Goal: Information Seeking & Learning: Learn about a topic

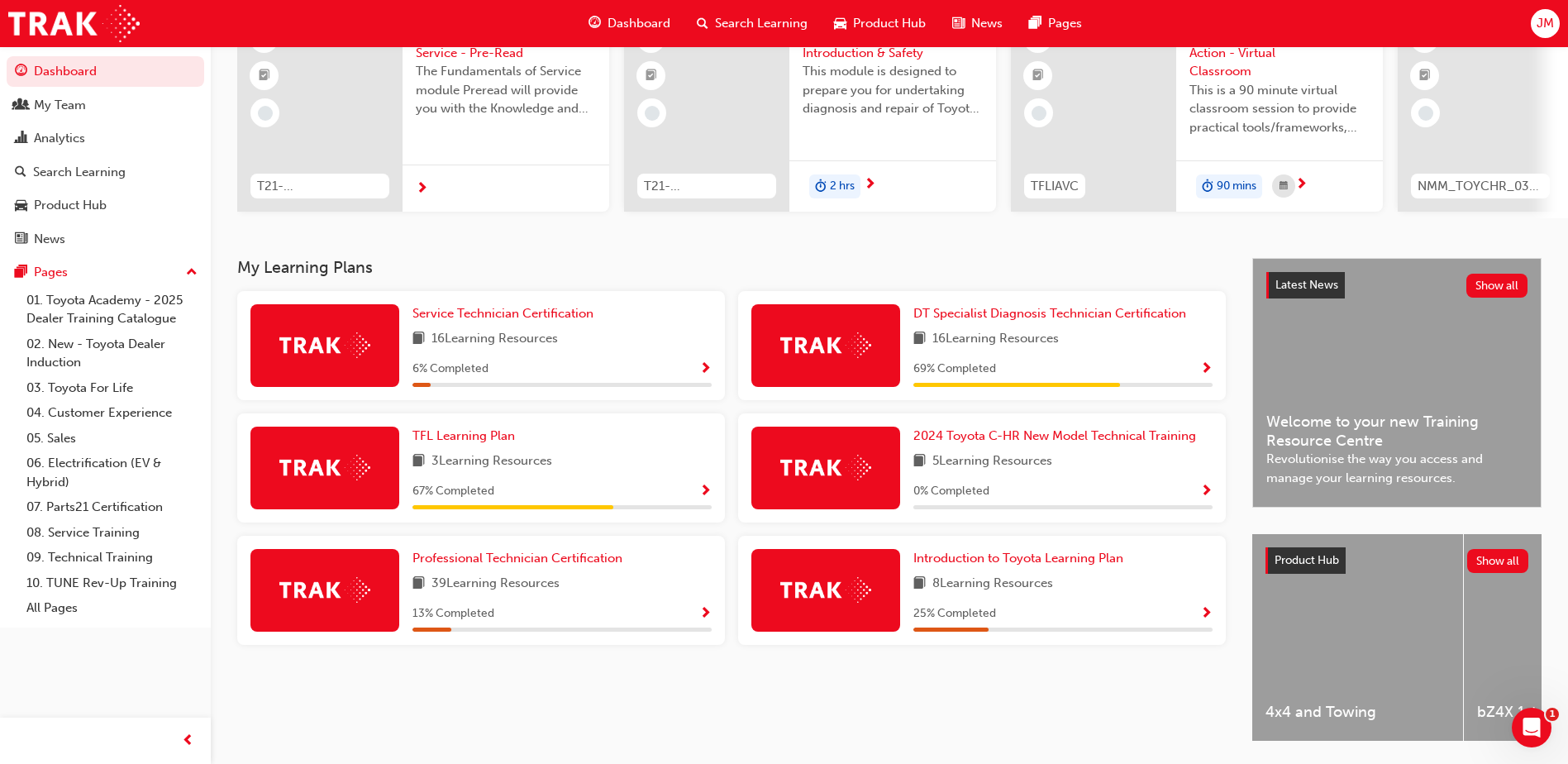
scroll to position [166, 0]
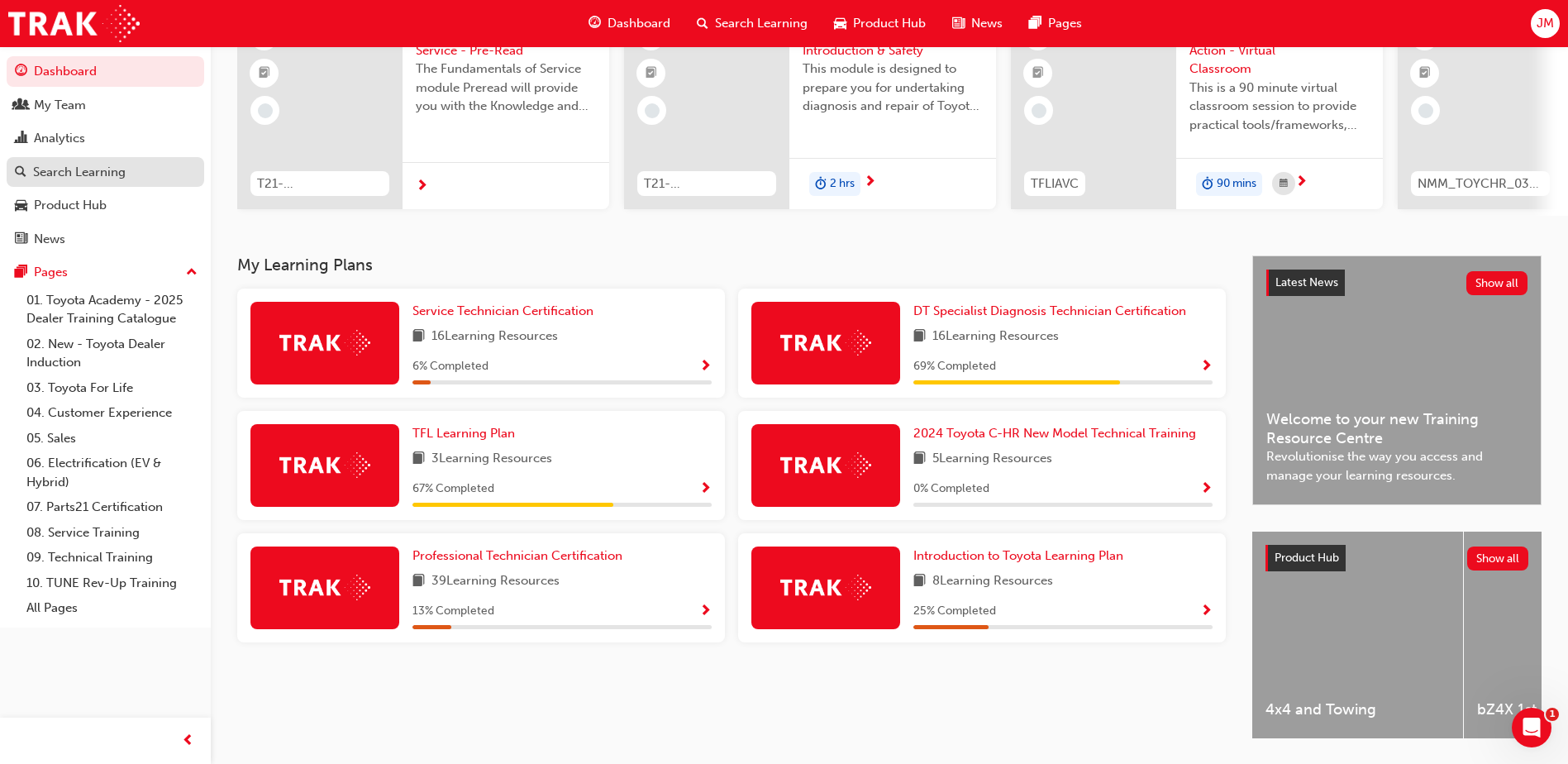
click at [111, 171] on div "Search Learning" at bounding box center [79, 172] width 93 height 19
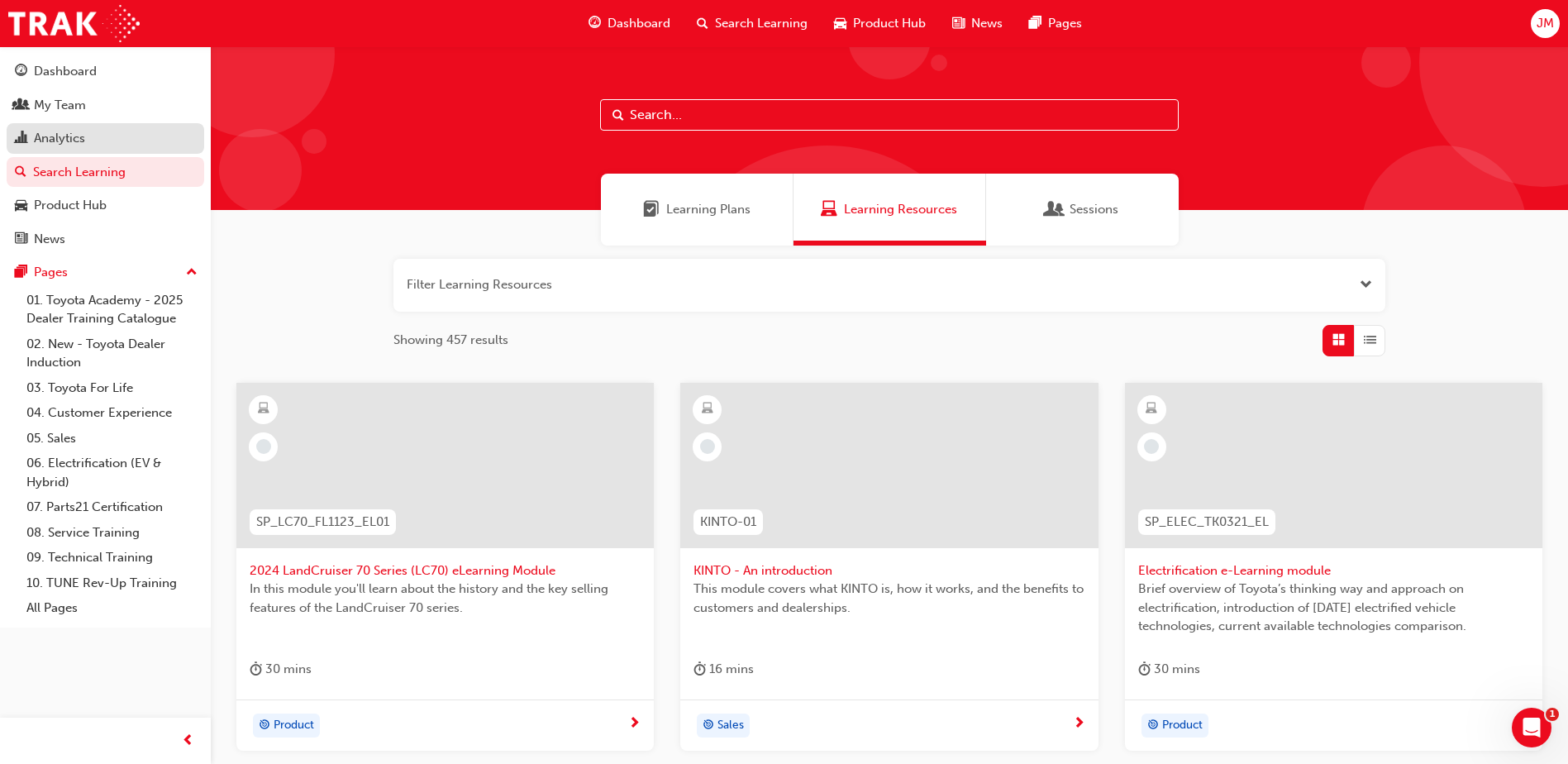
click at [103, 149] on link "Analytics" at bounding box center [105, 138] width 197 height 31
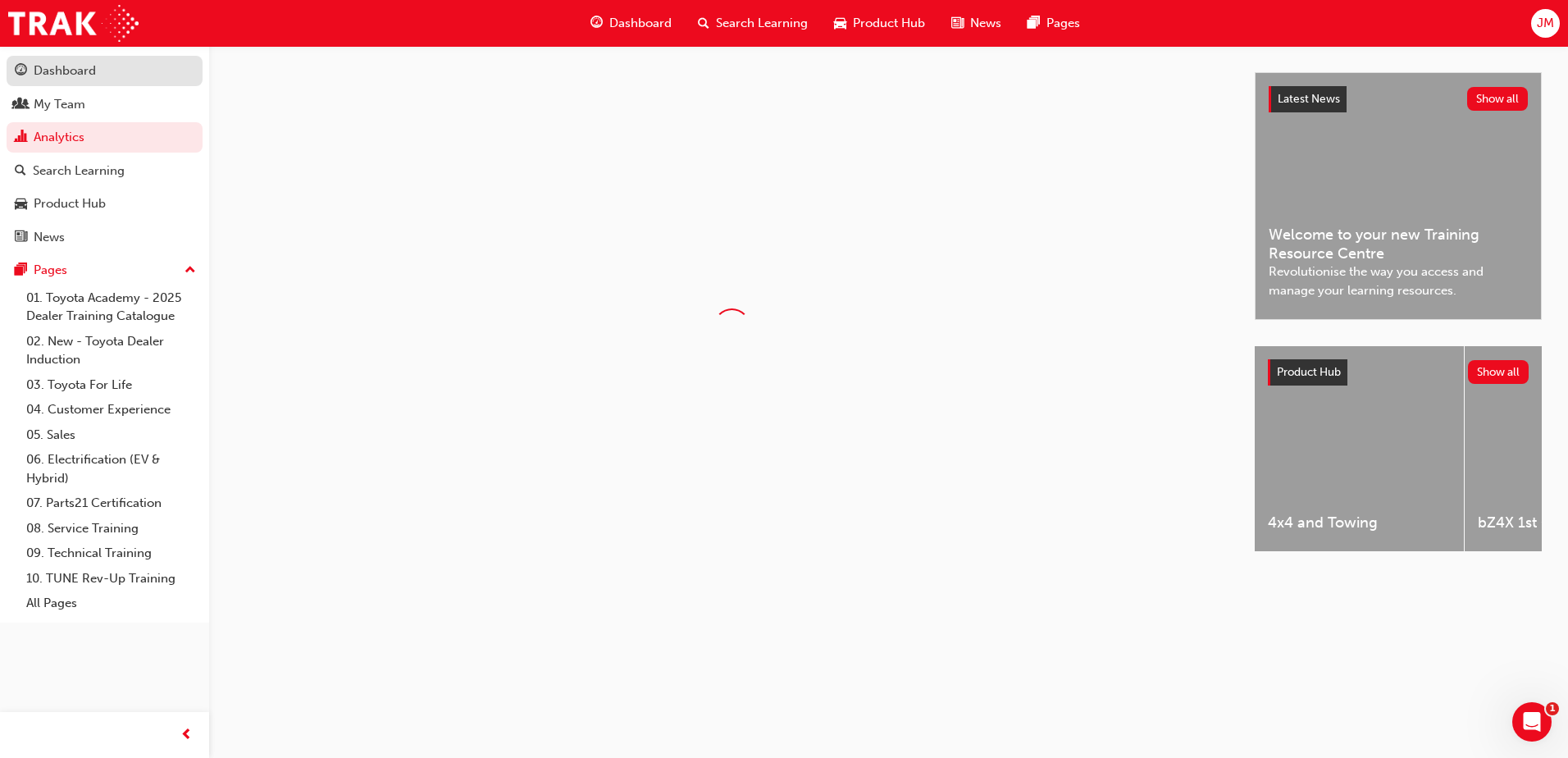
click at [111, 74] on div "Dashboard" at bounding box center [105, 71] width 179 height 21
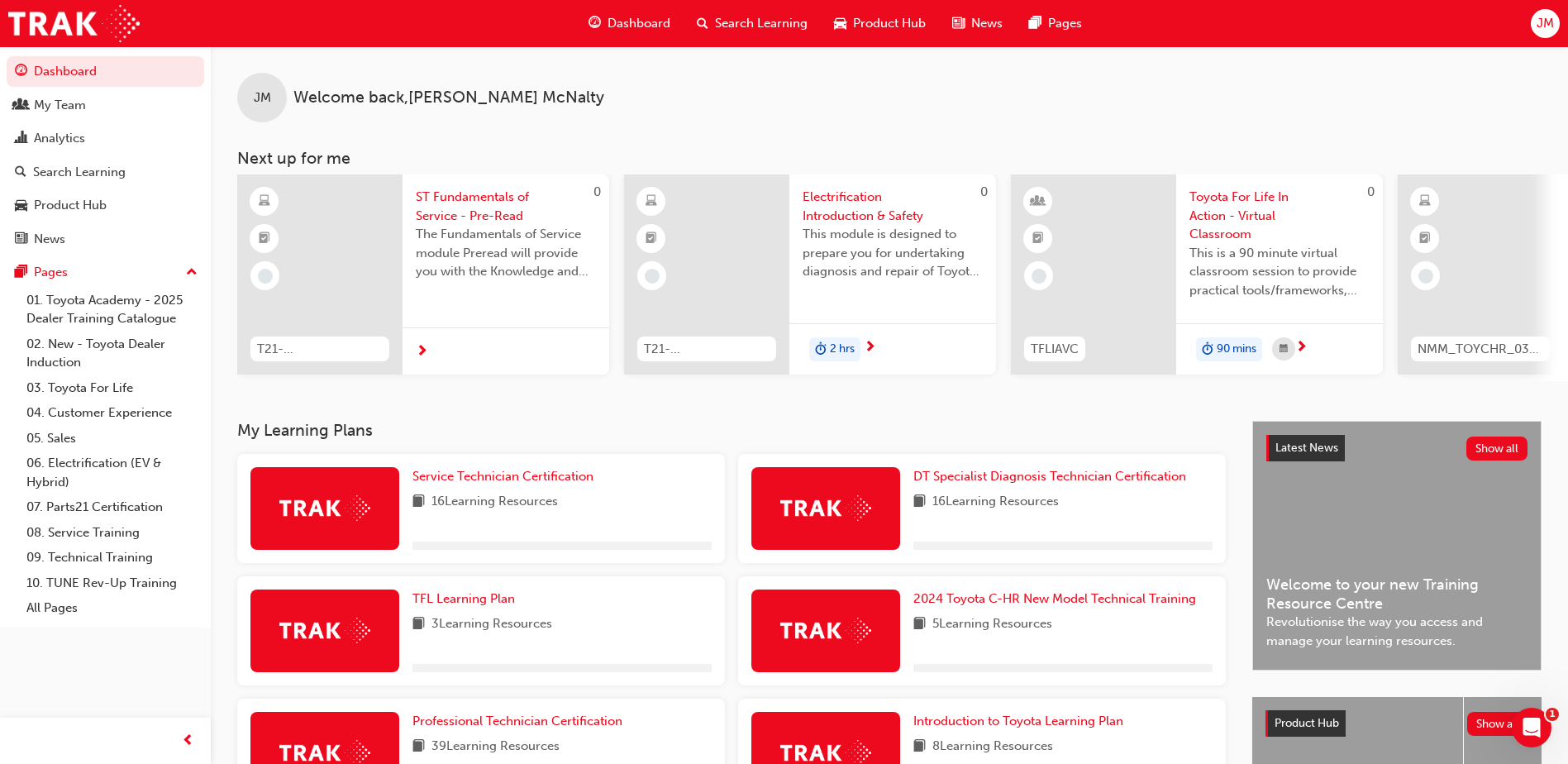
click at [766, 21] on span "Search Learning" at bounding box center [761, 23] width 93 height 19
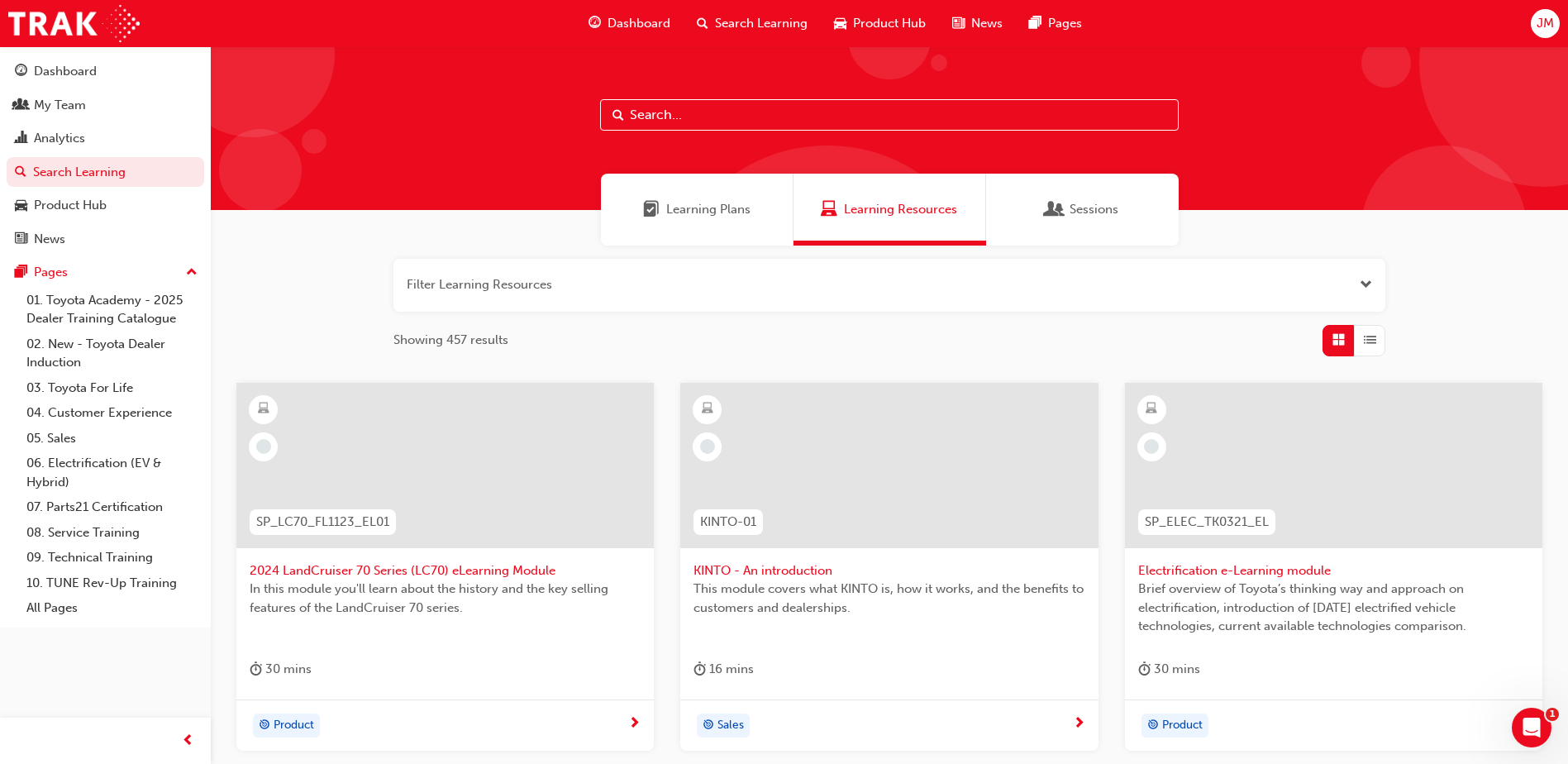
click at [719, 208] on span "Learning Plans" at bounding box center [708, 209] width 85 height 19
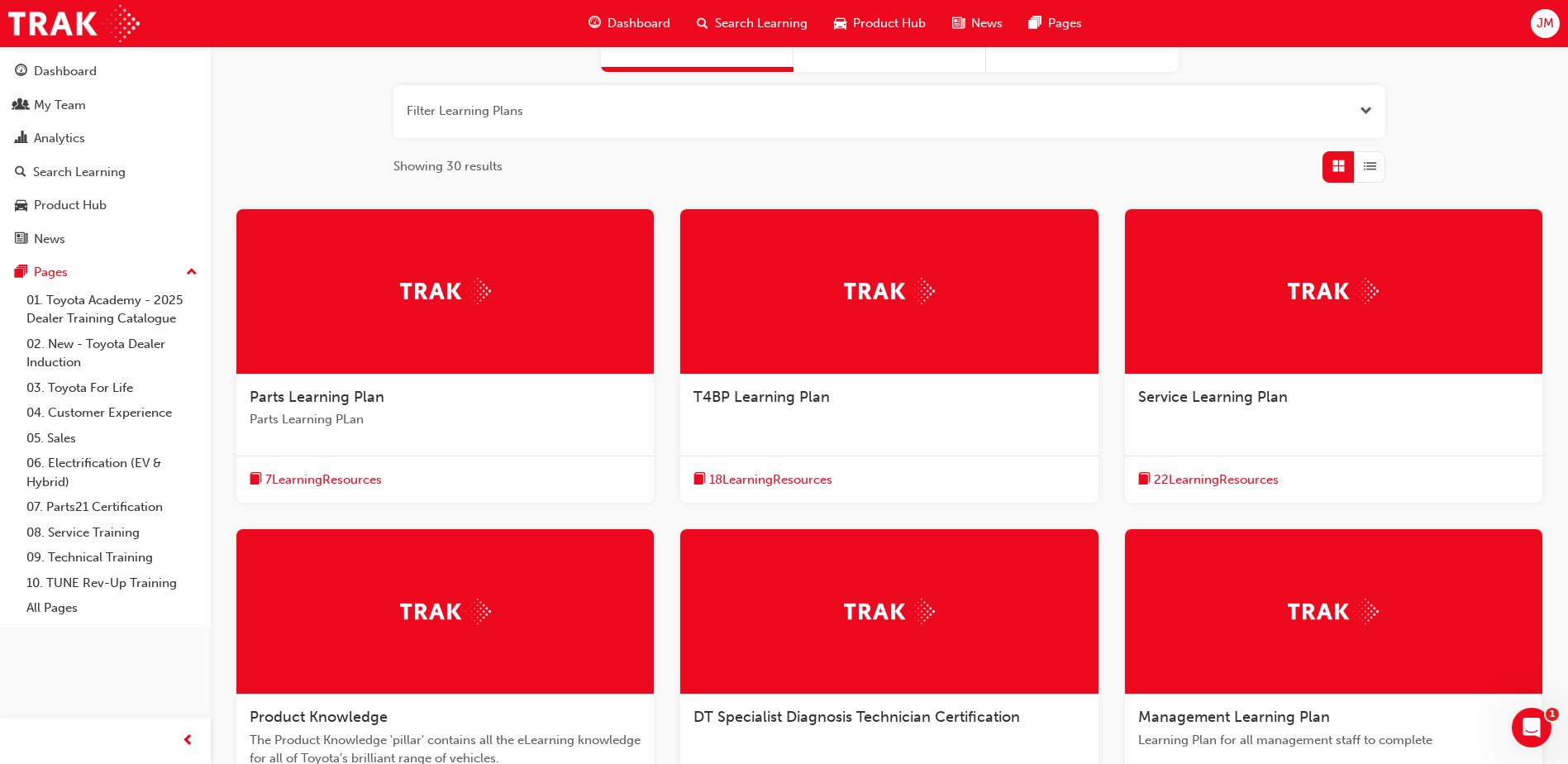
scroll to position [248, 0]
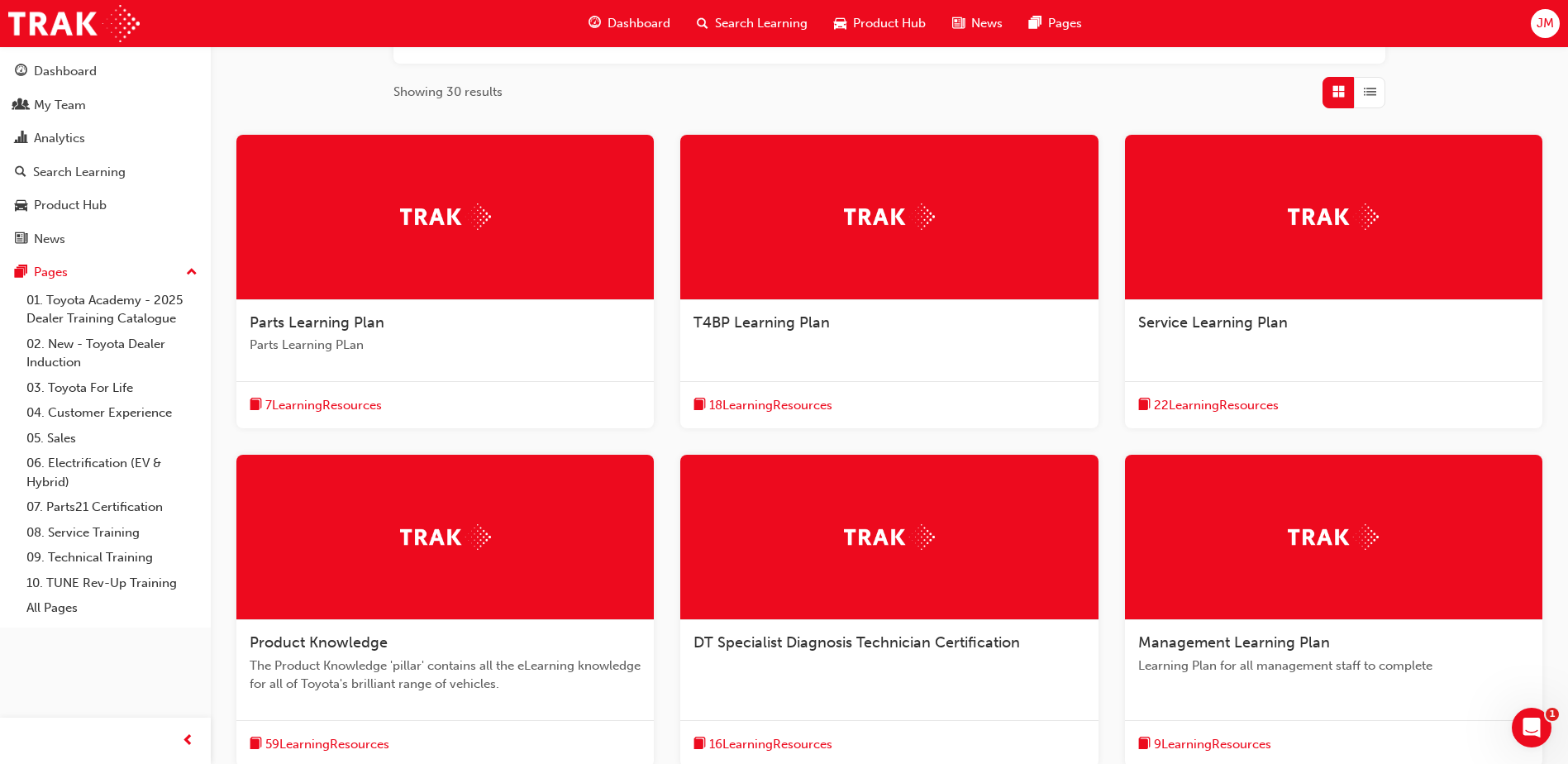
click at [1221, 347] on div "Service Learning Plan" at bounding box center [1334, 331] width 418 height 63
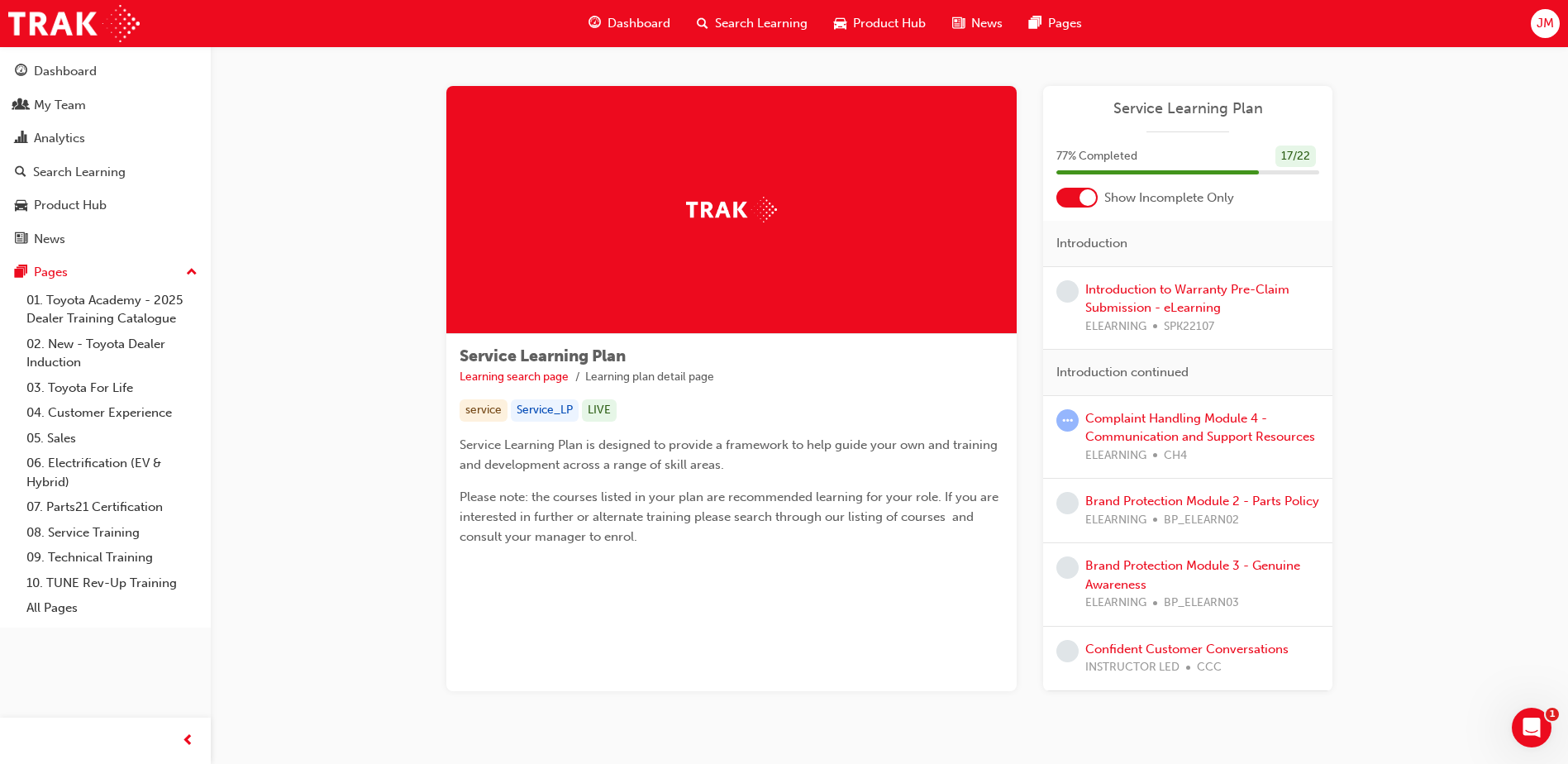
click at [1095, 195] on div at bounding box center [1088, 197] width 17 height 17
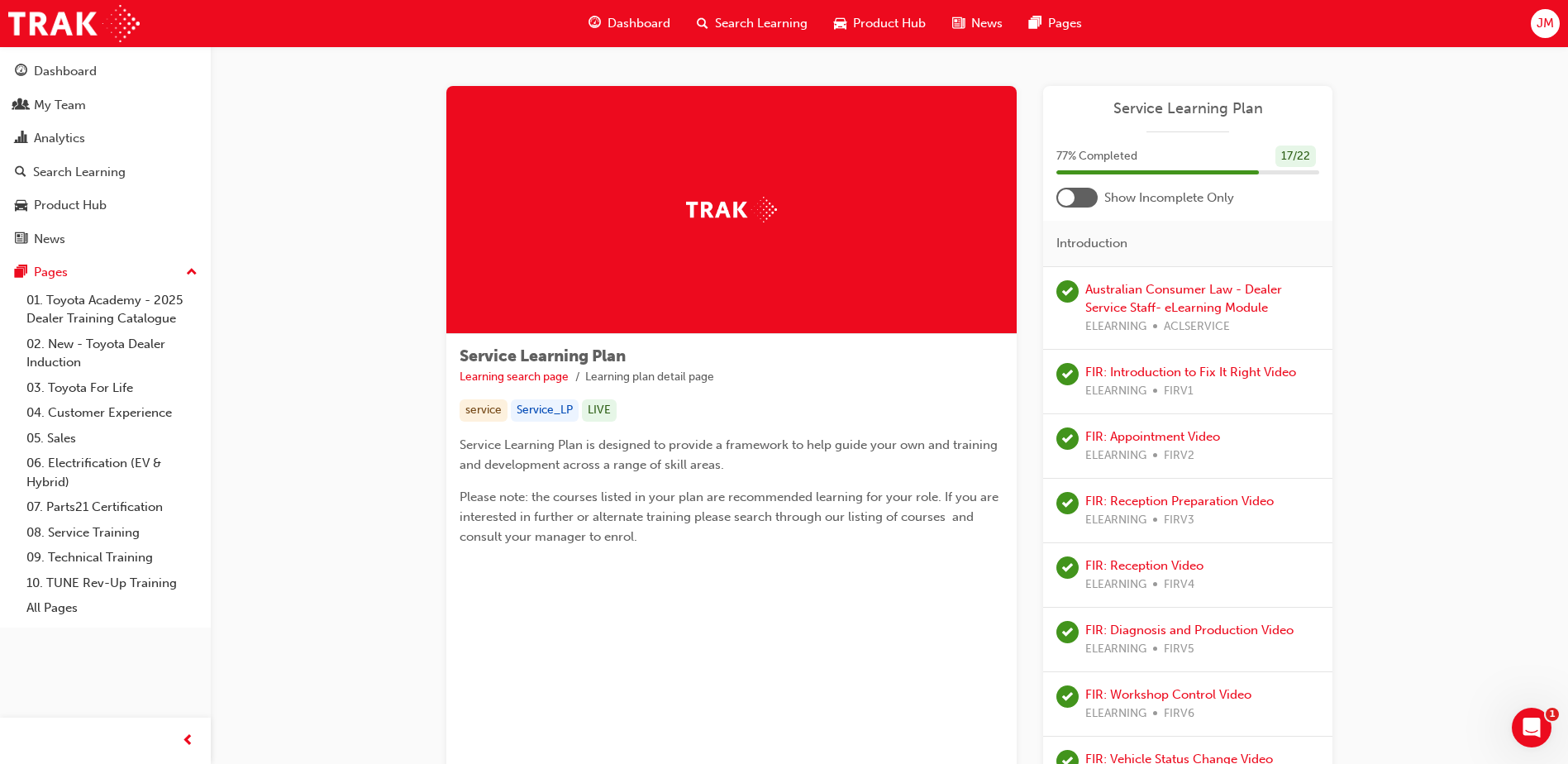
click at [1073, 192] on div at bounding box center [1067, 197] width 17 height 17
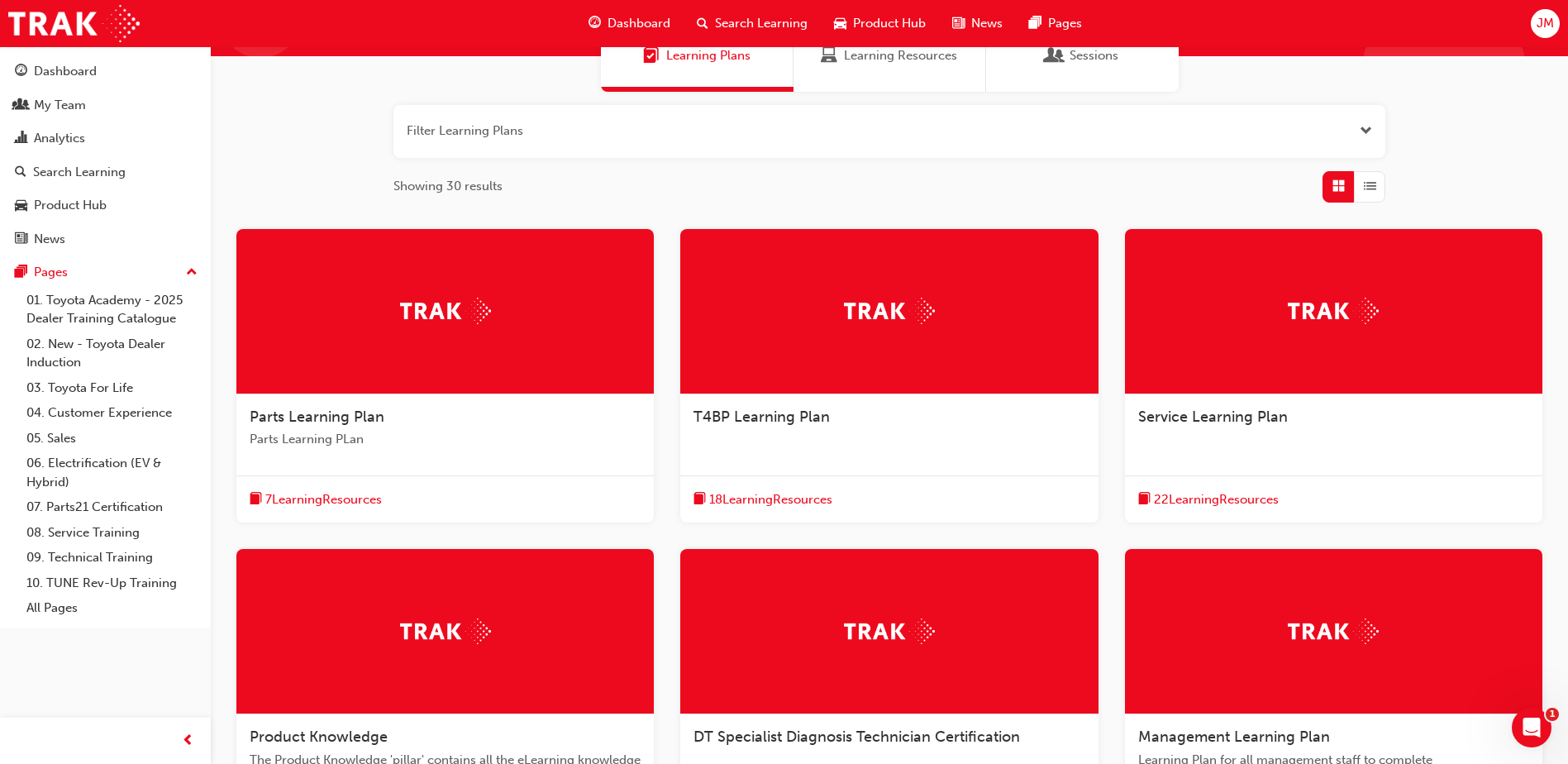
scroll to position [331, 0]
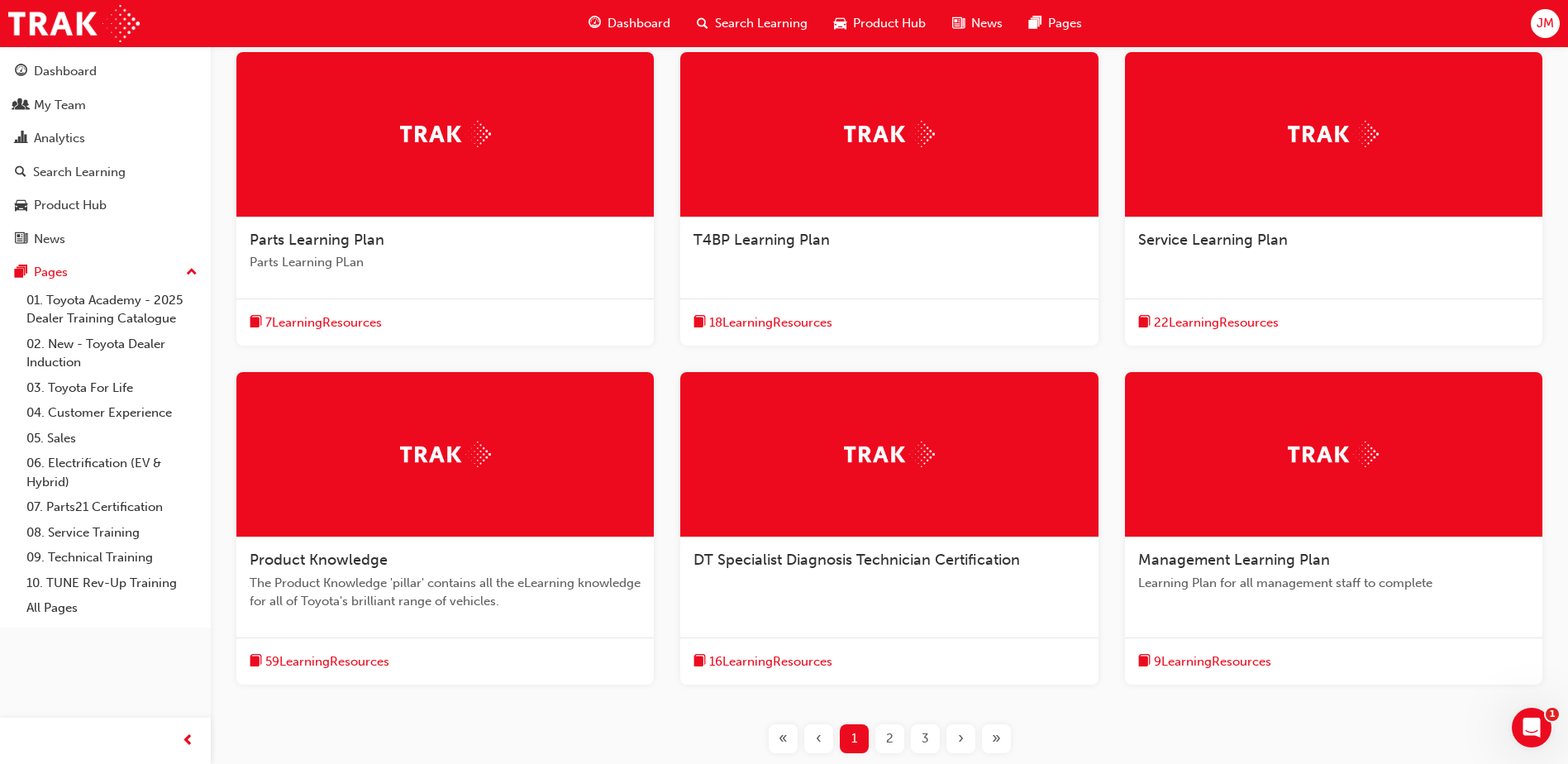
click at [1265, 538] on div "Management Learning Plan Learning Plan for all management staff to complete" at bounding box center [1334, 577] width 418 height 81
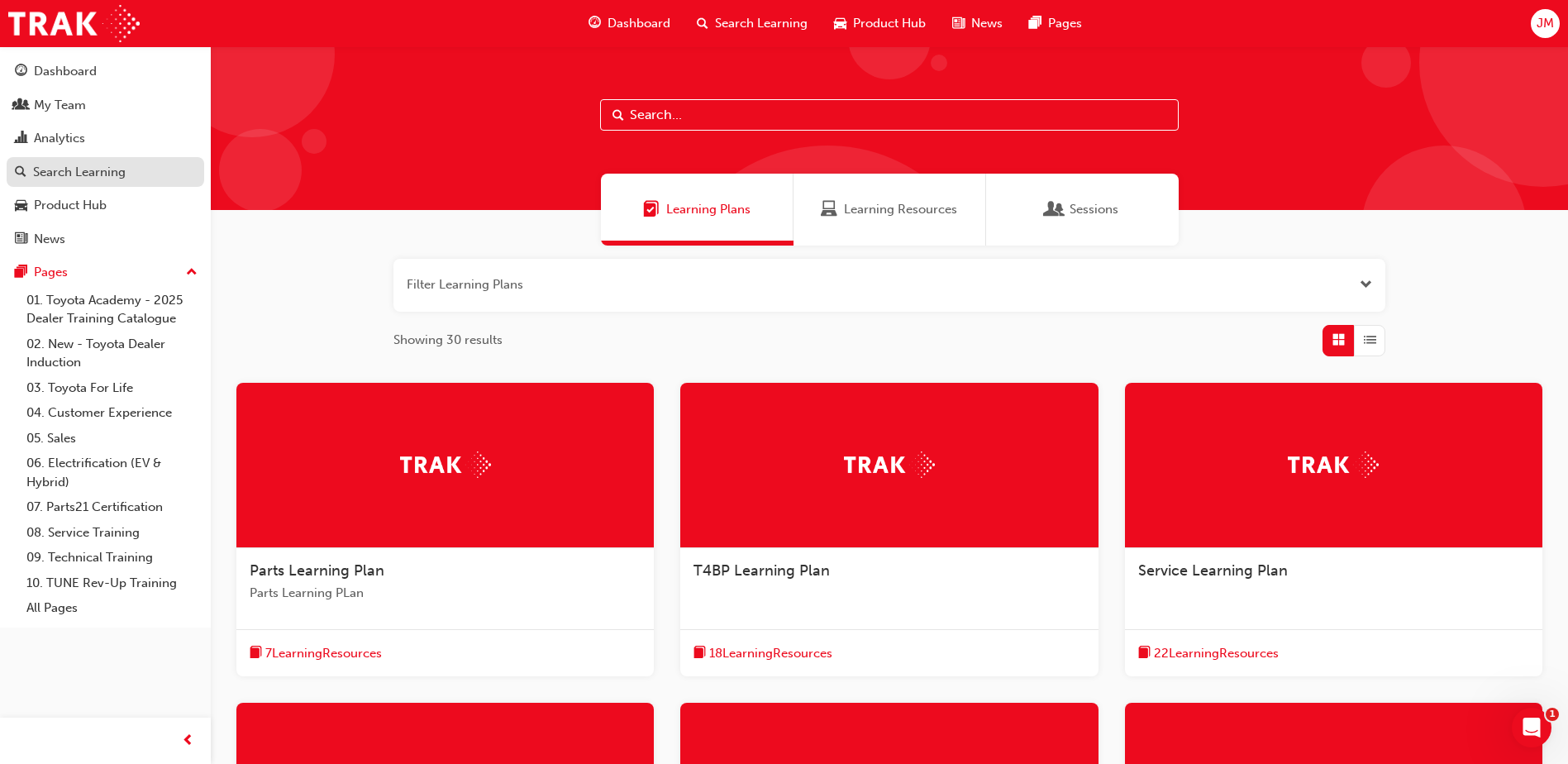
click at [110, 181] on div "Search Learning" at bounding box center [105, 172] width 181 height 21
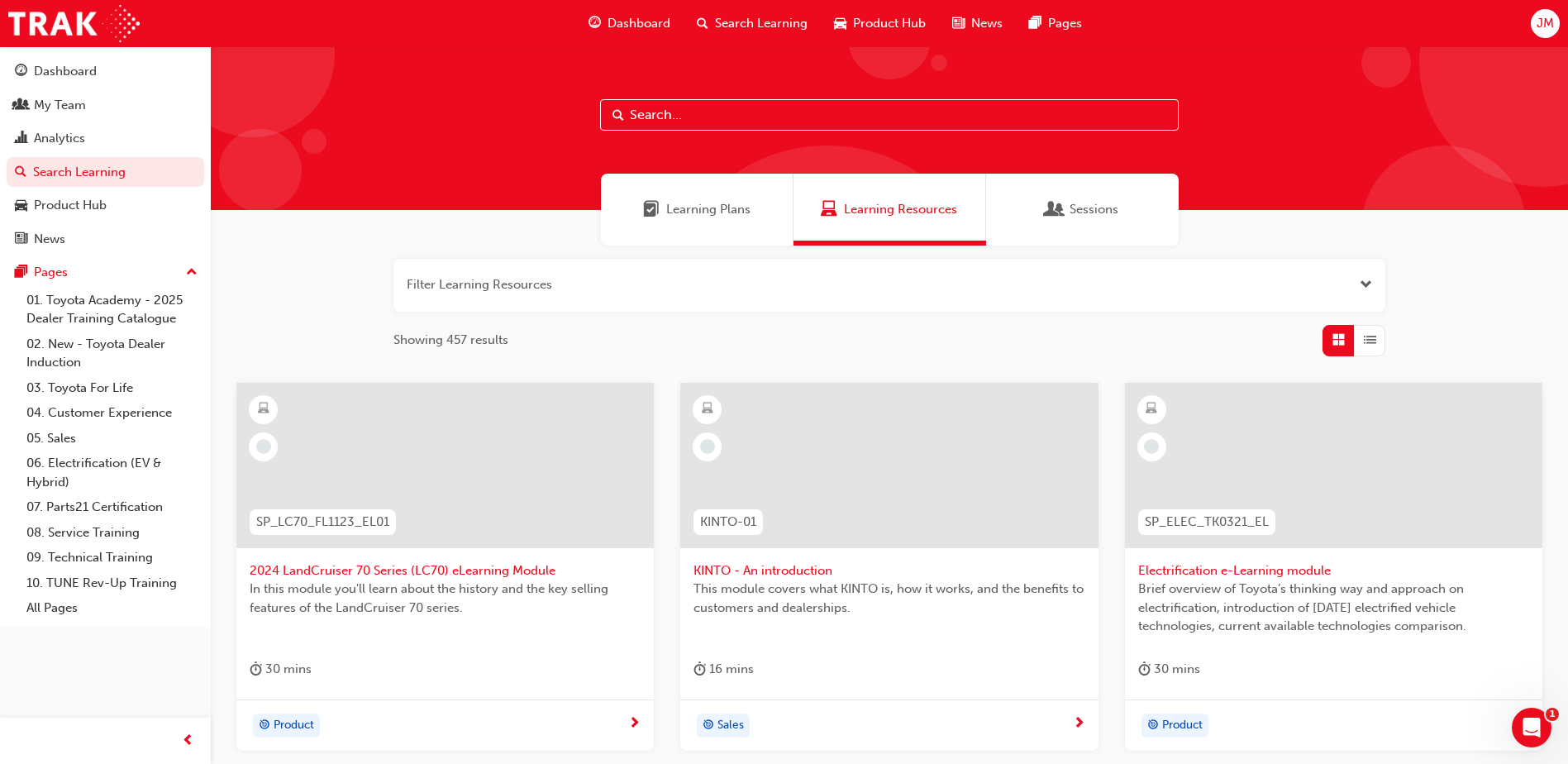
click at [790, 30] on span "Search Learning" at bounding box center [761, 23] width 93 height 19
click at [94, 64] on div "Dashboard" at bounding box center [65, 71] width 63 height 19
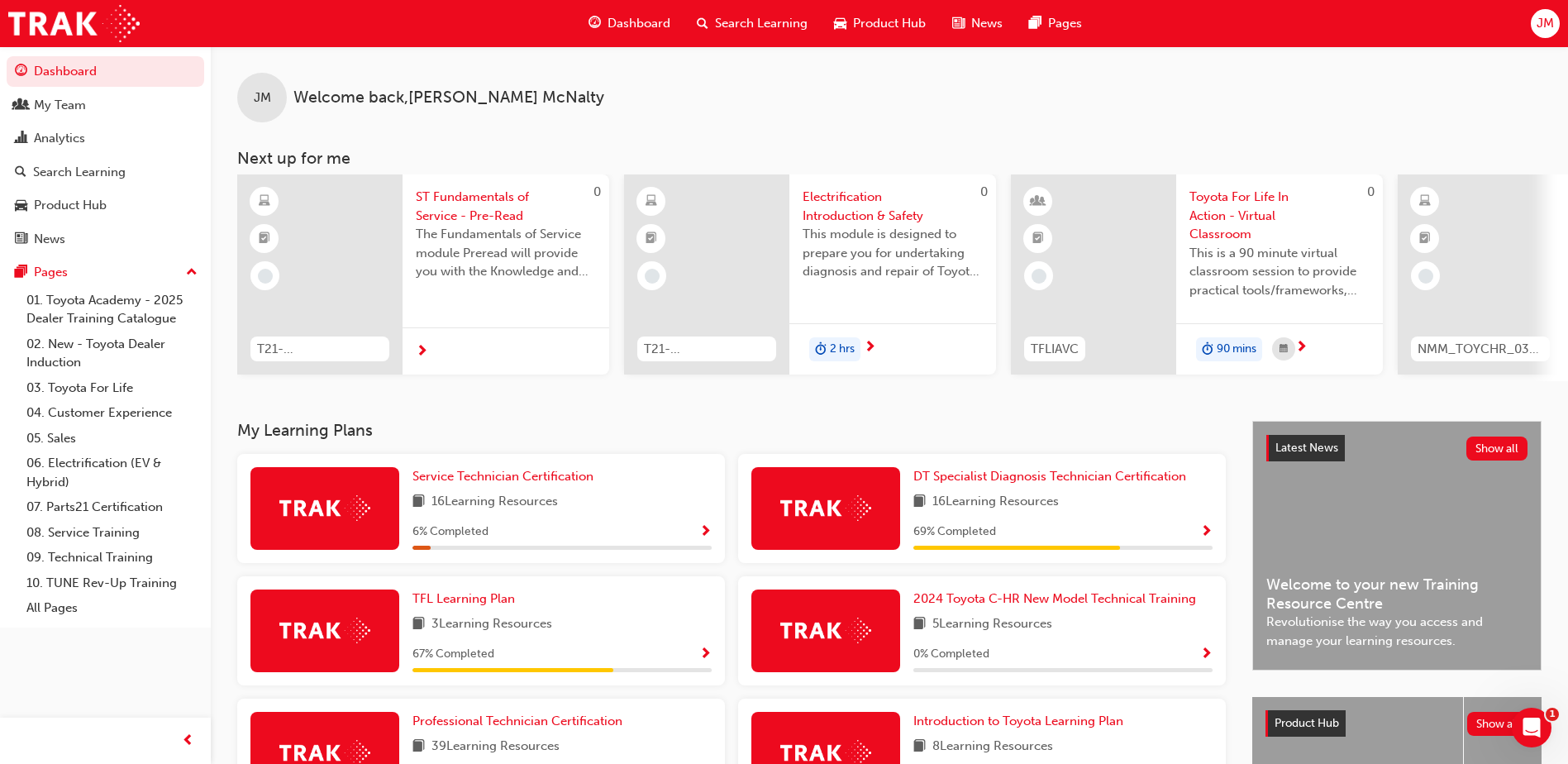
click at [776, 9] on div "Search Learning" at bounding box center [752, 23] width 137 height 34
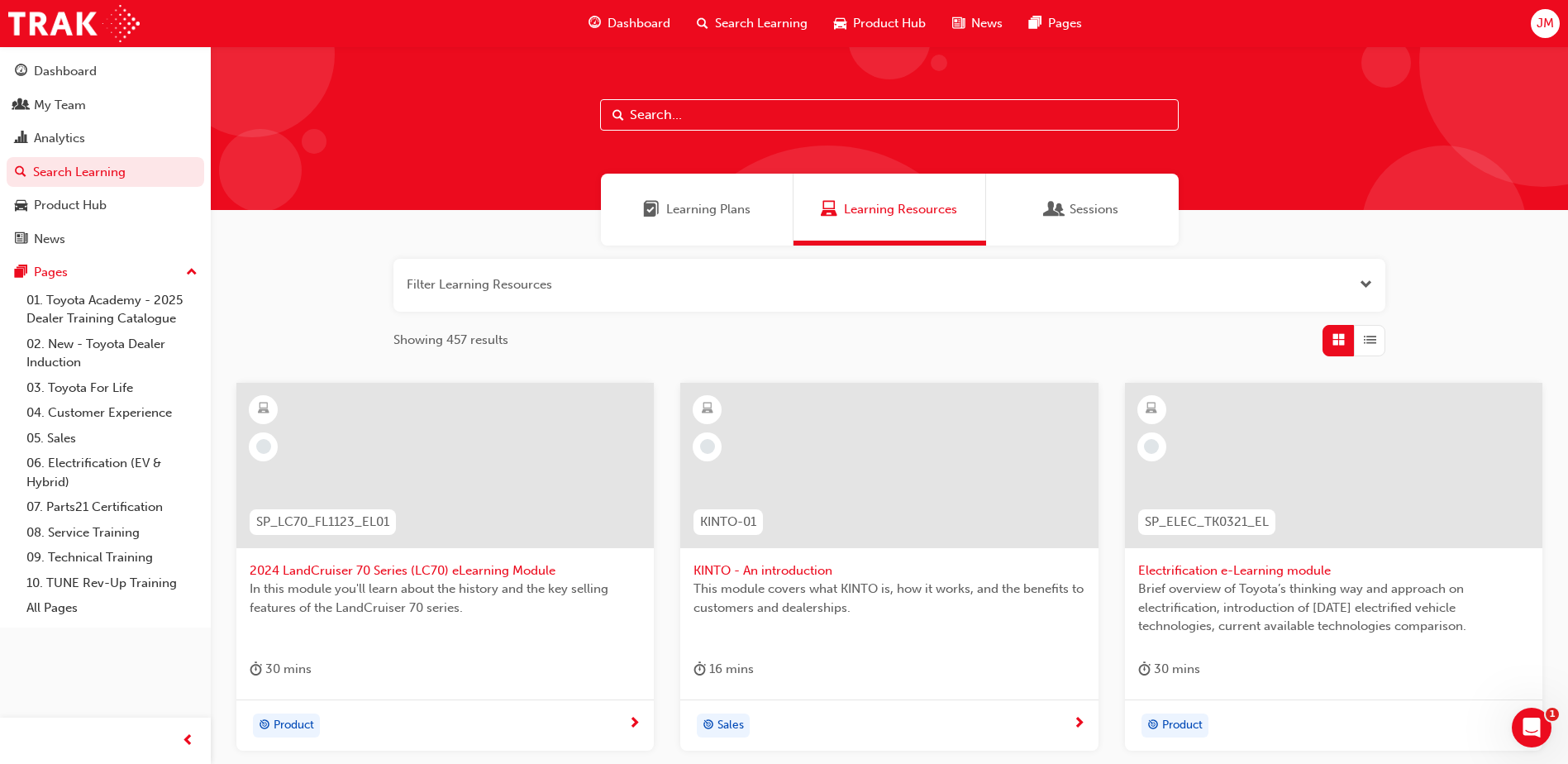
click at [738, 233] on div "Learning Plans" at bounding box center [697, 209] width 192 height 72
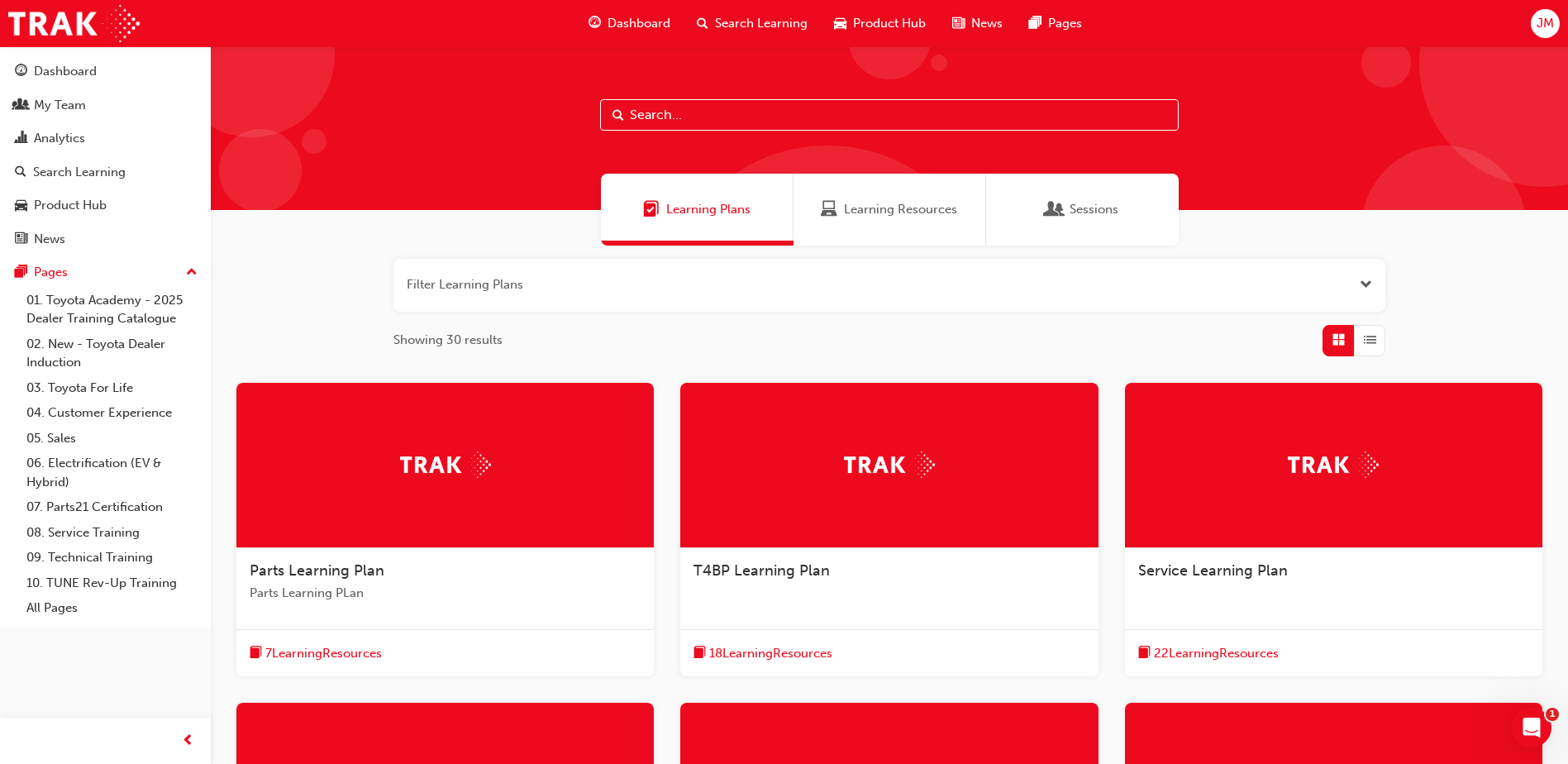
click at [1104, 224] on div "Sessions" at bounding box center [1083, 209] width 192 height 72
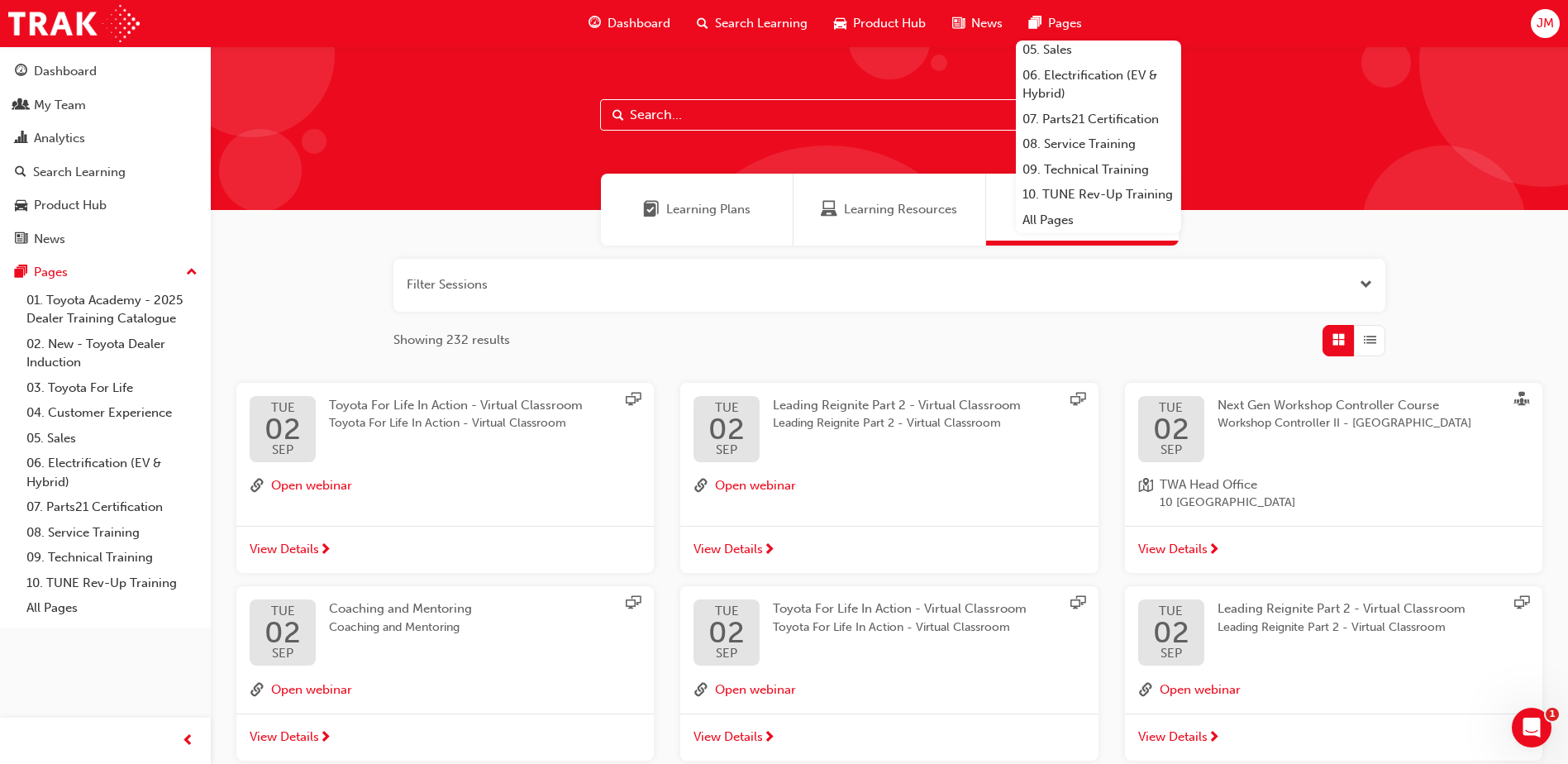
scroll to position [196, 0]
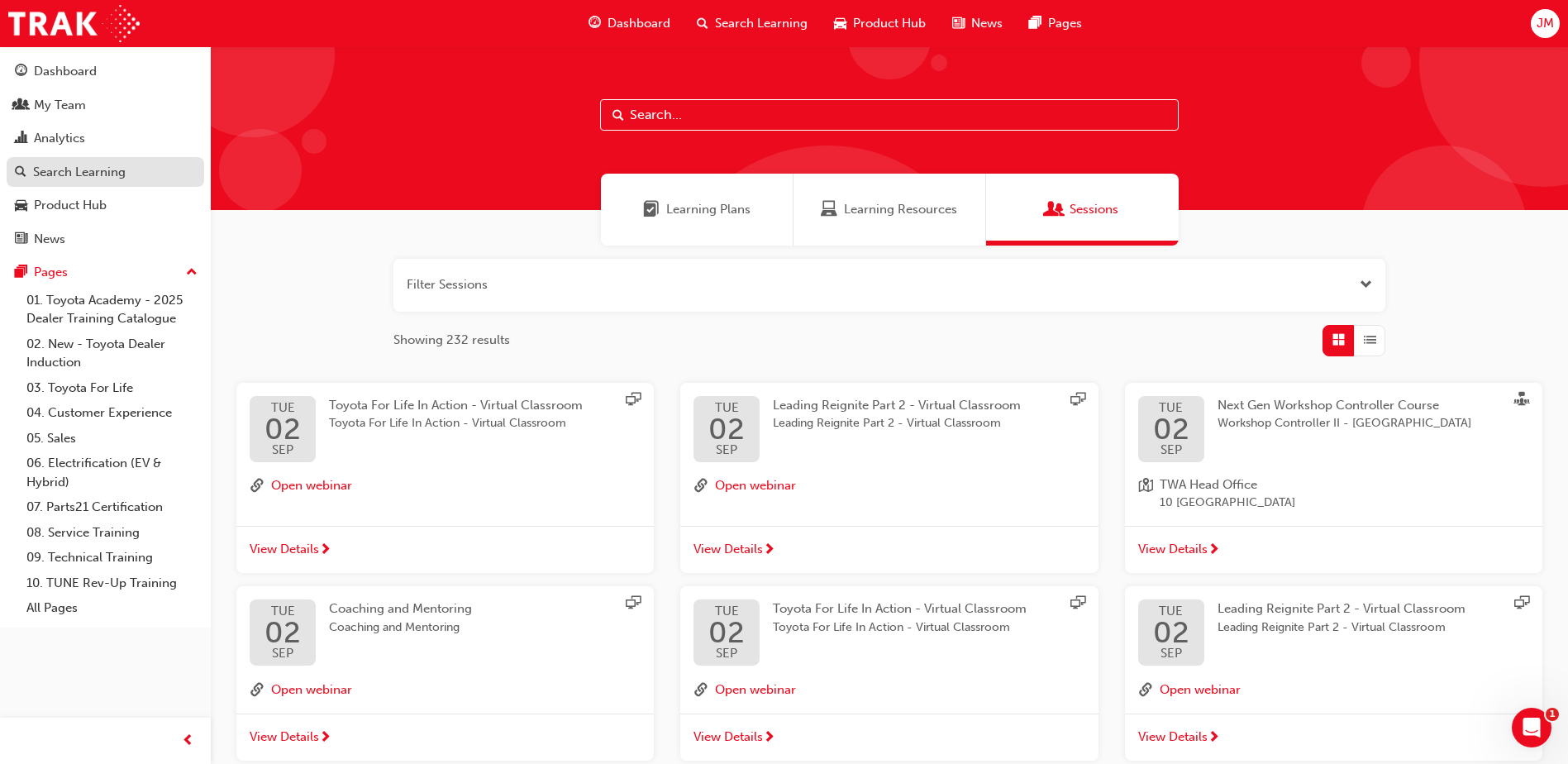
click at [148, 185] on link "Search Learning" at bounding box center [105, 172] width 197 height 31
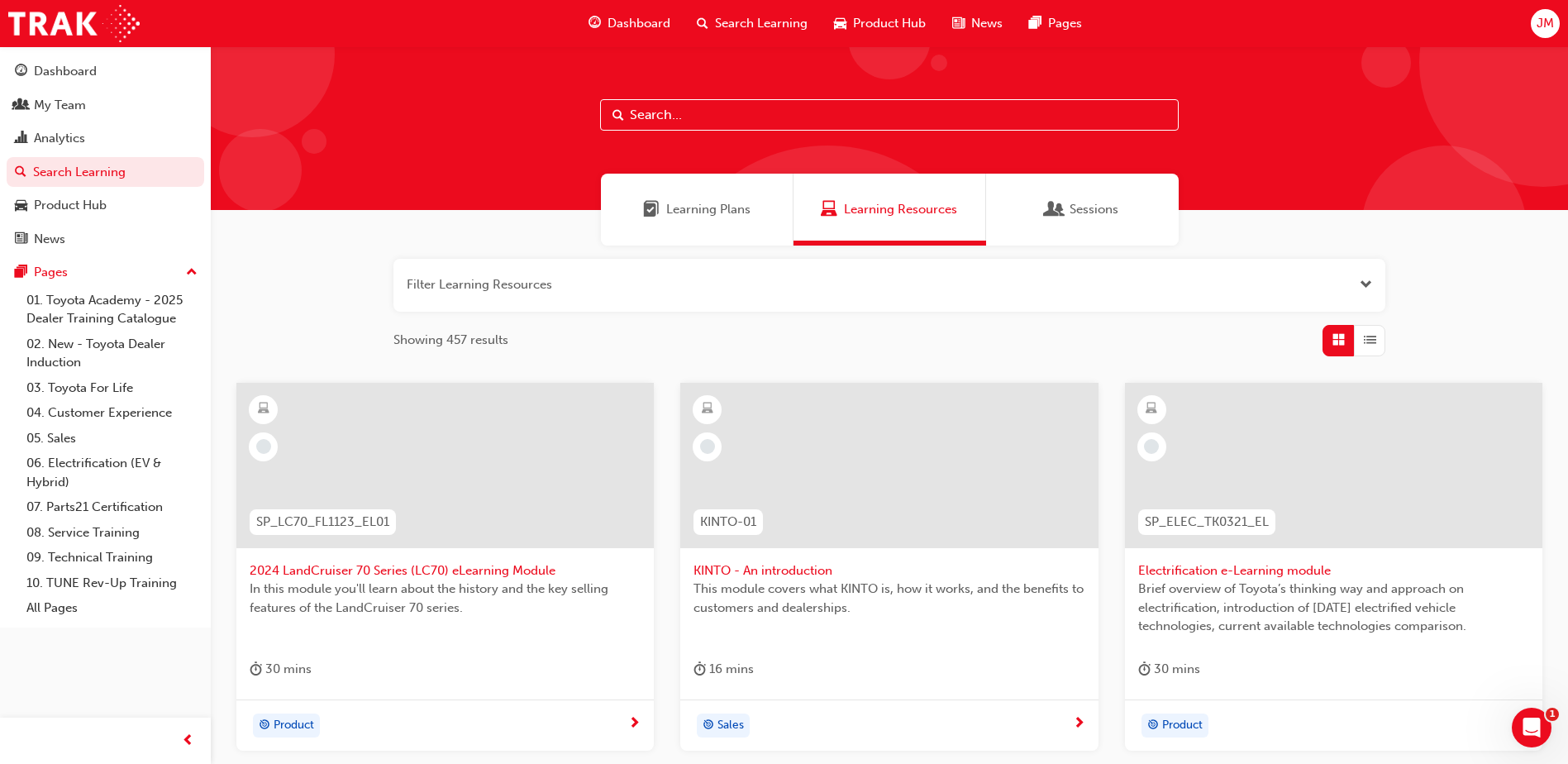
click at [654, 219] on span "Learning Plans" at bounding box center [652, 209] width 17 height 19
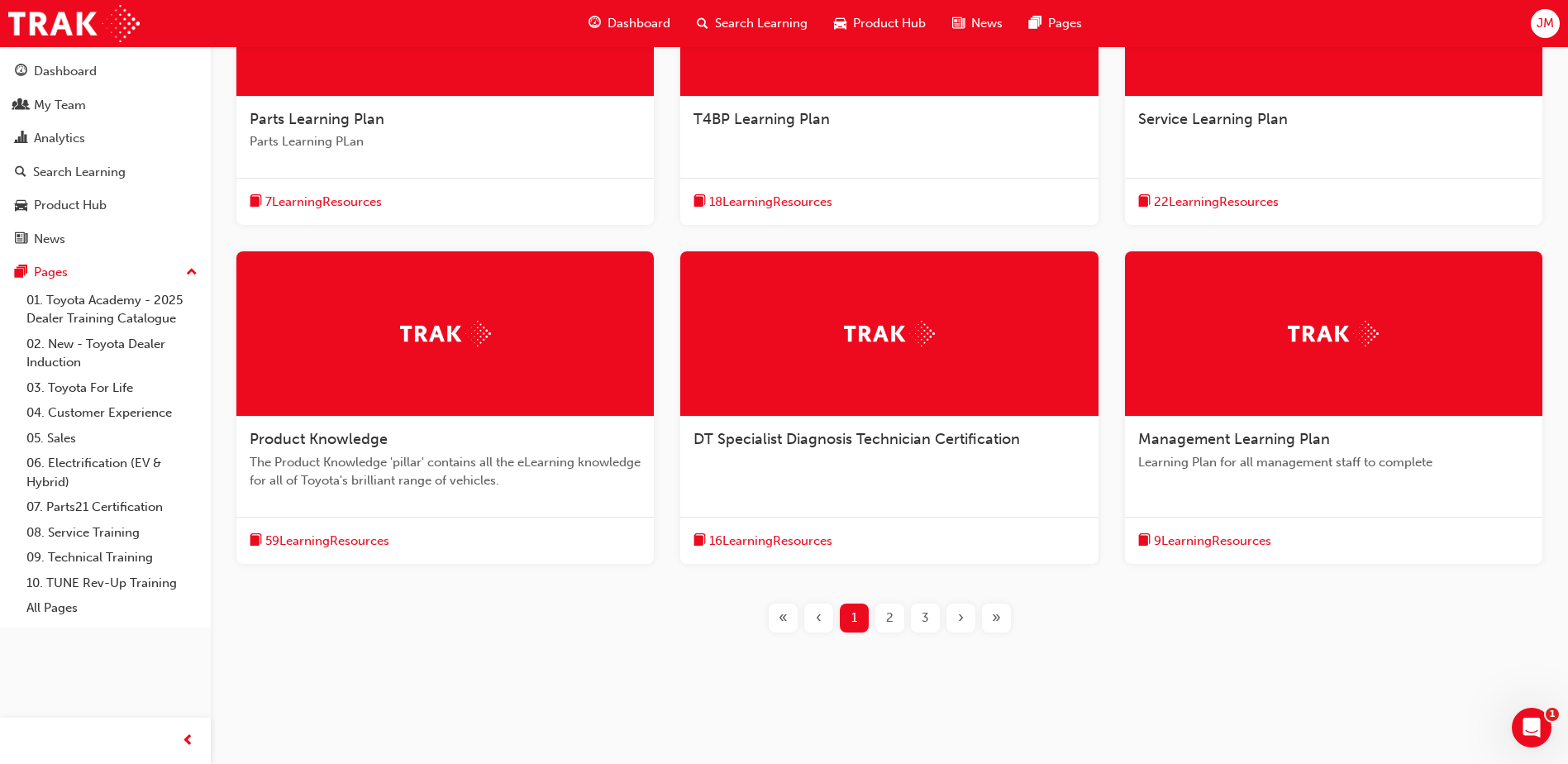
scroll to position [454, 0]
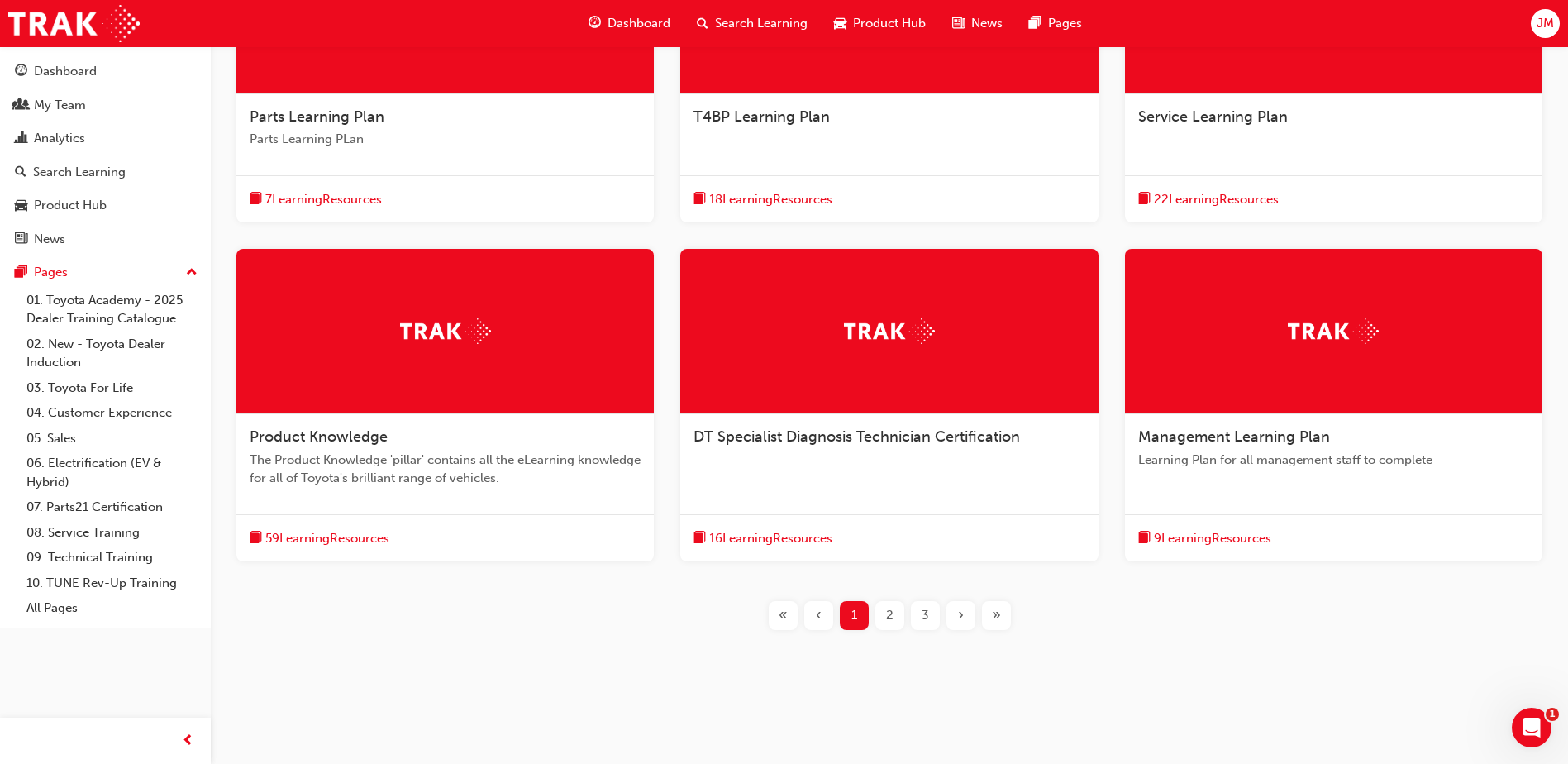
click at [889, 623] on span "2" at bounding box center [889, 615] width 8 height 19
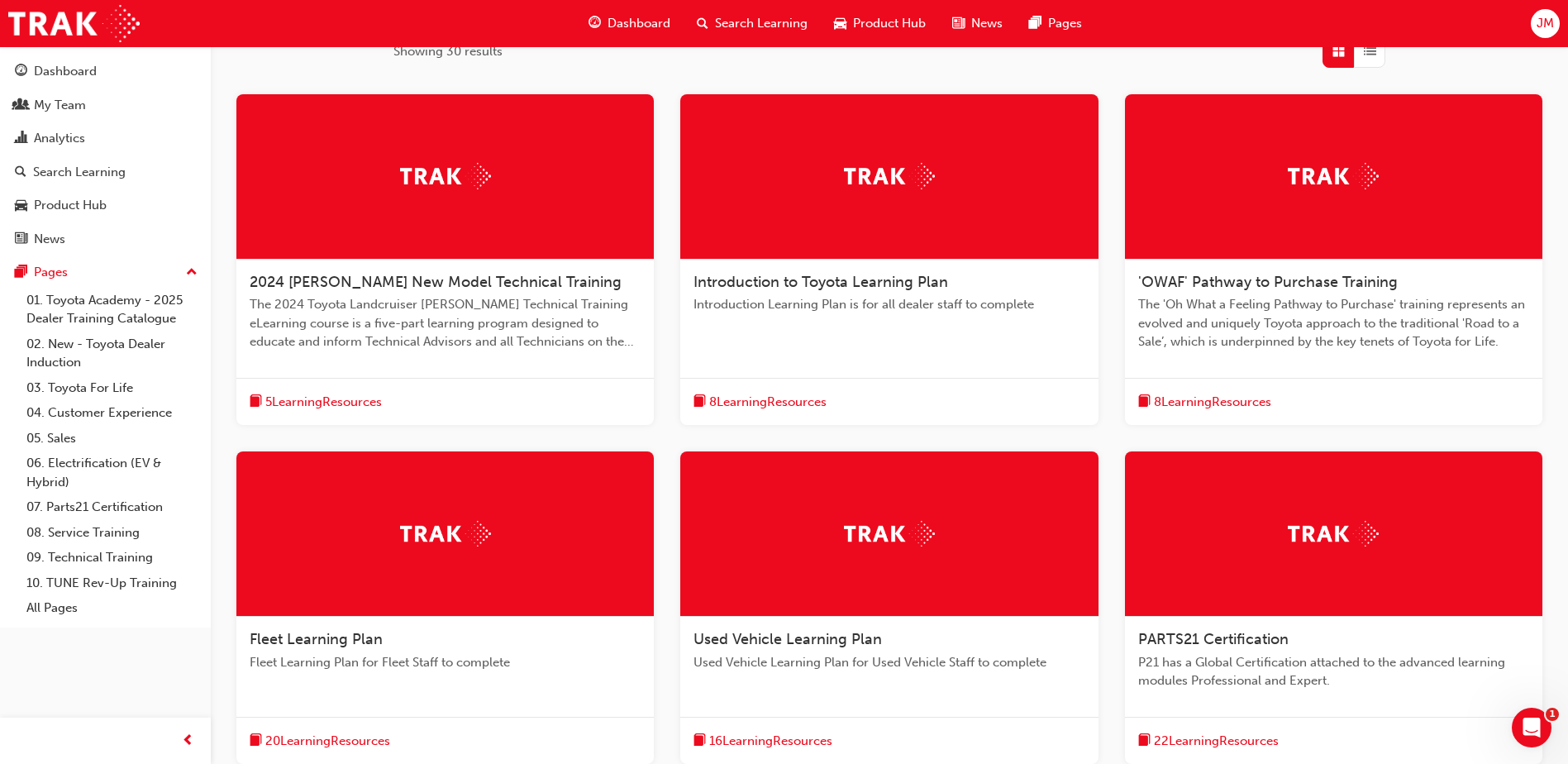
scroll to position [491, 0]
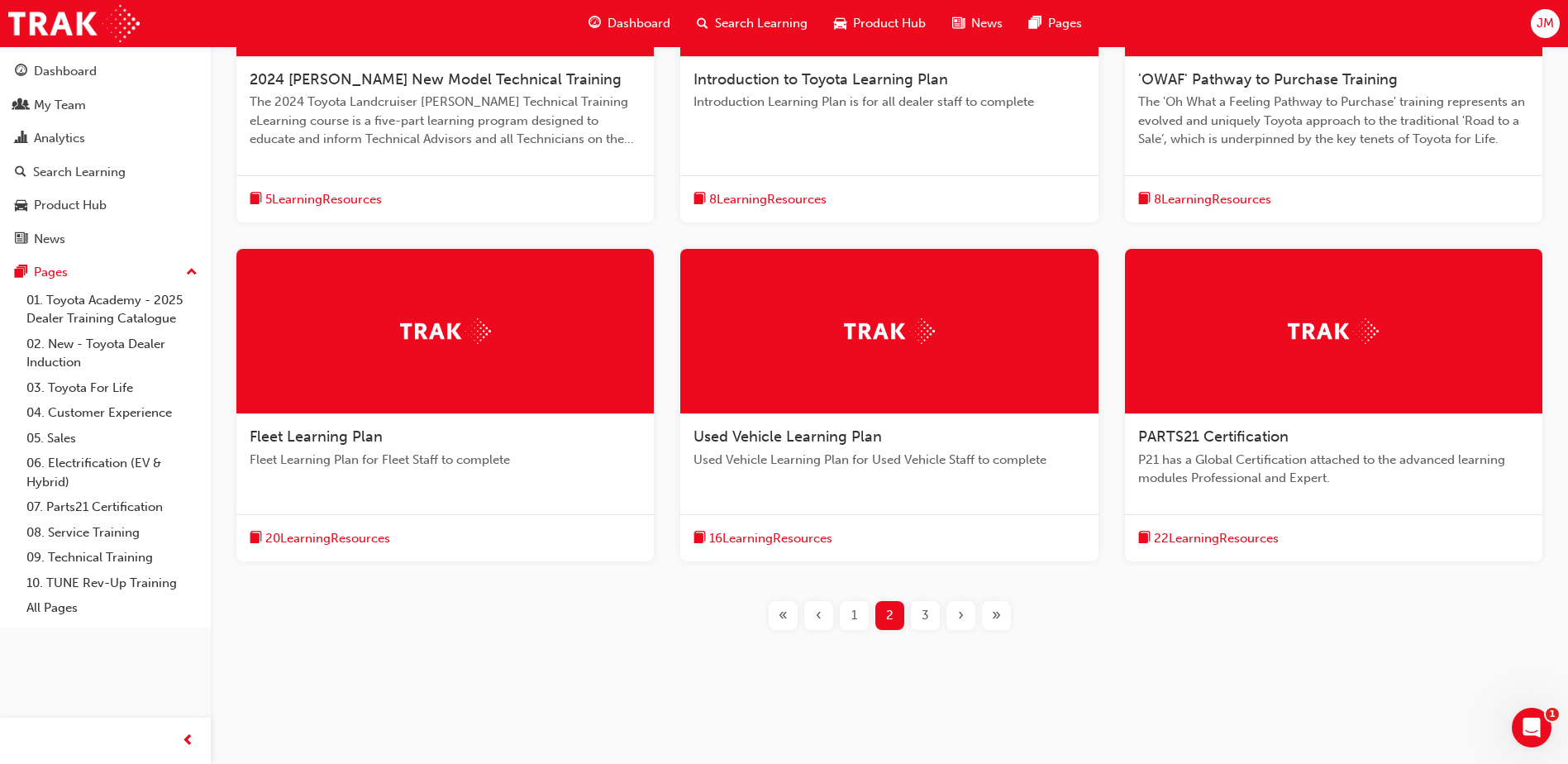
click at [918, 608] on div "3" at bounding box center [925, 615] width 29 height 29
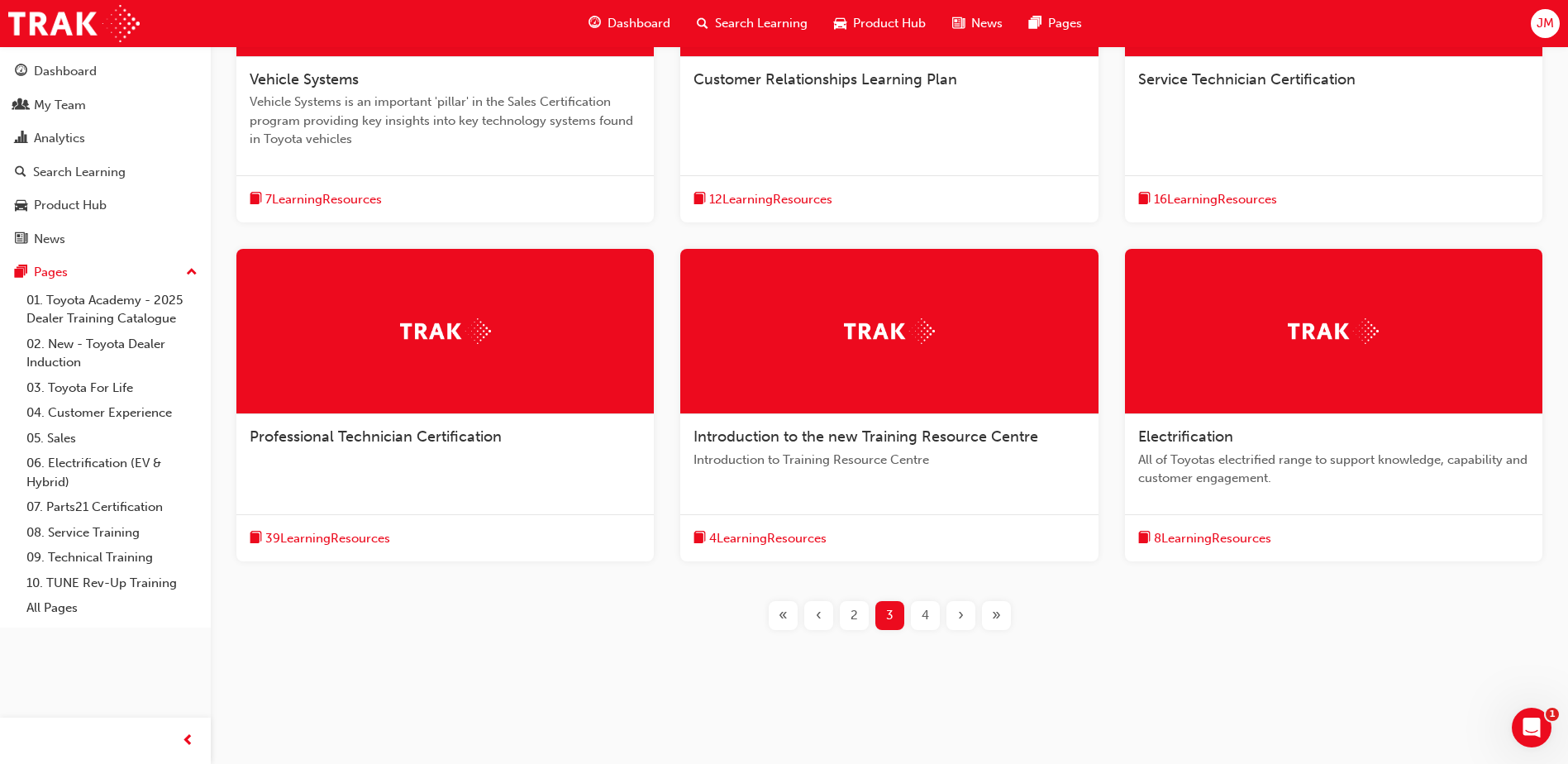
click at [927, 618] on span "4" at bounding box center [925, 615] width 8 height 19
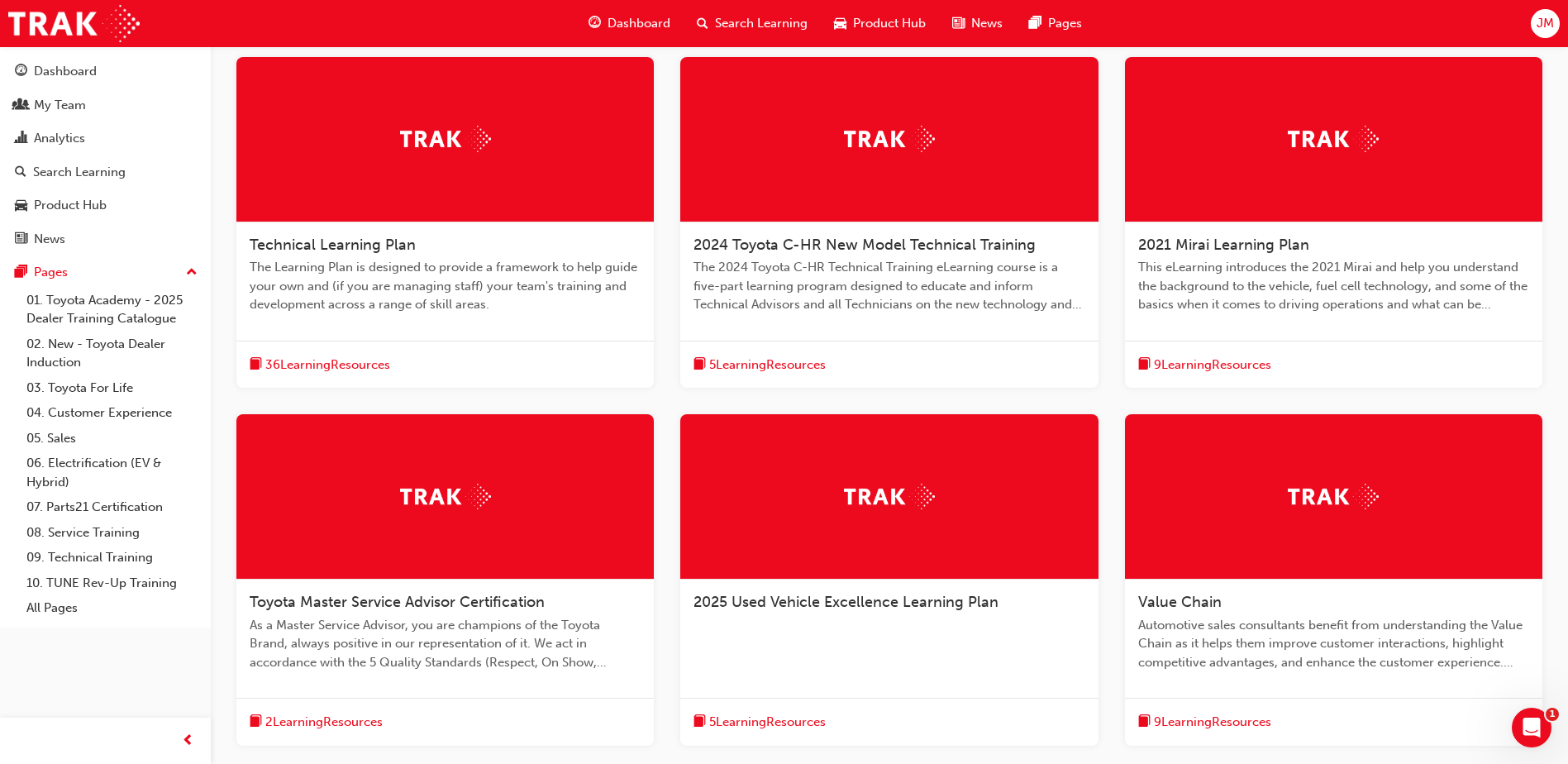
scroll to position [408, 0]
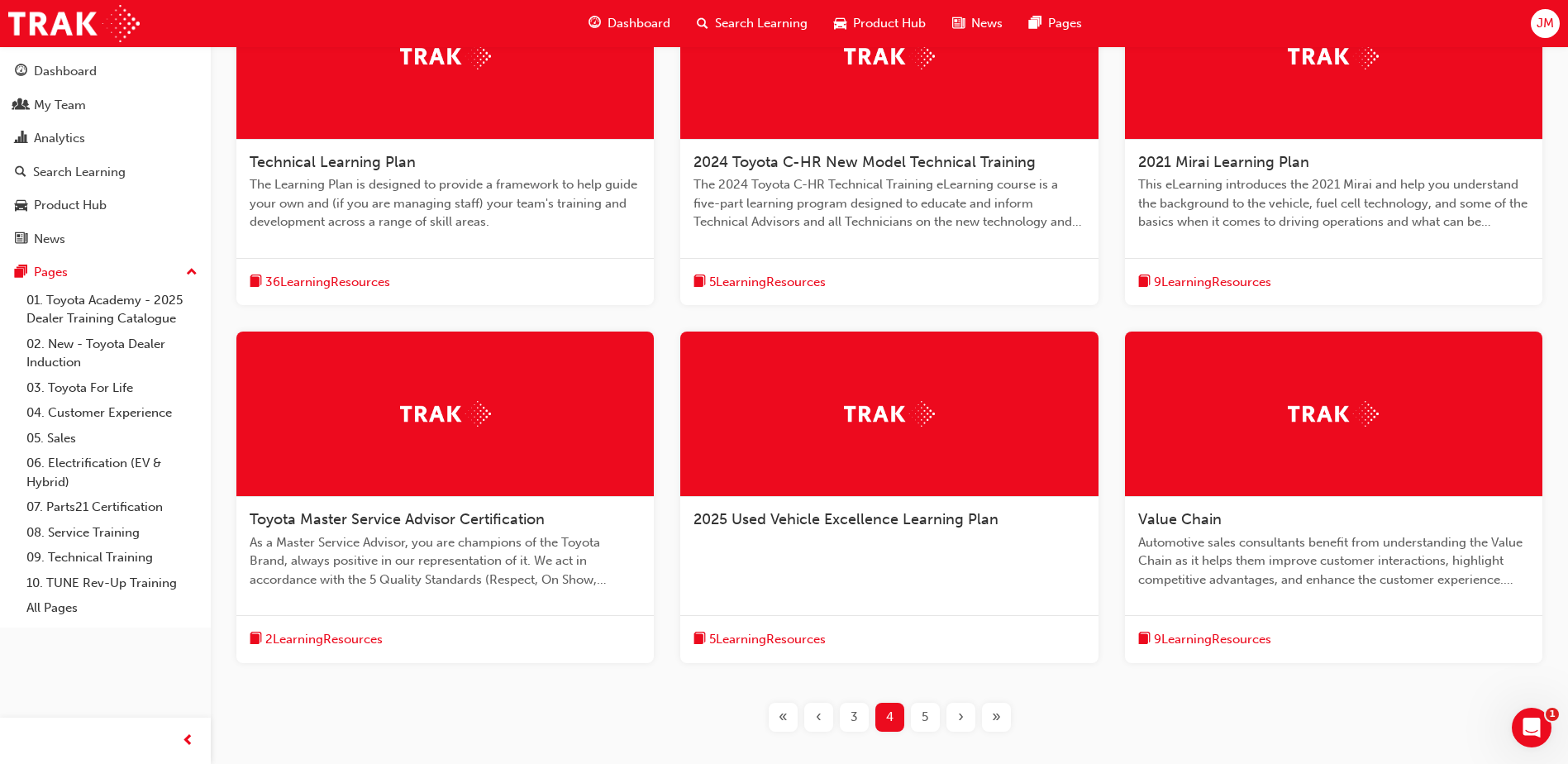
click at [382, 155] on span "Technical Learning Plan" at bounding box center [332, 162] width 167 height 18
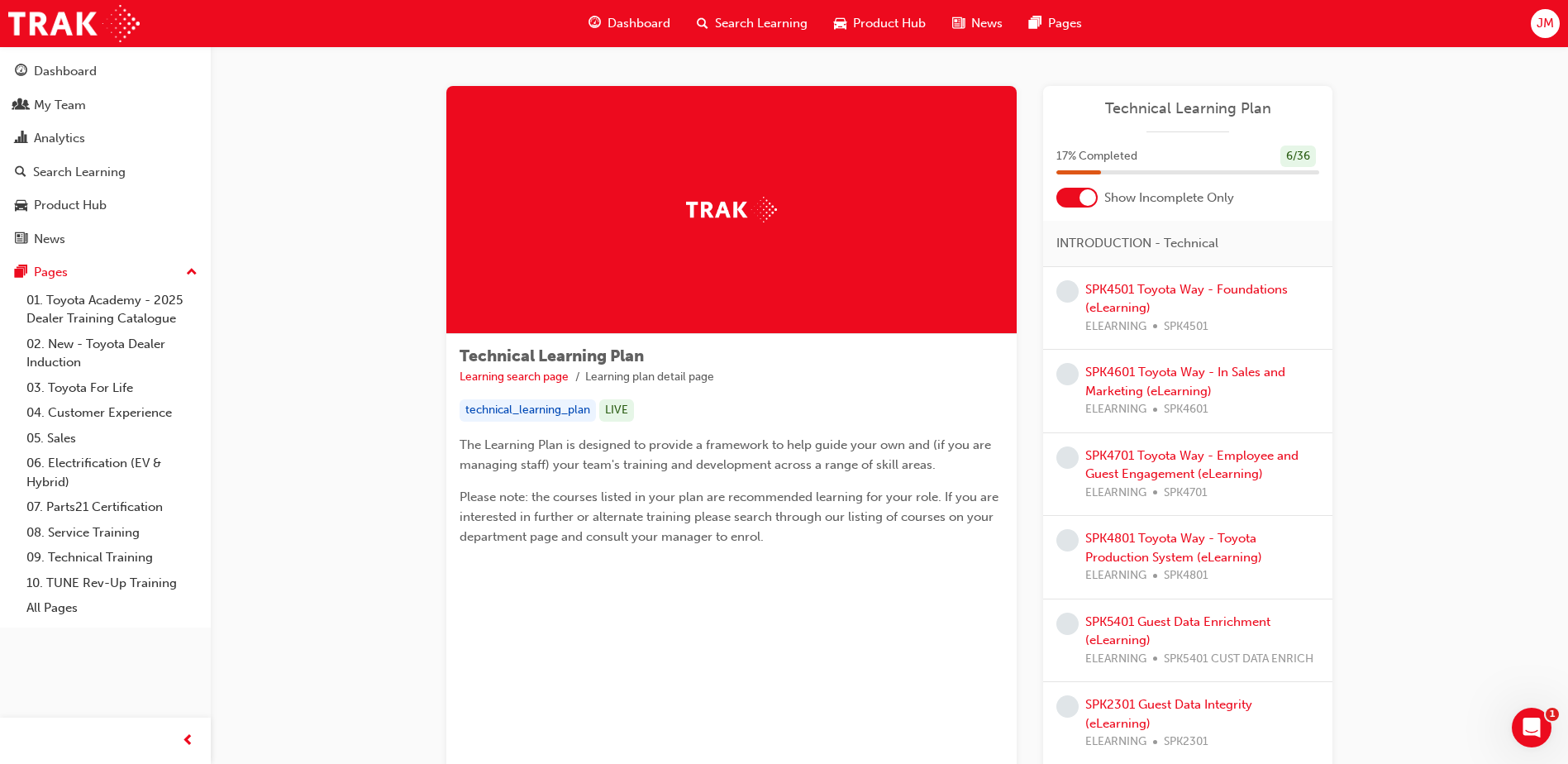
click at [1094, 203] on div at bounding box center [1088, 197] width 17 height 17
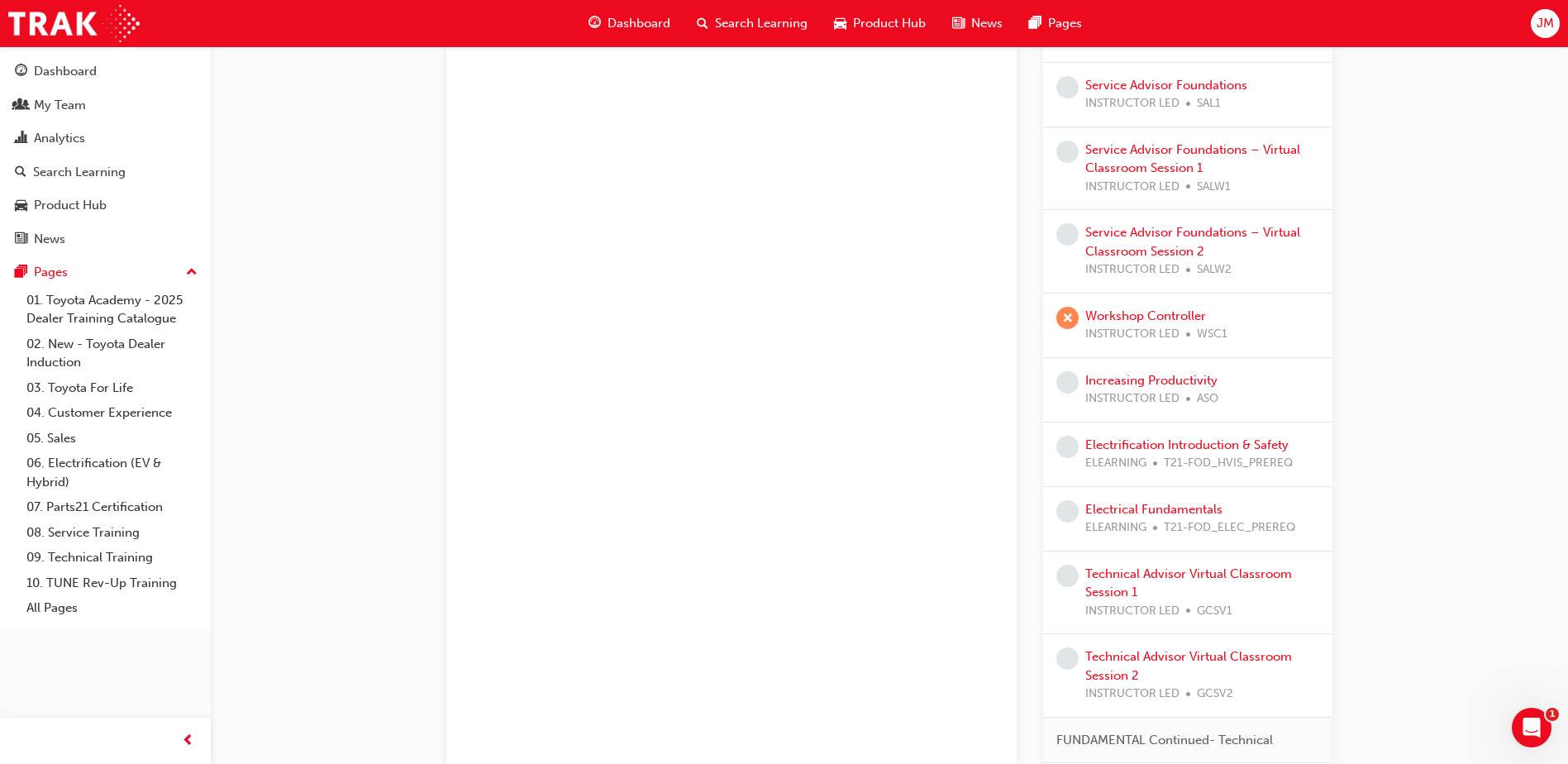
scroll to position [1702, 0]
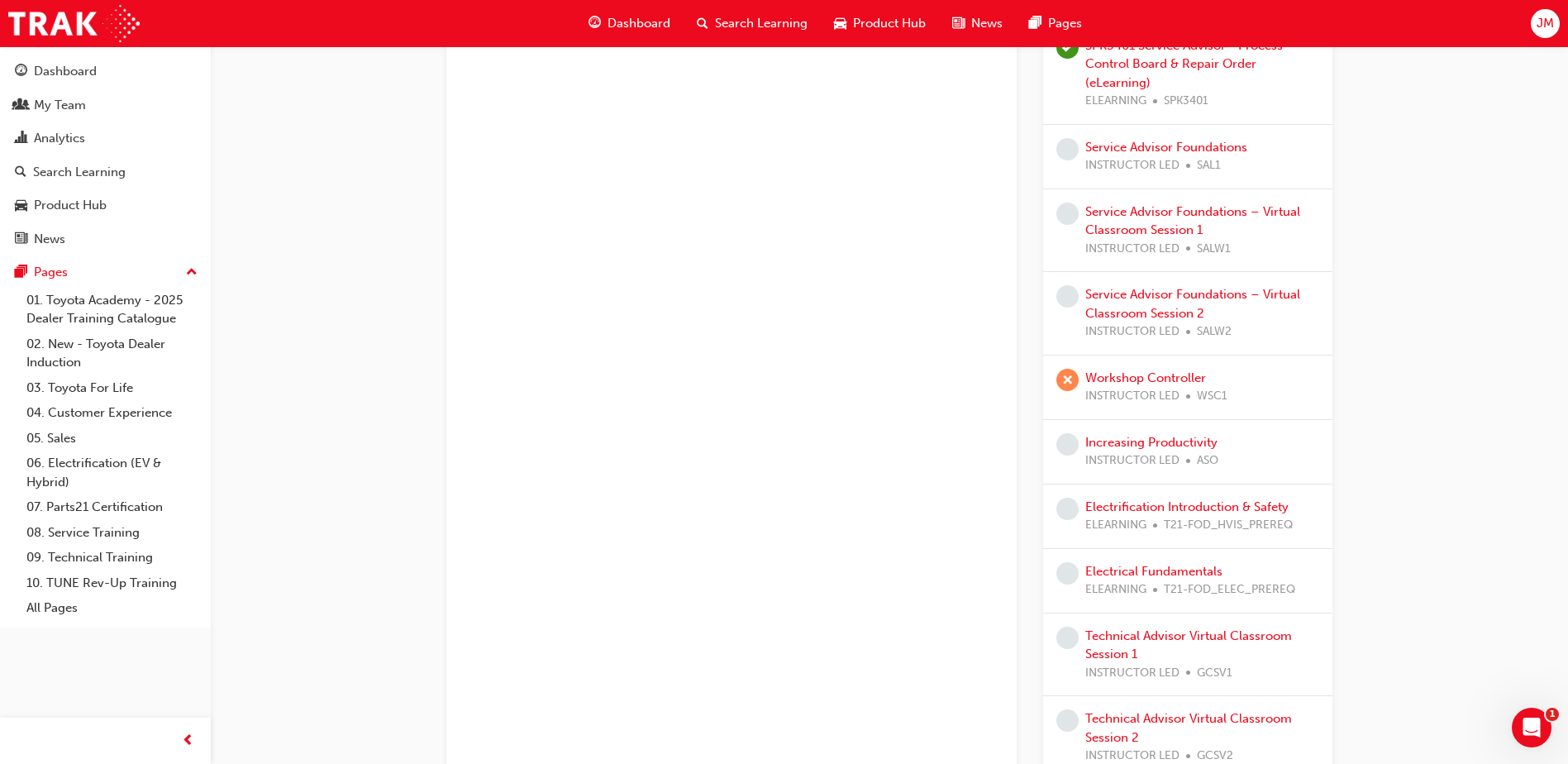
click at [746, 37] on div "Search Learning" at bounding box center [752, 23] width 137 height 34
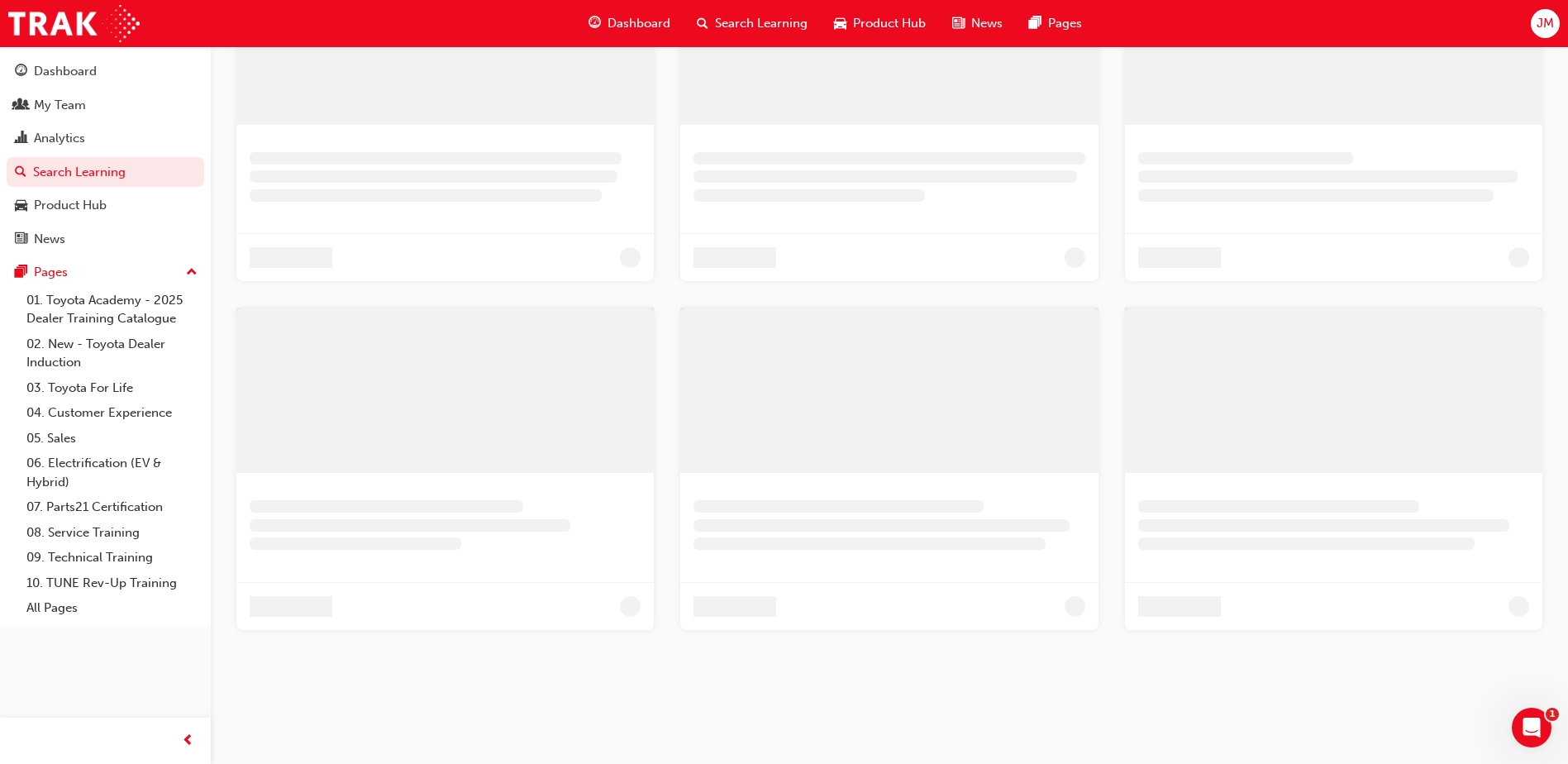
scroll to position [602, 0]
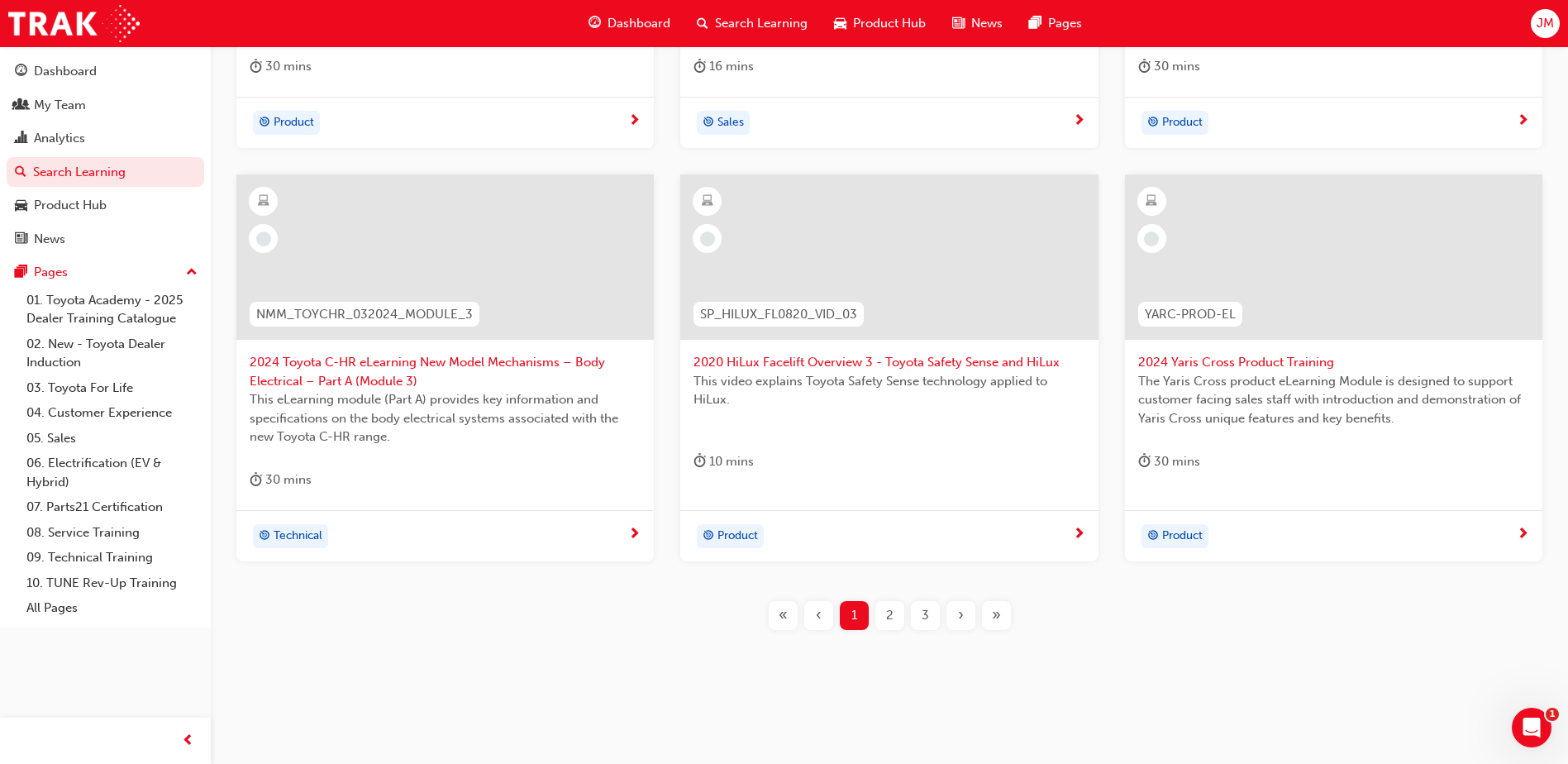
click at [750, 20] on span "Search Learning" at bounding box center [761, 23] width 93 height 19
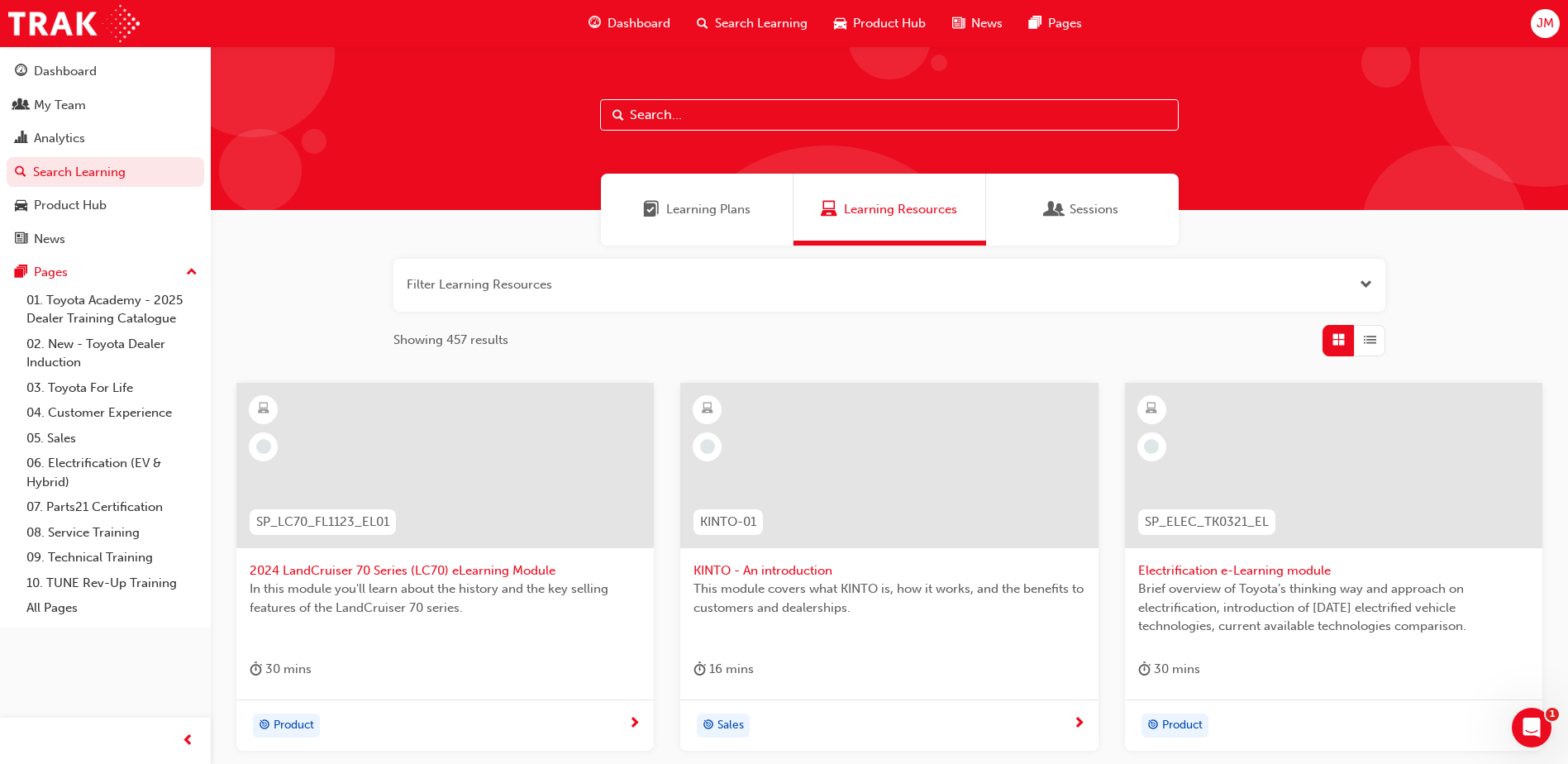
click at [842, 105] on input "text" at bounding box center [889, 115] width 579 height 32
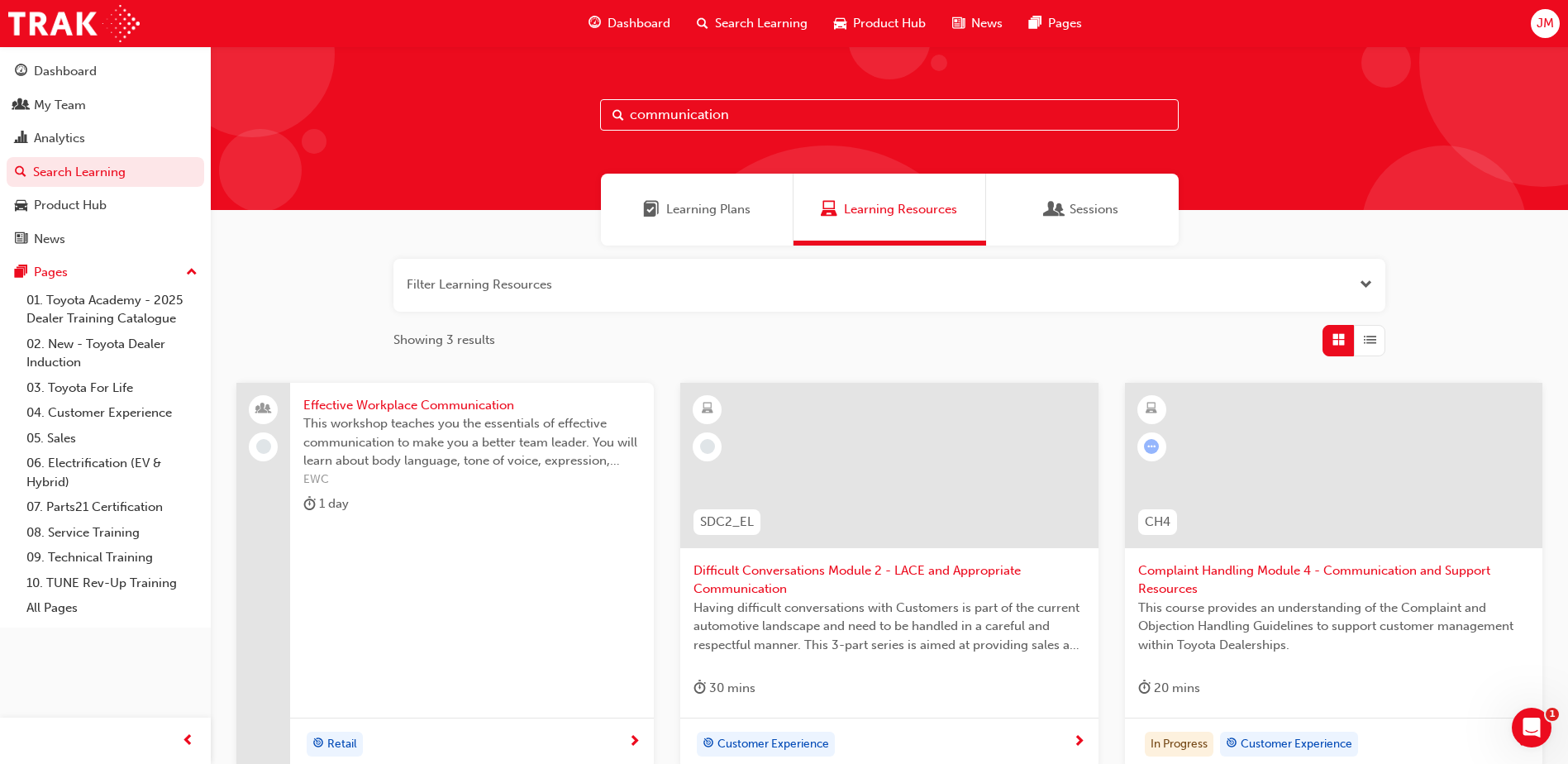
type input "communication"
click at [291, 254] on div "Filter Learning Resources Showing 3 results Effective Workplace Communication T…" at bounding box center [889, 540] width 1357 height 590
click at [1532, 731] on icon "Open Intercom Messenger" at bounding box center [1530, 726] width 28 height 28
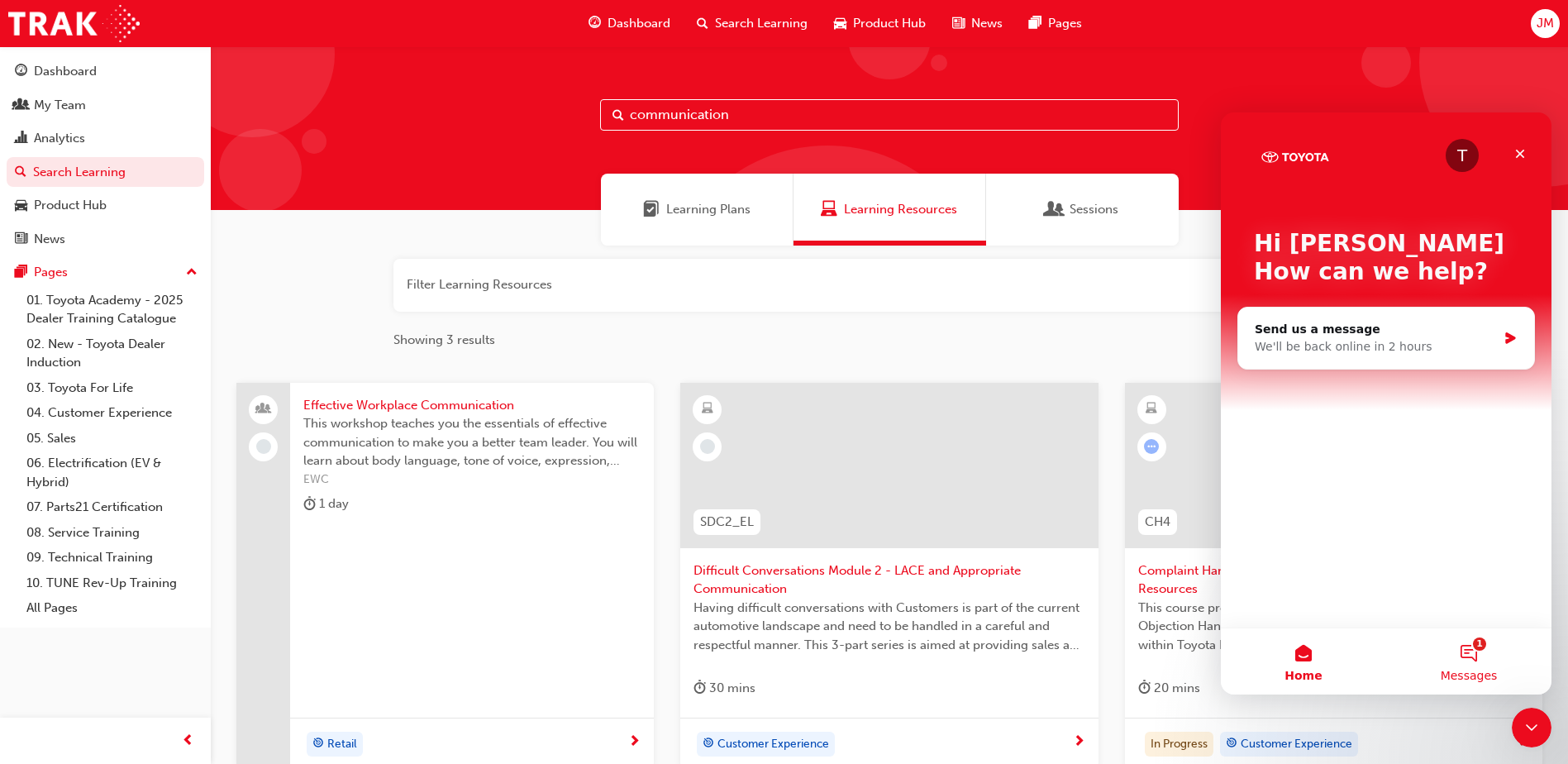
click at [1496, 673] on button "1 Messages" at bounding box center [1469, 661] width 166 height 66
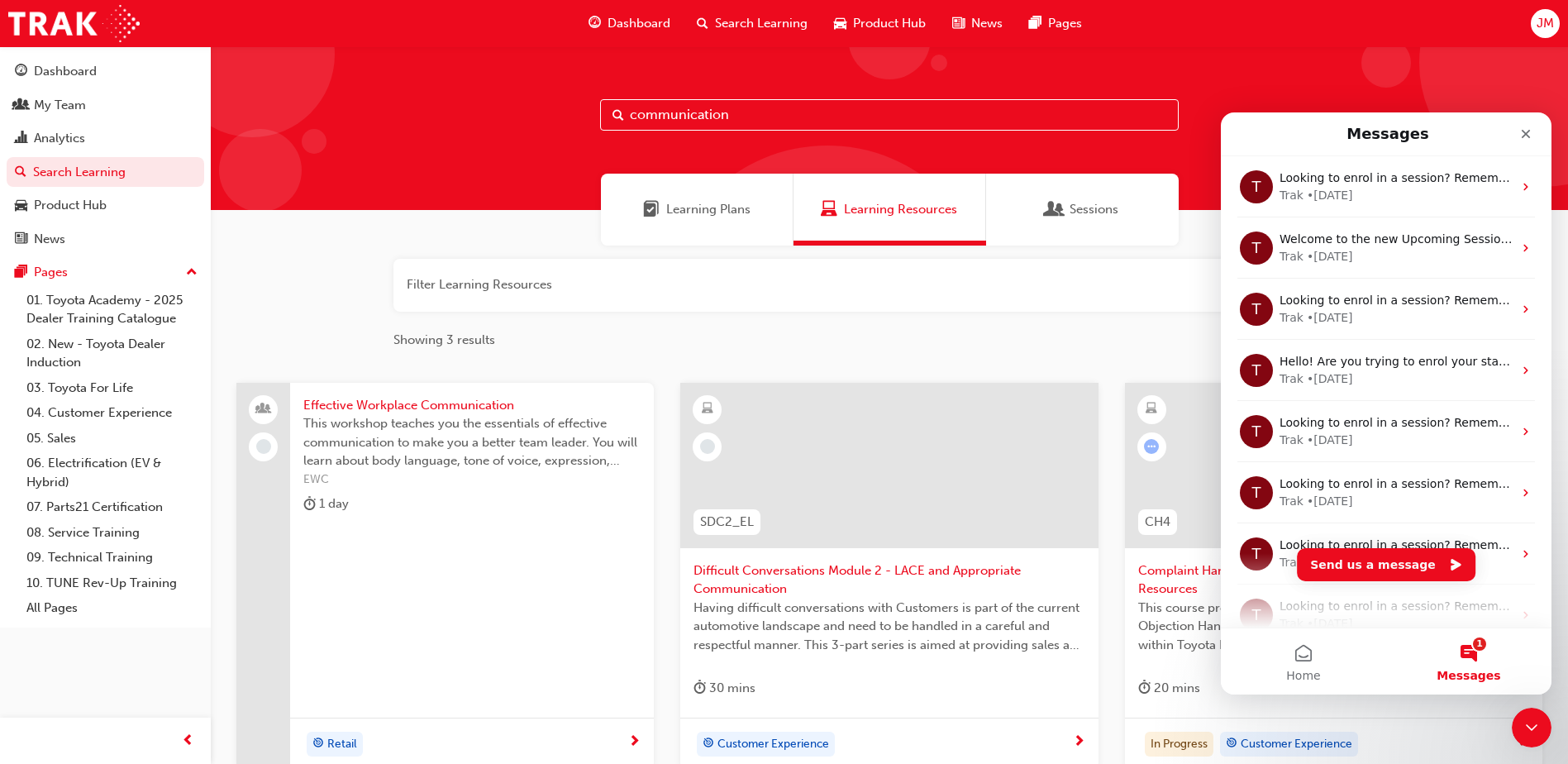
click at [489, 151] on div "communication" at bounding box center [889, 128] width 1357 height 164
click at [380, 204] on div "Learning Plans Learning Resources Sessions" at bounding box center [889, 209] width 1357 height 72
click at [1516, 134] on div "Close" at bounding box center [1526, 134] width 30 height 30
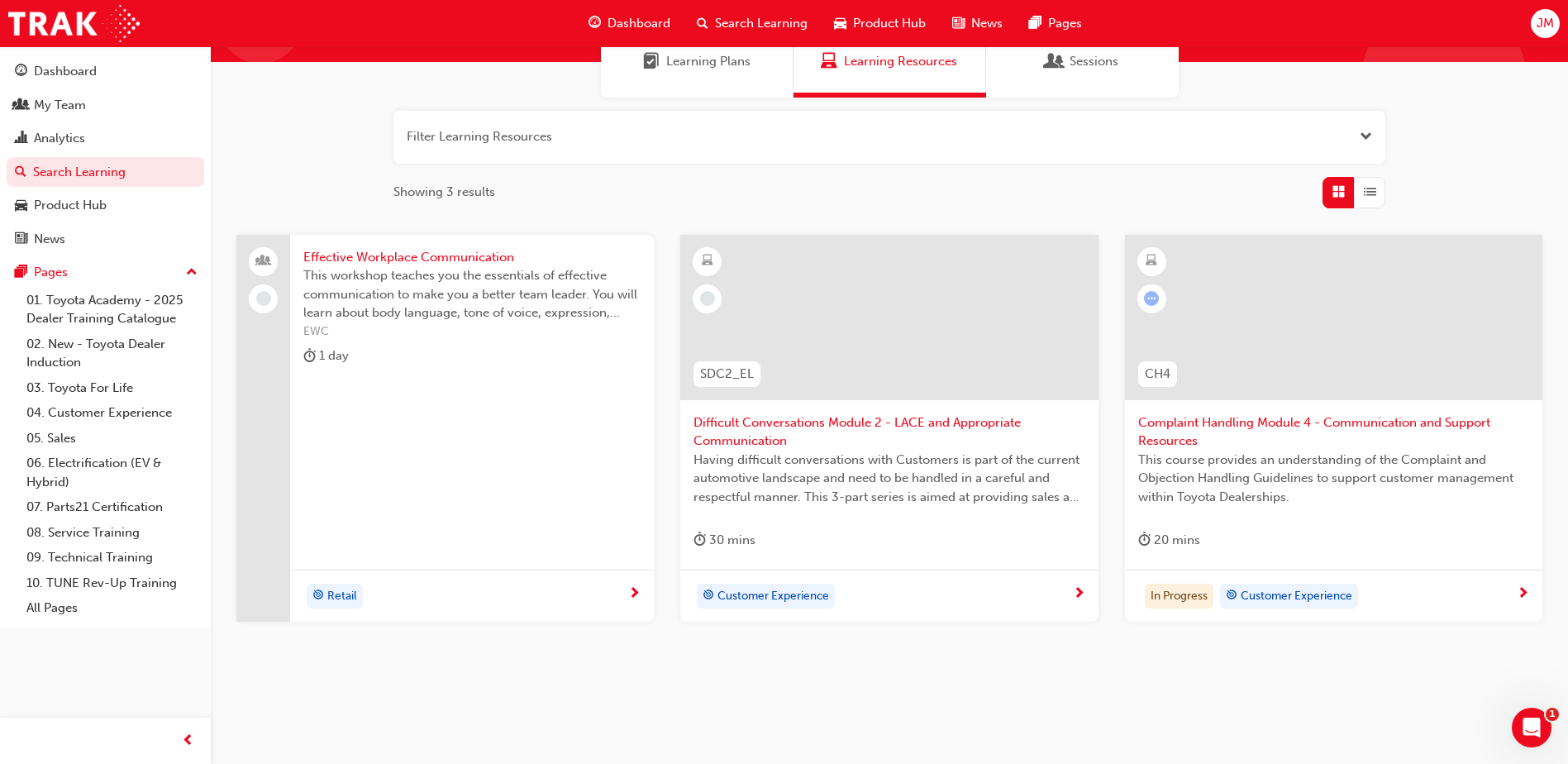
scroll to position [167, 0]
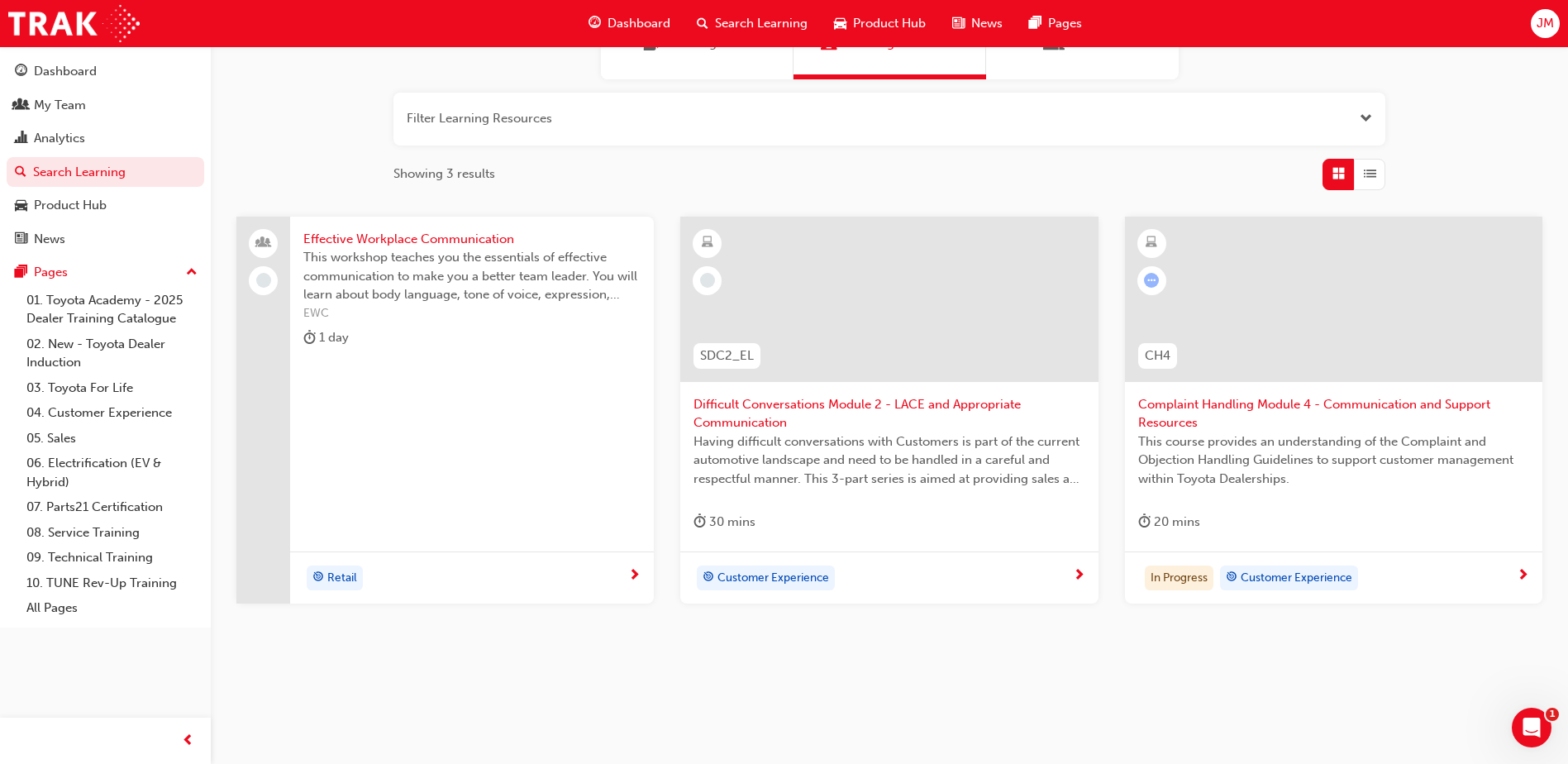
click at [1488, 586] on div "In Progress Customer Experience" at bounding box center [1327, 578] width 378 height 25
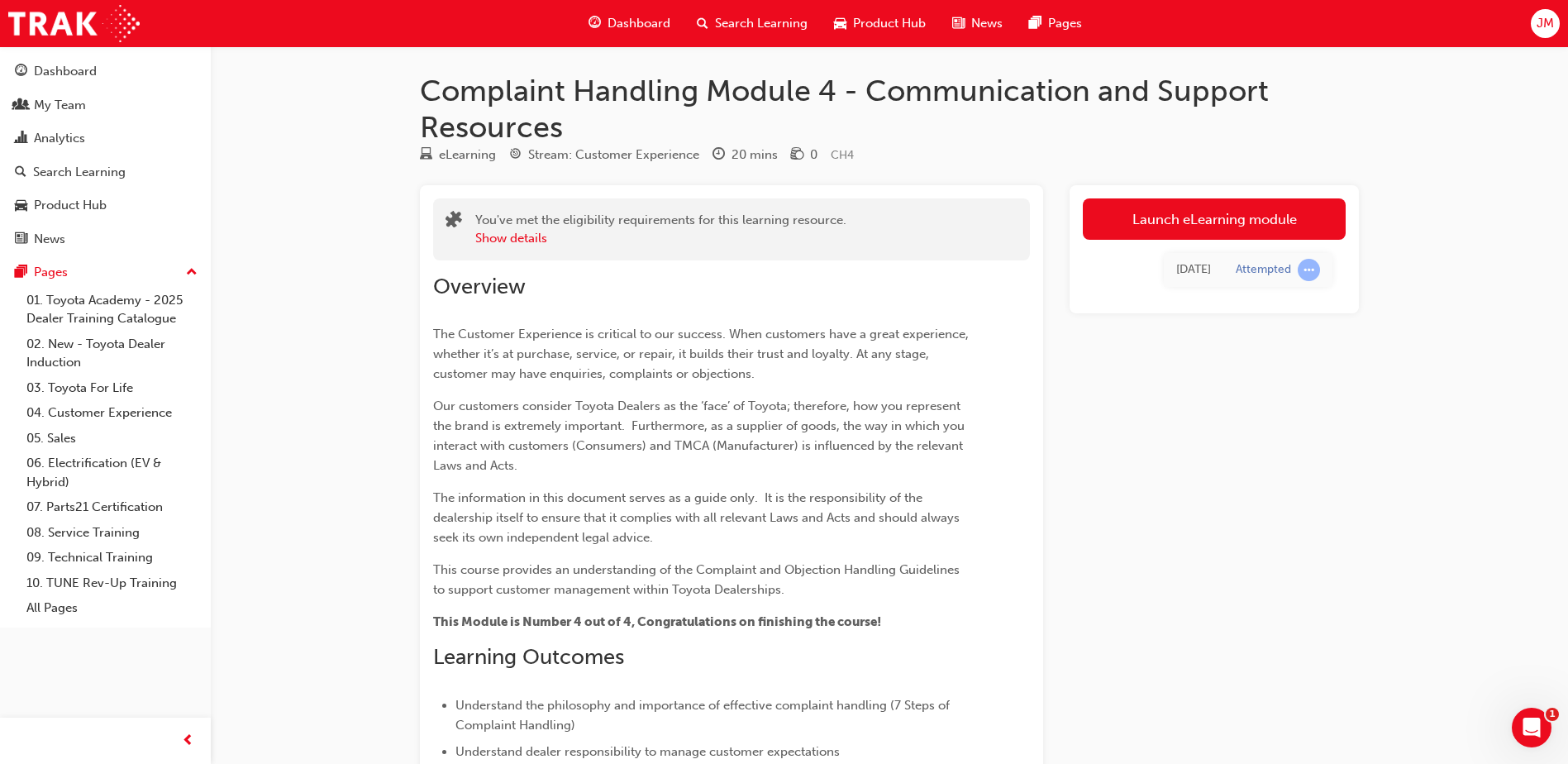
click at [633, 33] on span "Dashboard" at bounding box center [638, 23] width 63 height 19
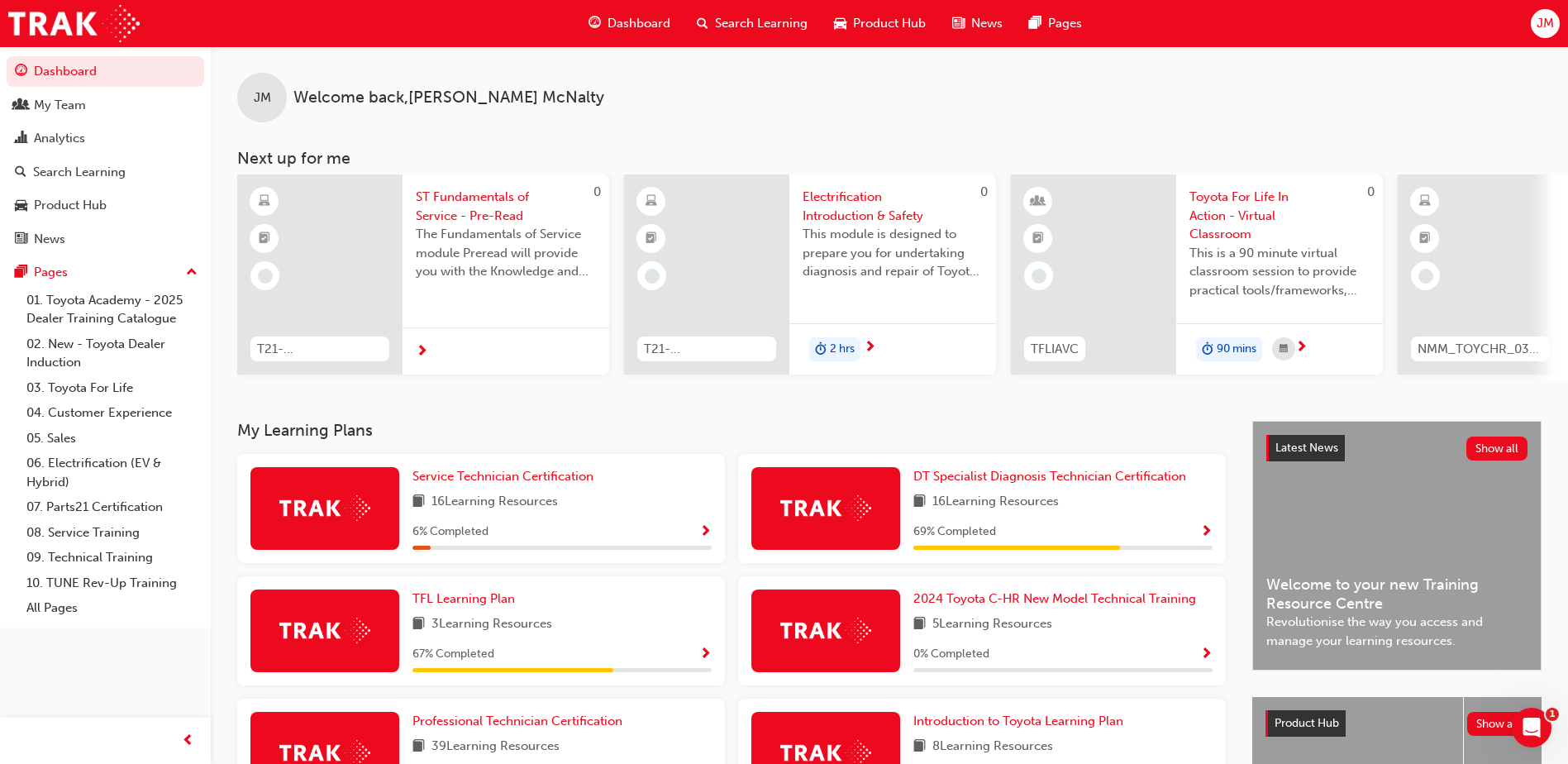
click at [482, 99] on span "Welcome back , [PERSON_NAME]" at bounding box center [448, 98] width 310 height 19
click at [939, 111] on div "JM Welcome back , [PERSON_NAME]" at bounding box center [889, 84] width 1357 height 76
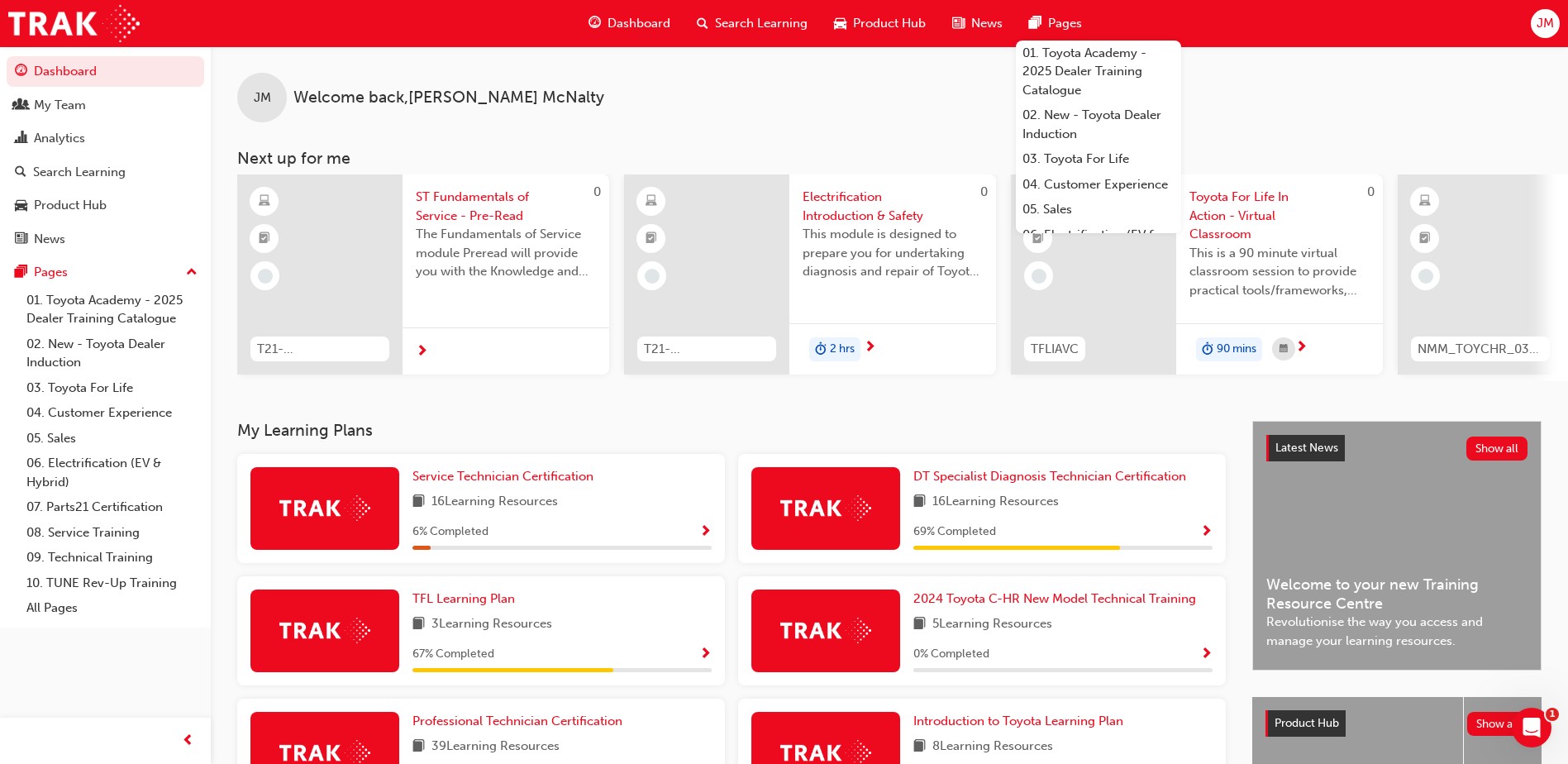
click at [1054, 13] on div "Pages" at bounding box center [1055, 23] width 79 height 34
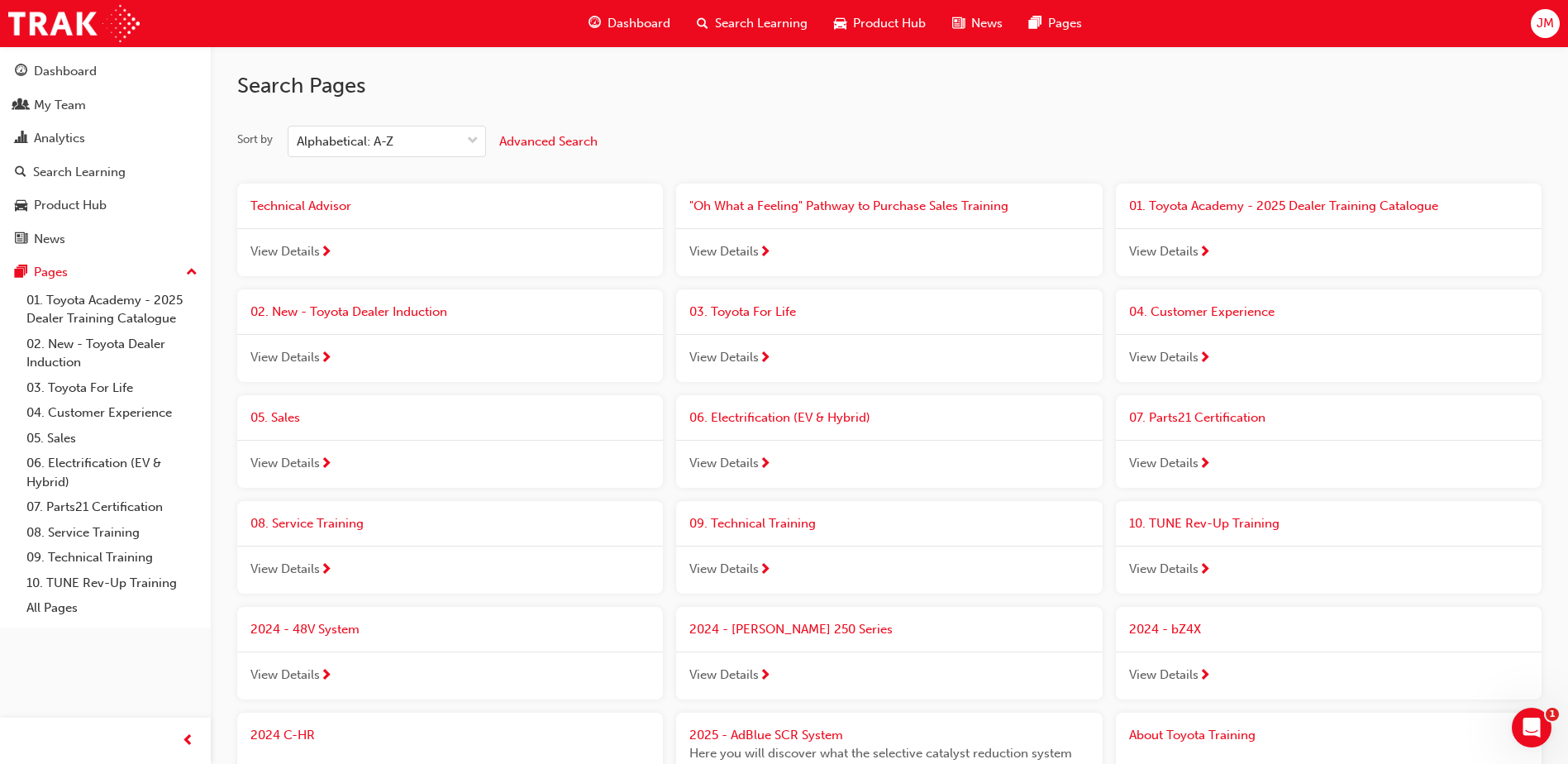
click at [327, 250] on span "next-icon" at bounding box center [325, 253] width 13 height 15
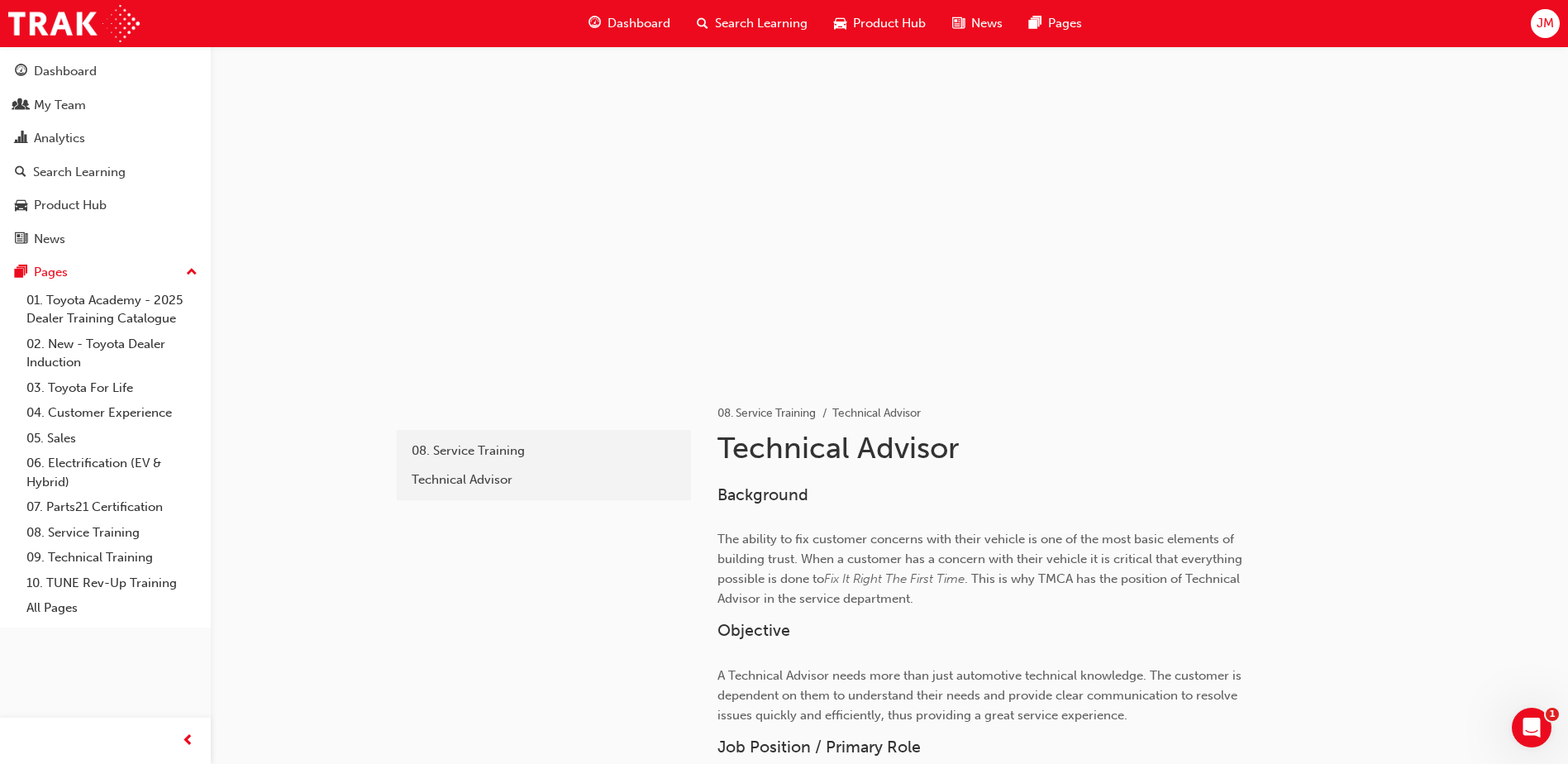
click at [617, 28] on span "Dashboard" at bounding box center [638, 23] width 63 height 19
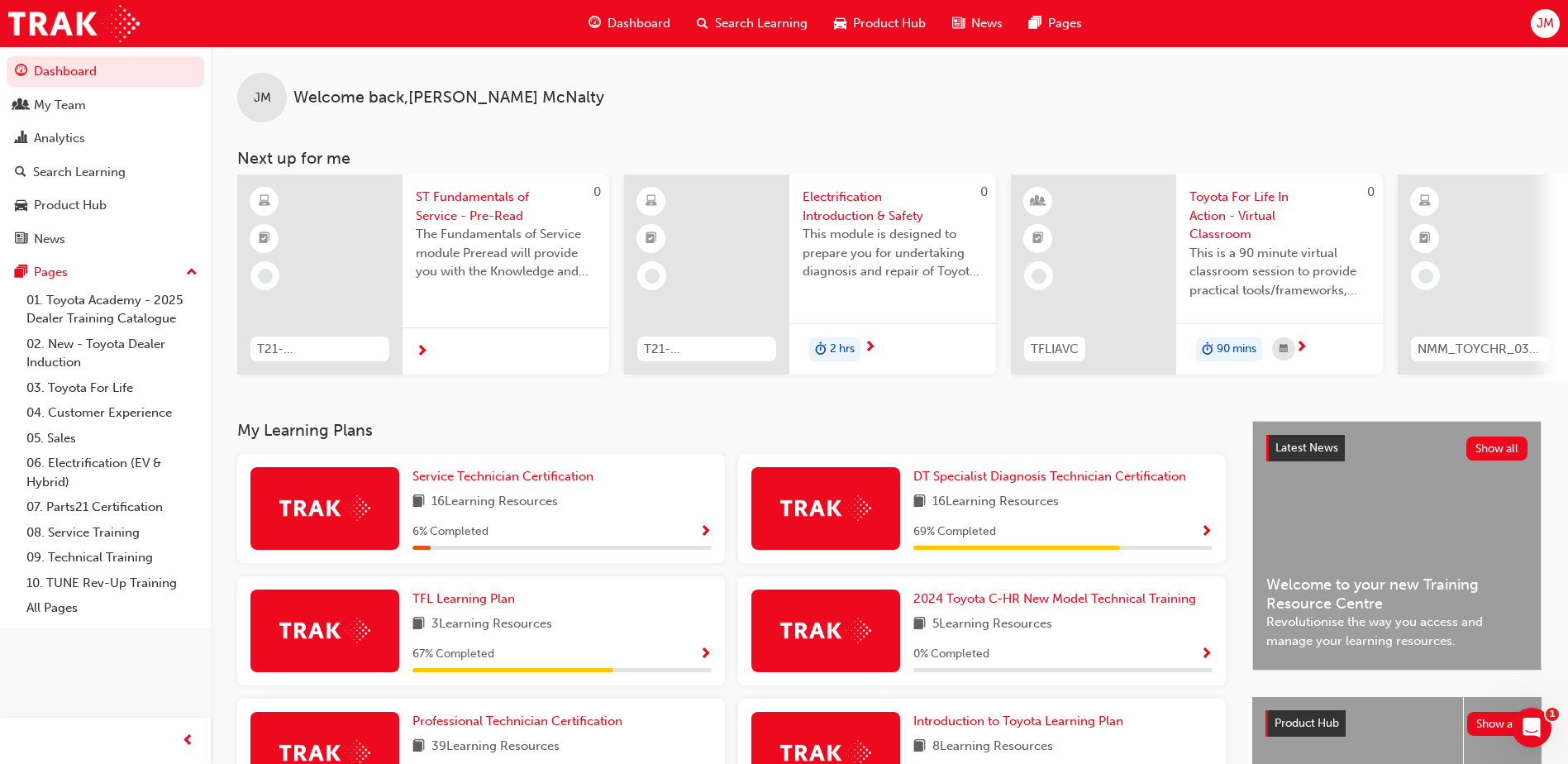
click at [204, 272] on div "Dashboard My Team Analytics Search Learning Product Hub News Pages Pages 01. To…" at bounding box center [105, 336] width 211 height 582
click at [199, 274] on button "Pages" at bounding box center [105, 272] width 197 height 31
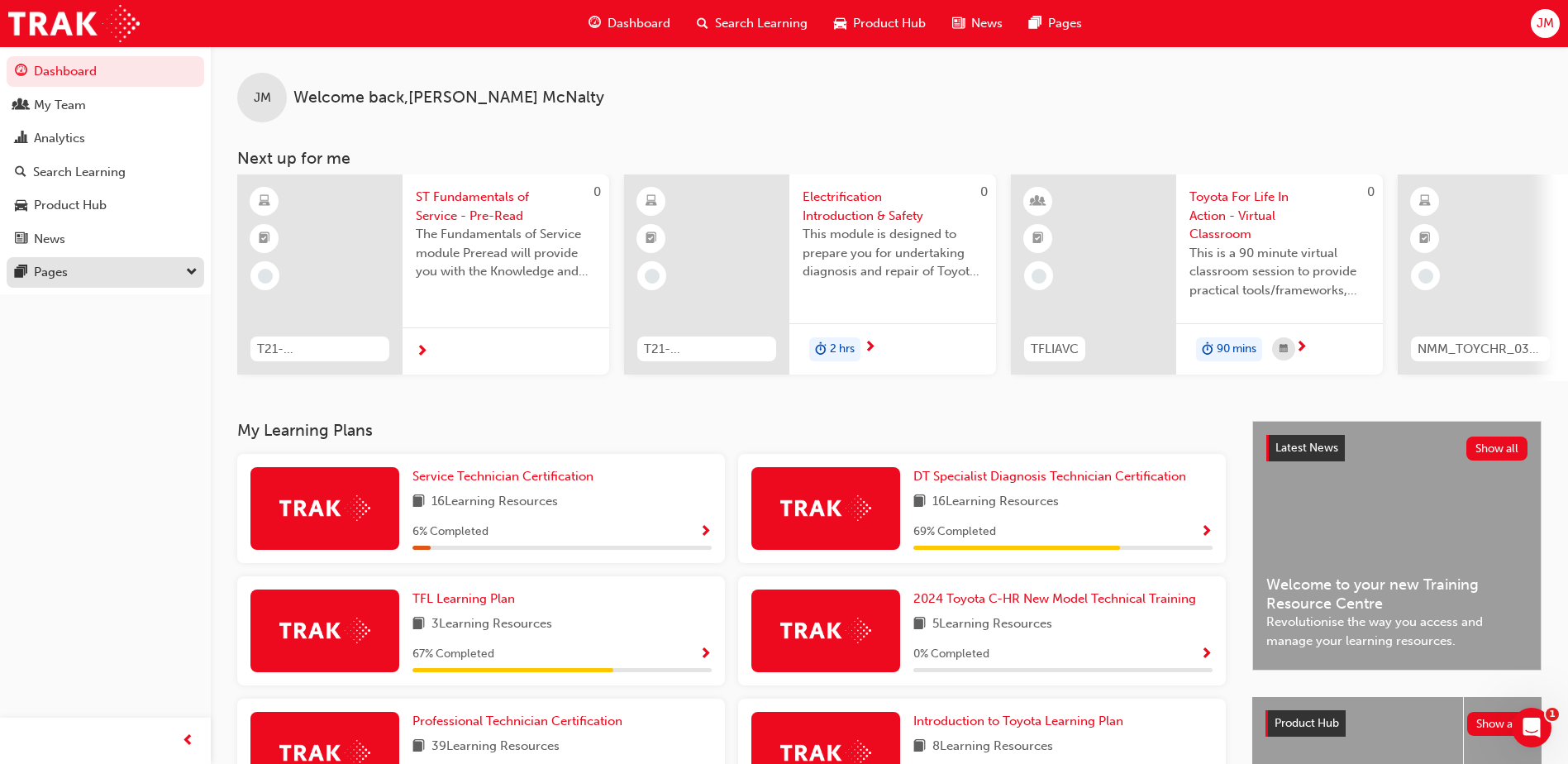
click at [199, 274] on button "Pages" at bounding box center [105, 272] width 197 height 31
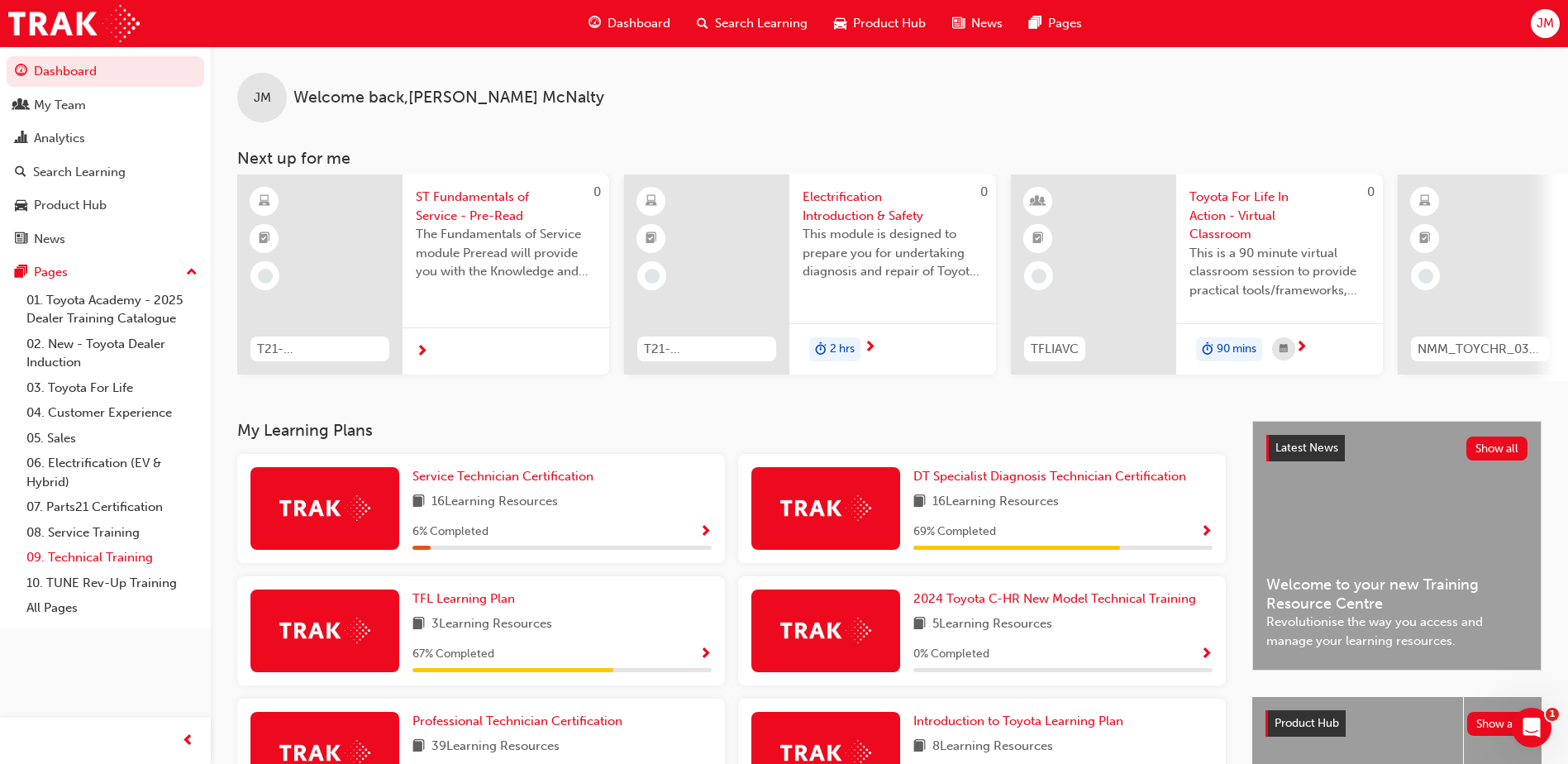
click at [115, 555] on link "09. Technical Training" at bounding box center [112, 557] width 184 height 26
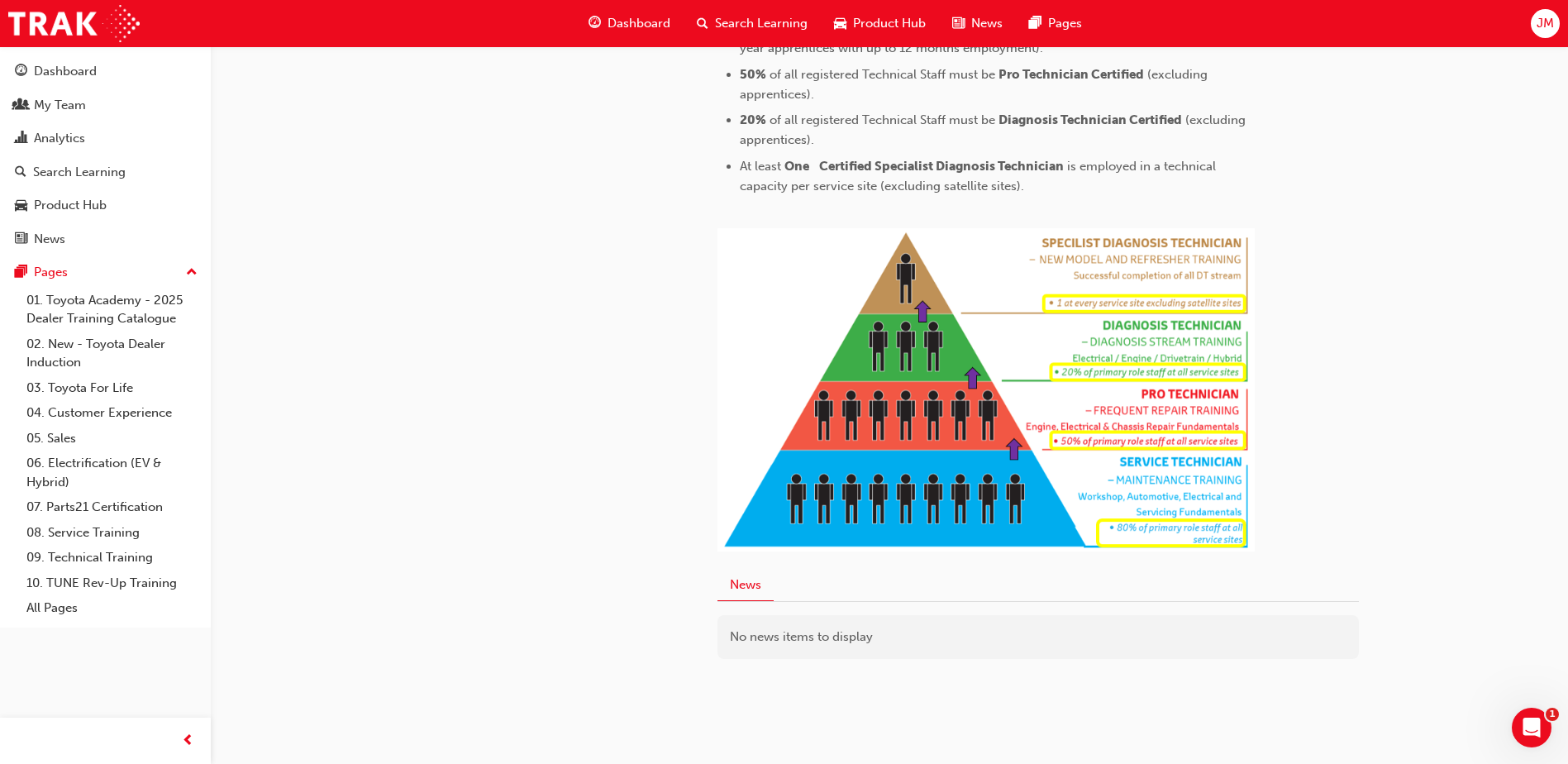
scroll to position [814, 0]
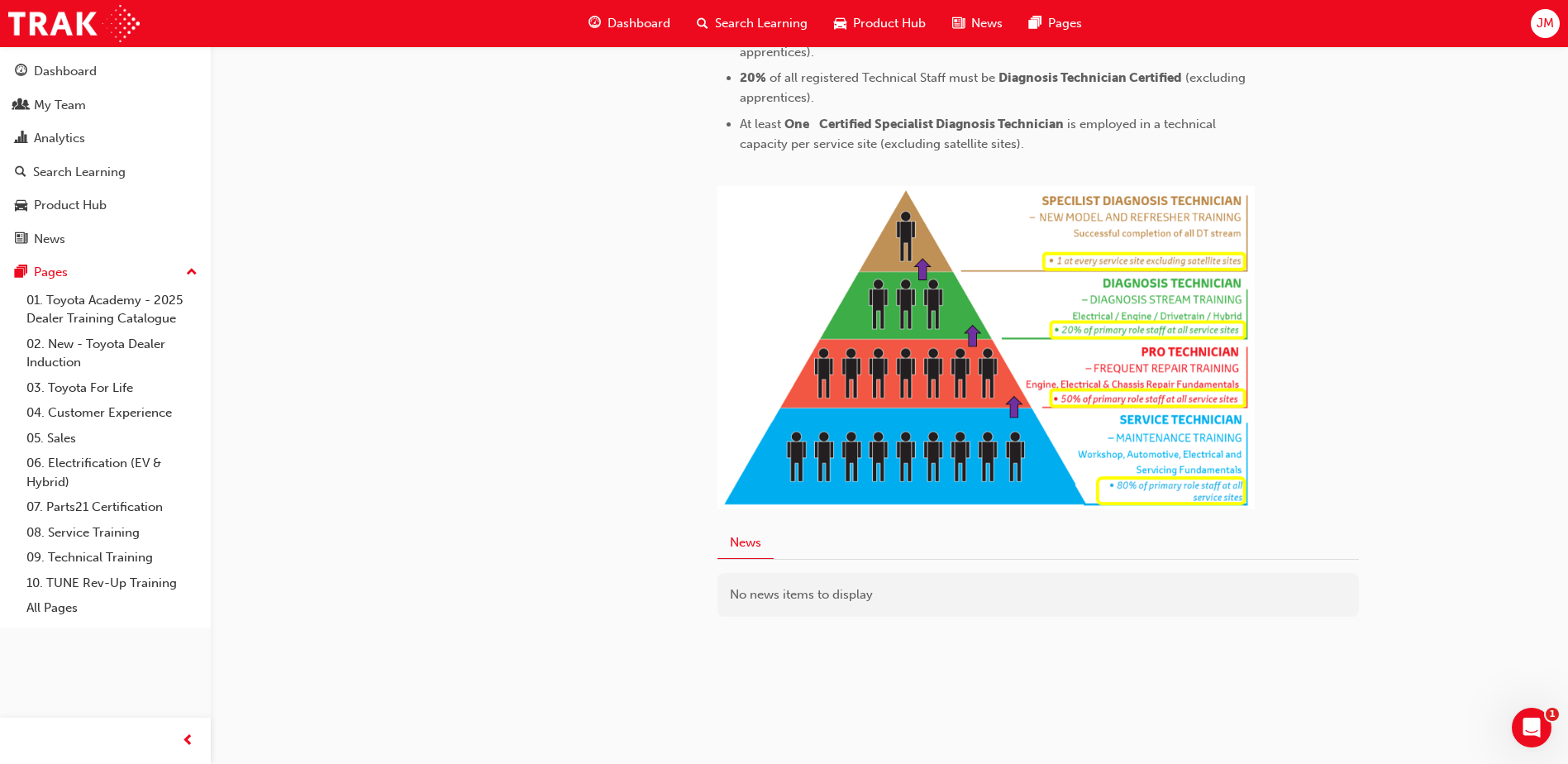
click at [195, 281] on span "up-icon" at bounding box center [192, 273] width 12 height 22
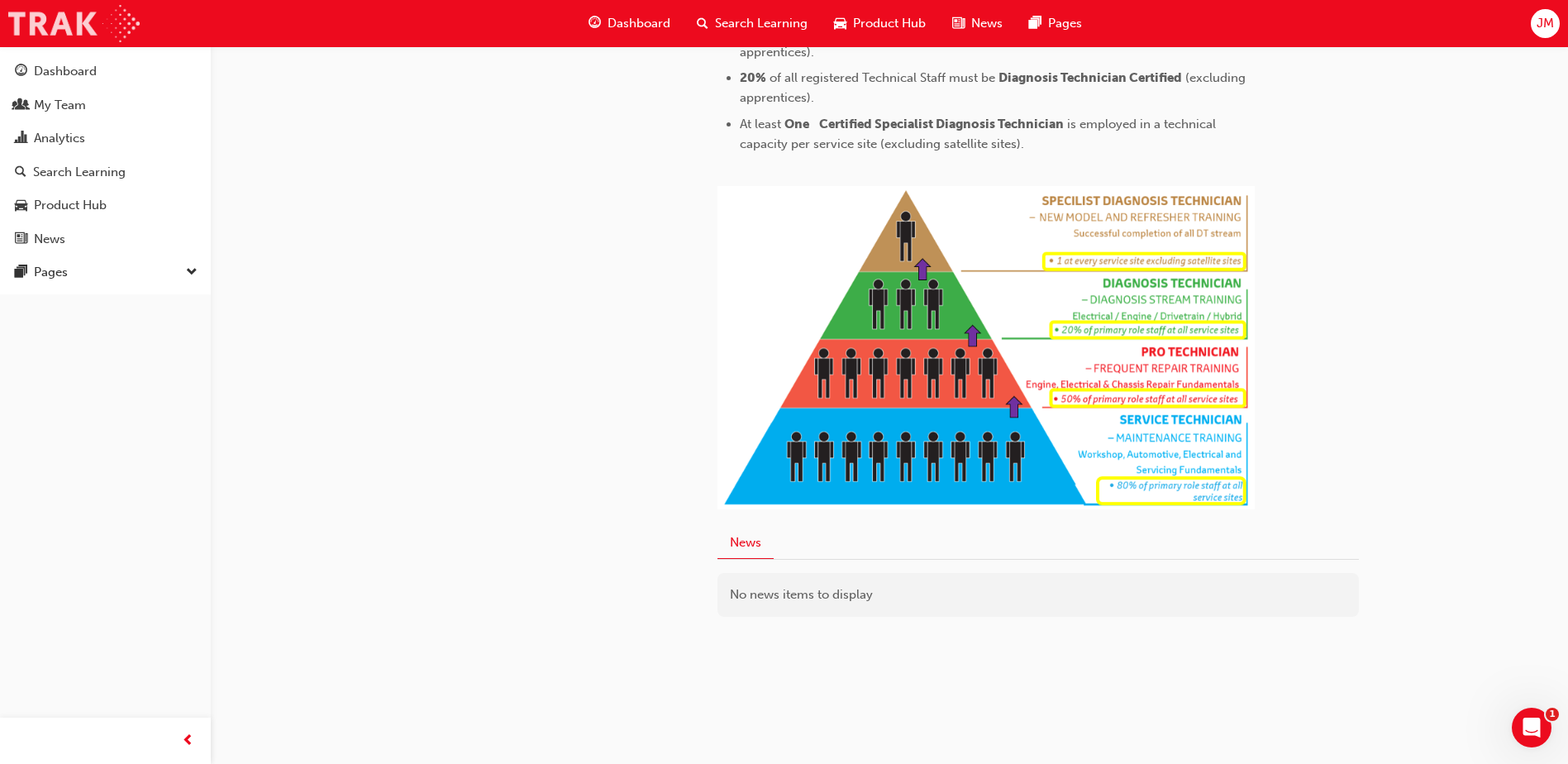
click at [80, 33] on img at bounding box center [74, 23] width 131 height 37
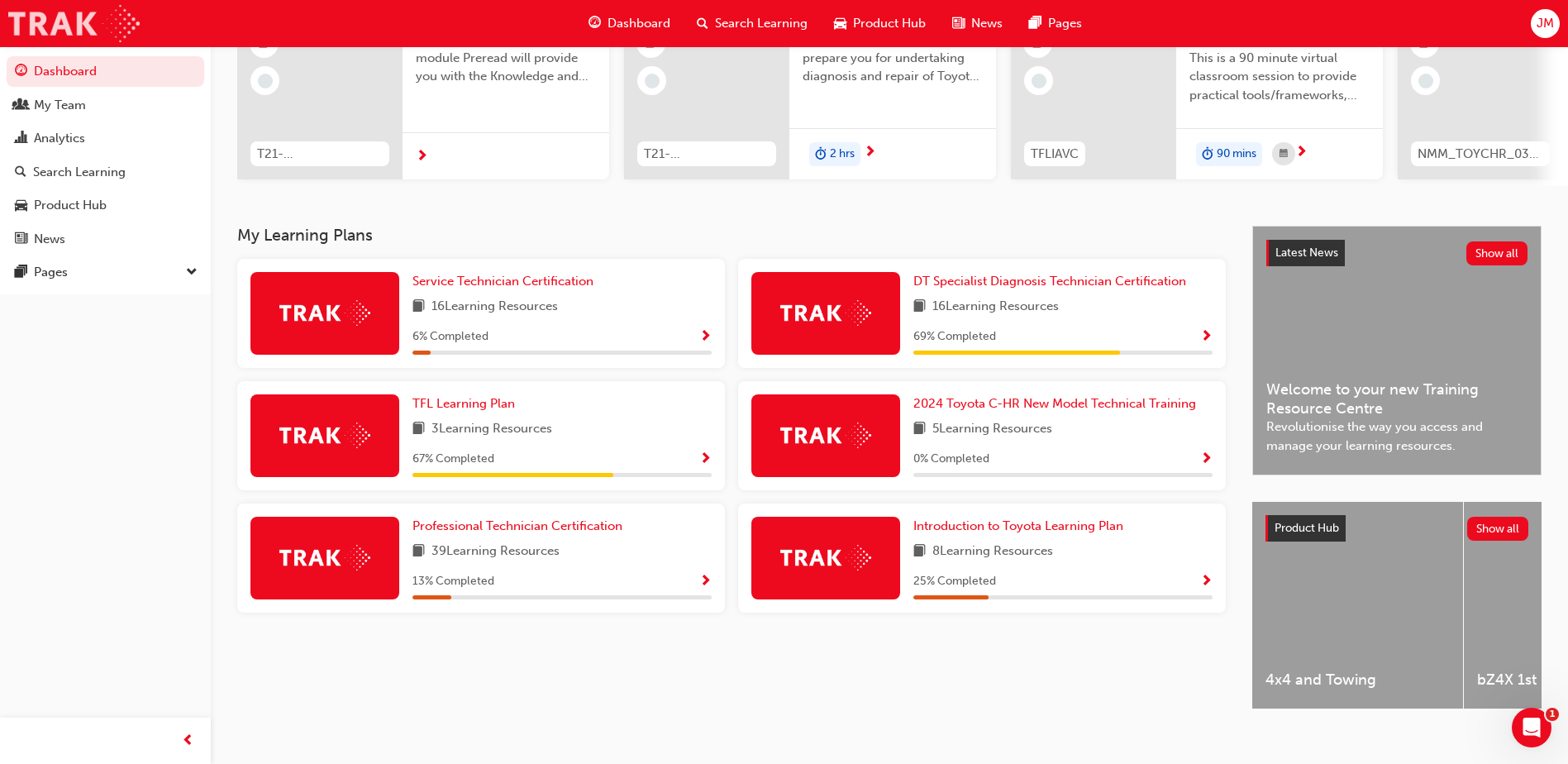
scroll to position [224, 0]
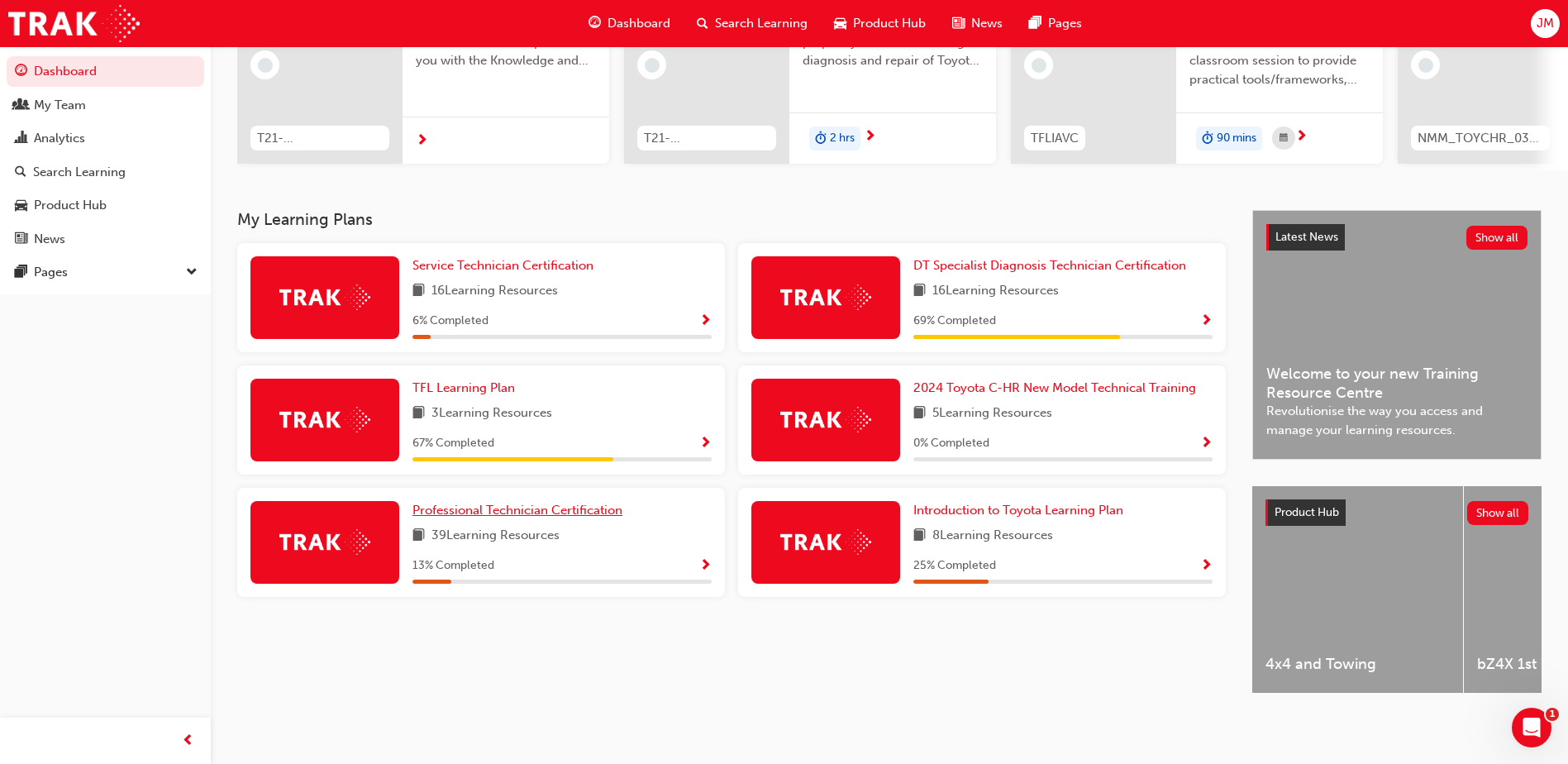
click at [518, 503] on span "Professional Technician Certification" at bounding box center [517, 510] width 210 height 15
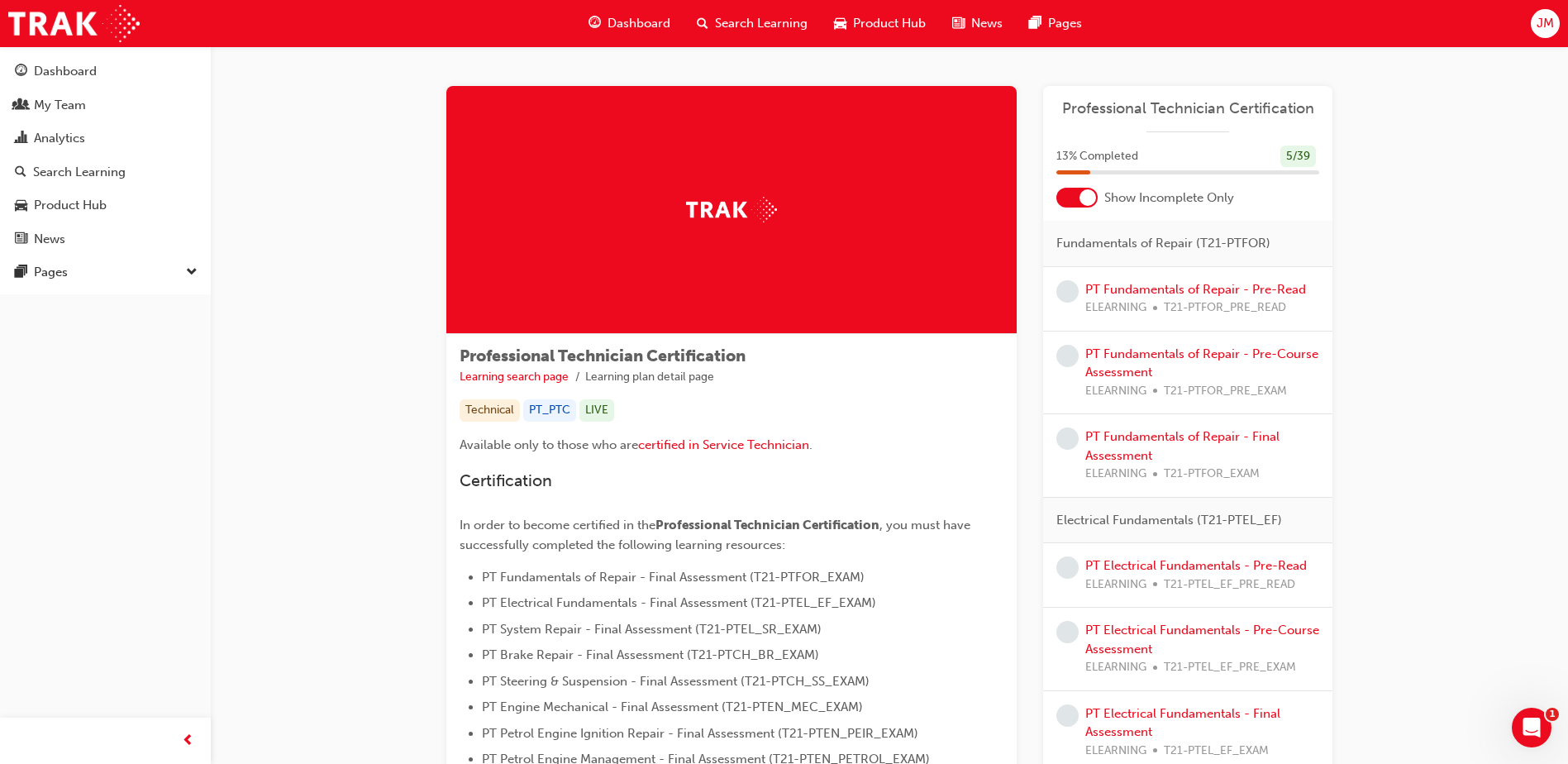
click at [1086, 204] on div at bounding box center [1088, 197] width 17 height 17
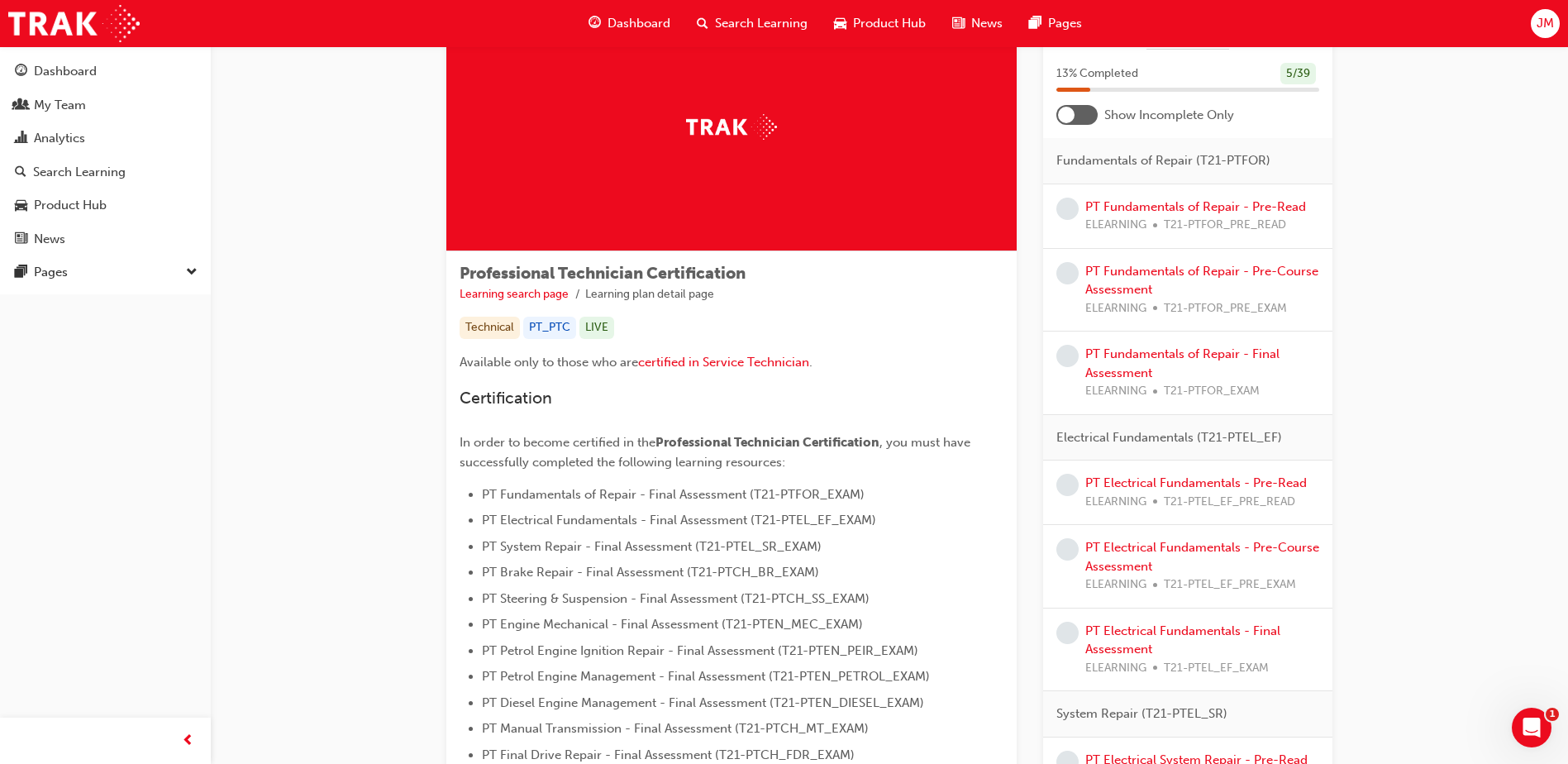
click at [877, 17] on span "Product Hub" at bounding box center [889, 23] width 73 height 19
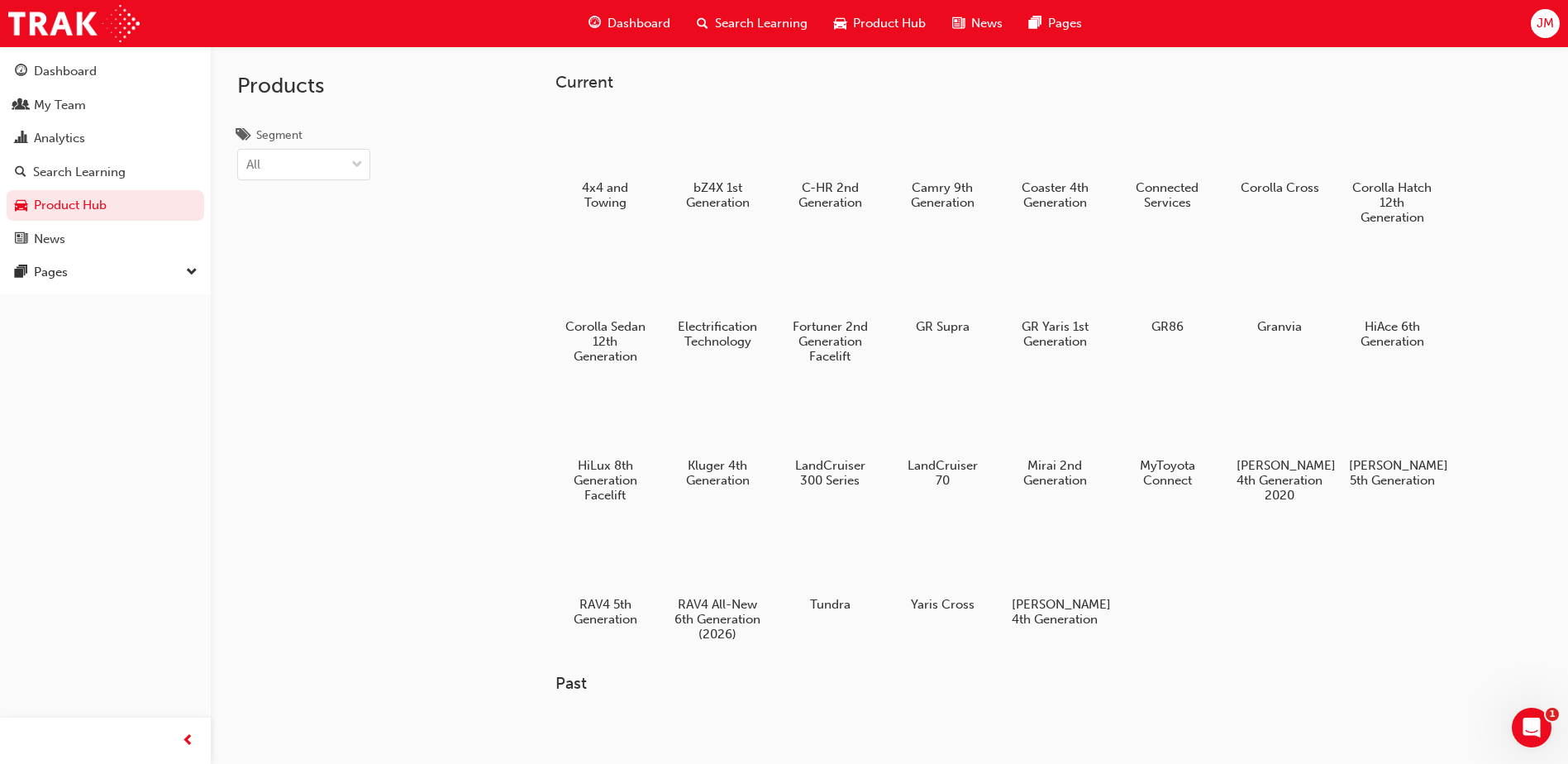
click at [722, 25] on span "Search Learning" at bounding box center [761, 23] width 93 height 19
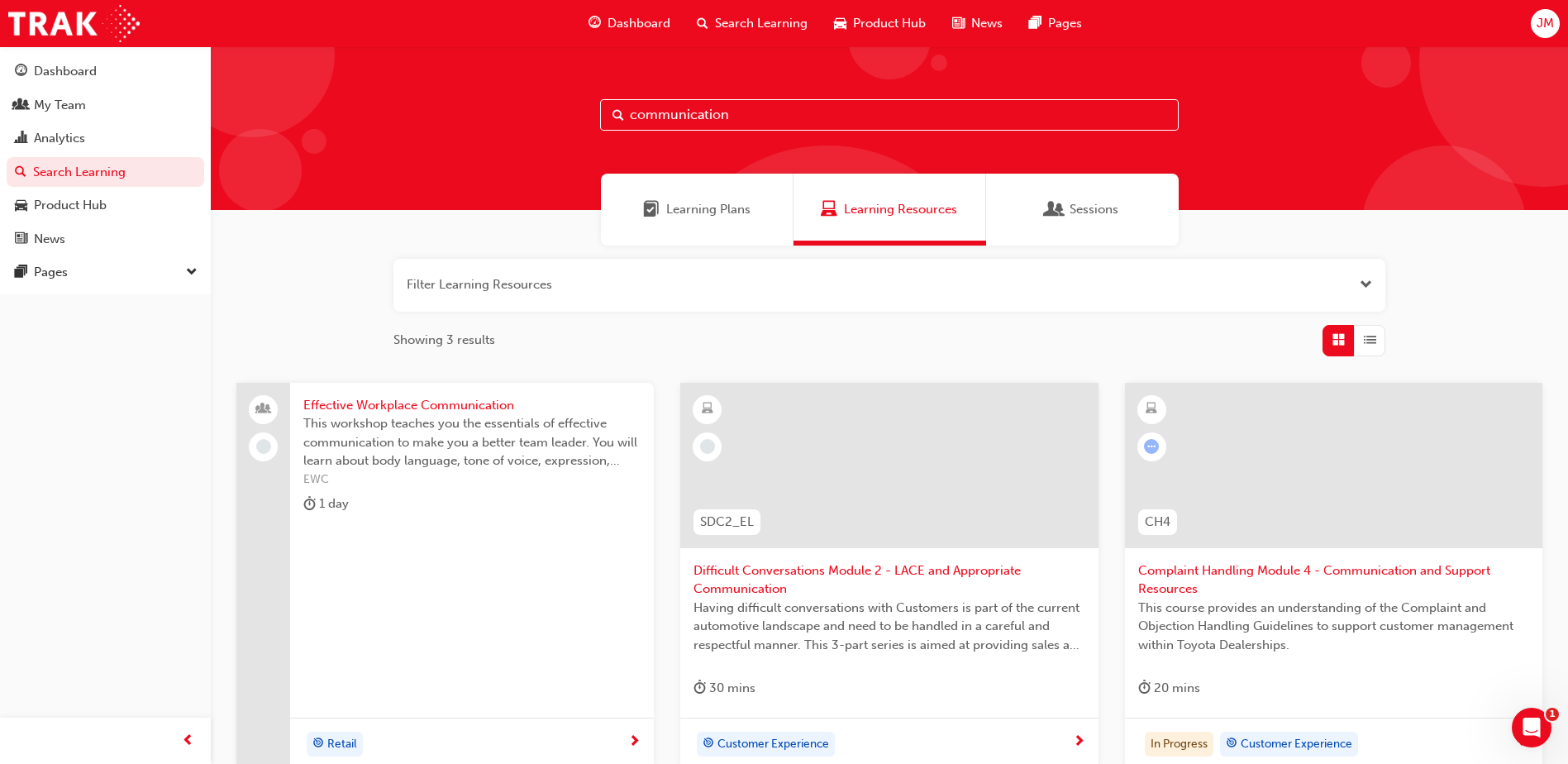
click at [1381, 341] on div "button" at bounding box center [1370, 341] width 32 height 32
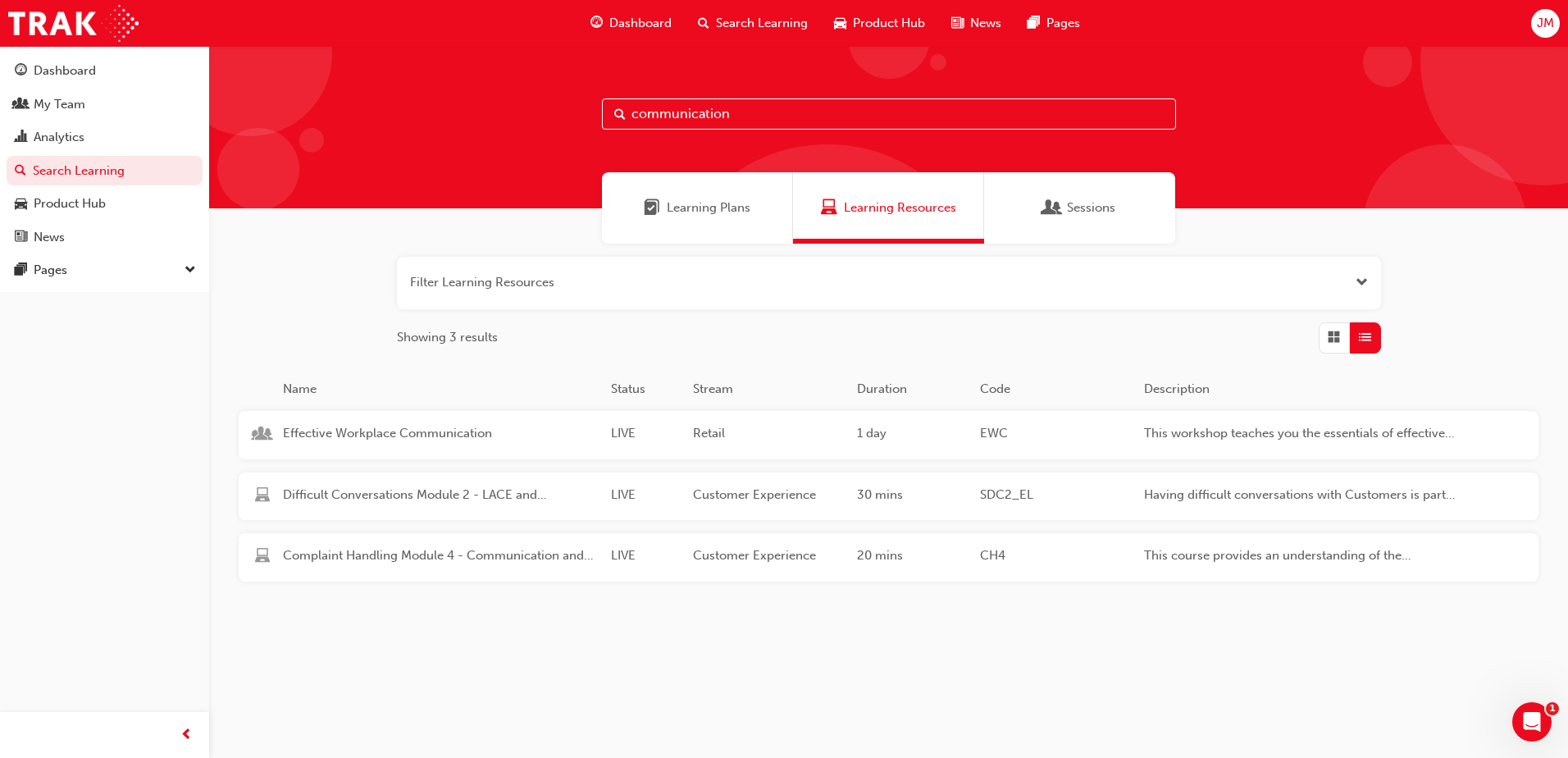
click at [743, 215] on span "Learning Plans" at bounding box center [708, 208] width 84 height 19
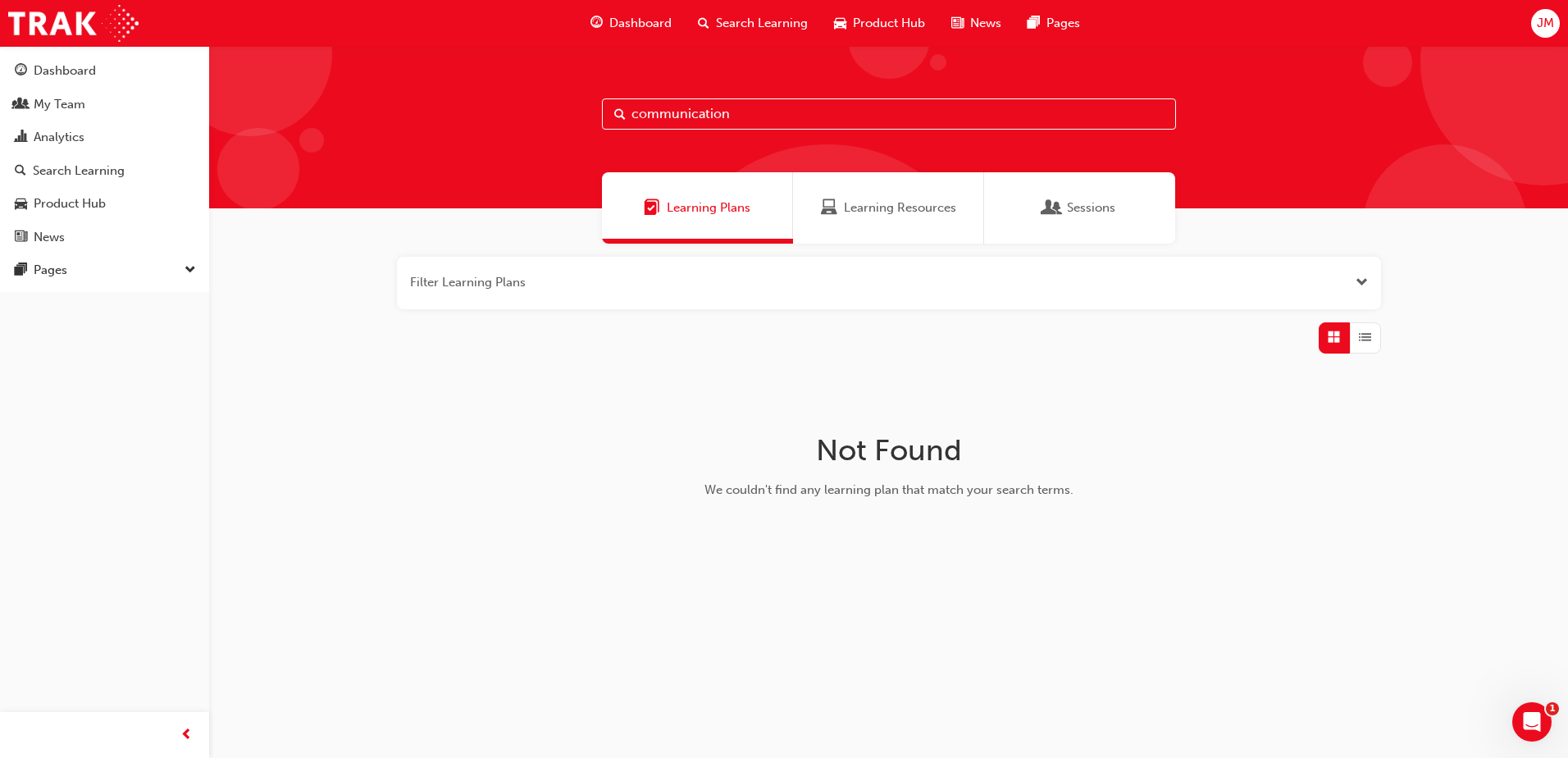
click at [1365, 342] on span "List" at bounding box center [1365, 337] width 12 height 19
click at [850, 218] on div "Learning Resources" at bounding box center [888, 208] width 191 height 71
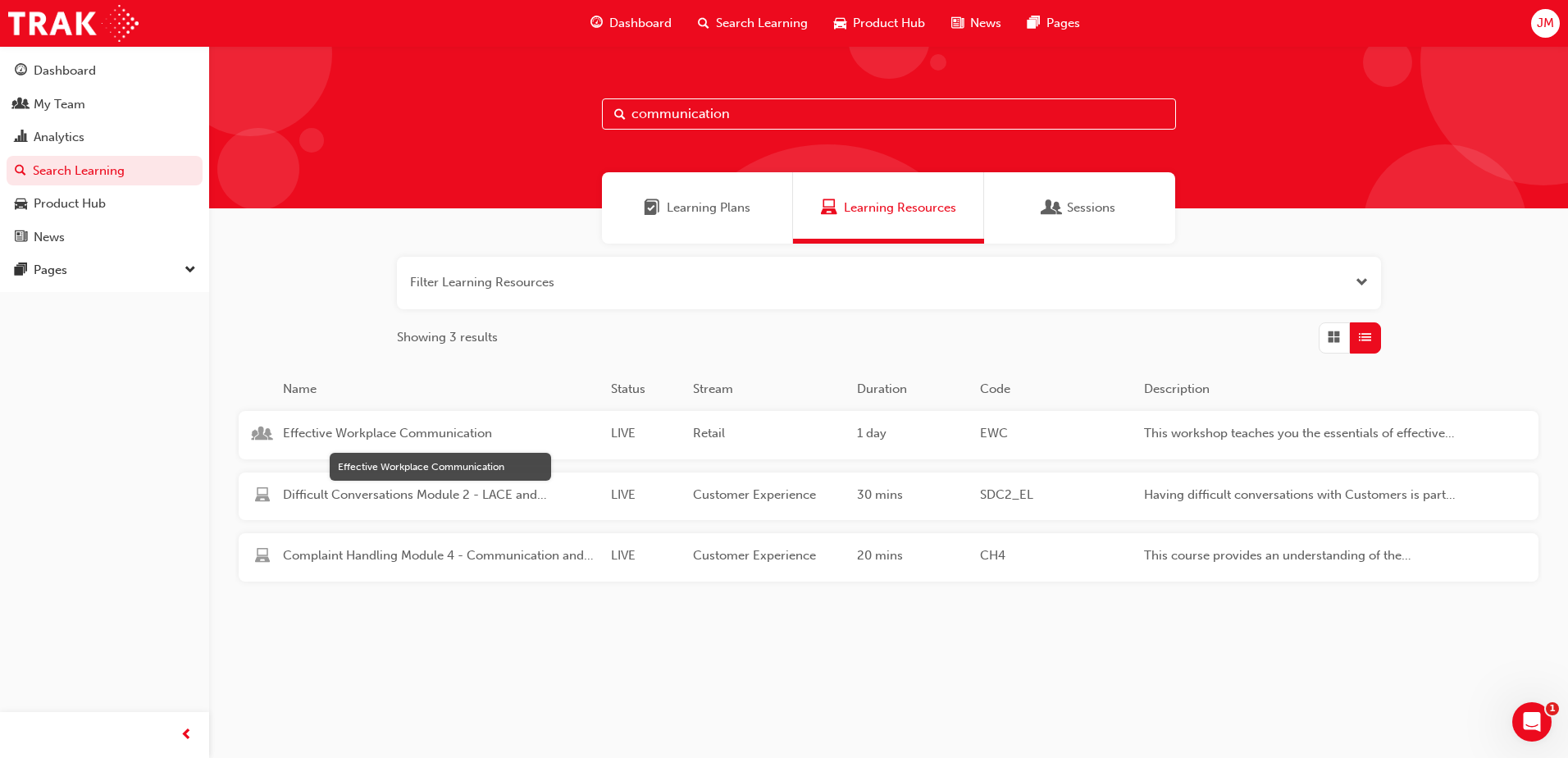
click at [453, 436] on span "Effective Workplace Communication" at bounding box center [440, 433] width 315 height 19
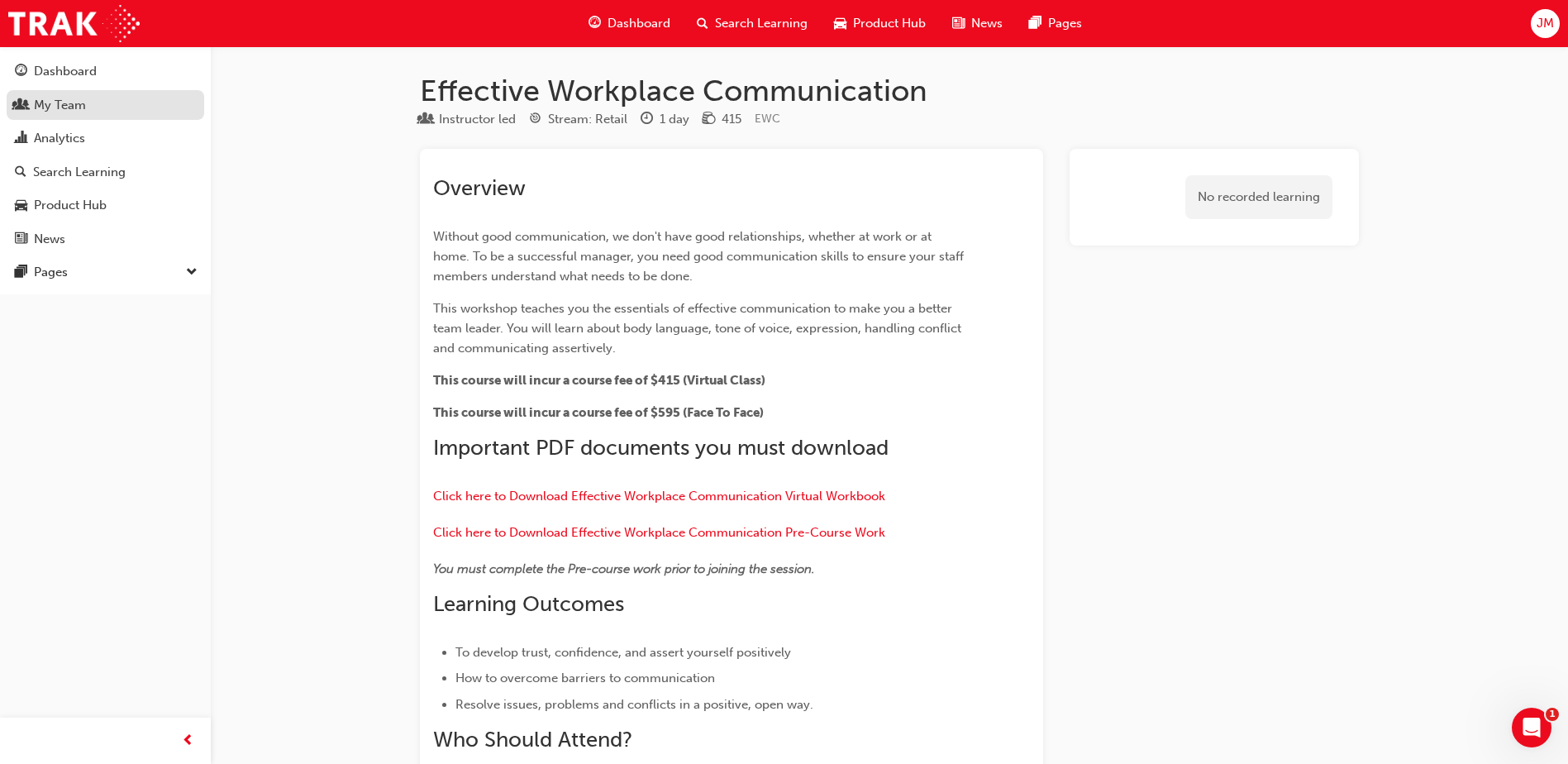
click at [88, 101] on div "My Team" at bounding box center [105, 105] width 181 height 21
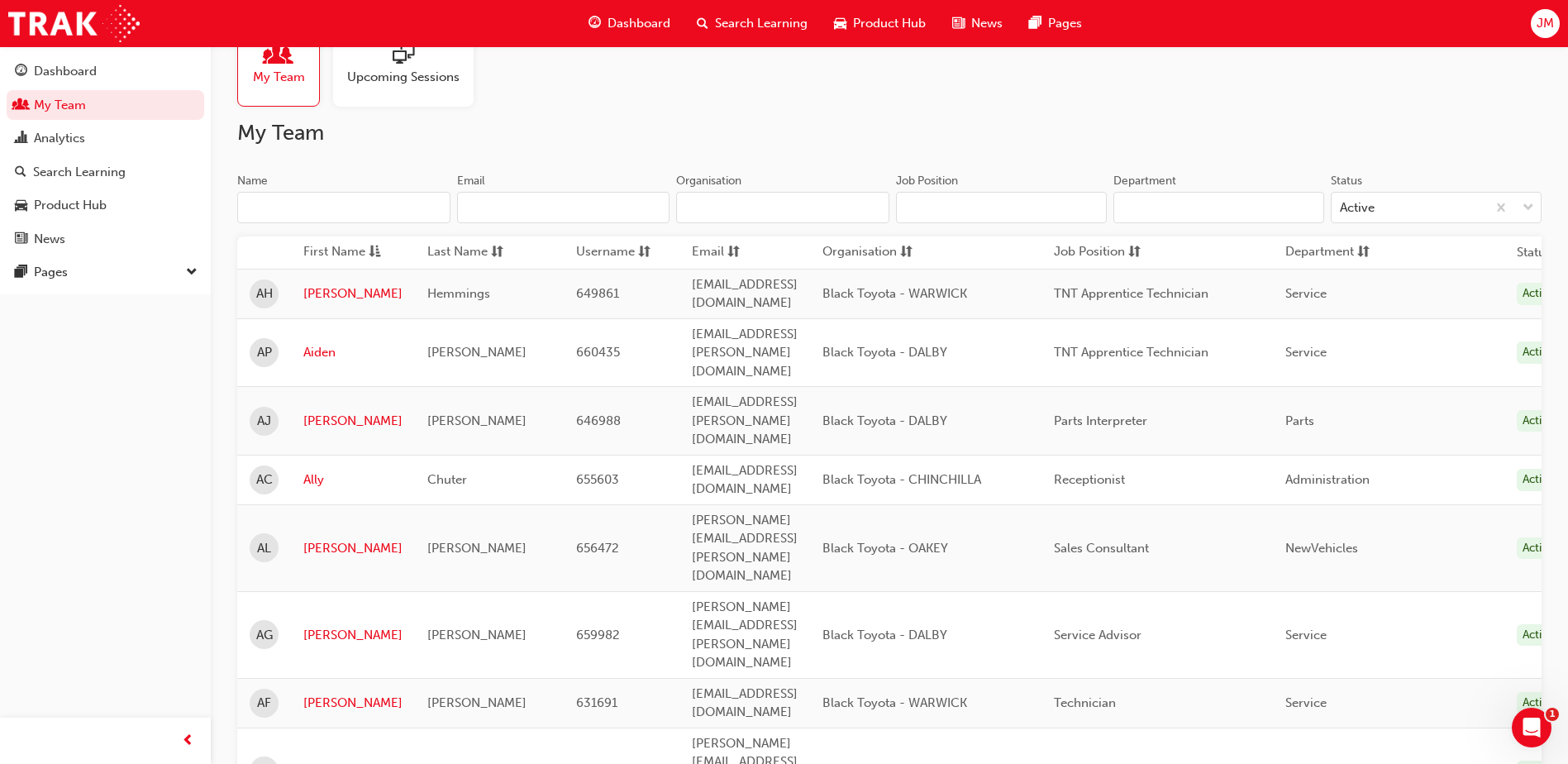
scroll to position [27, 0]
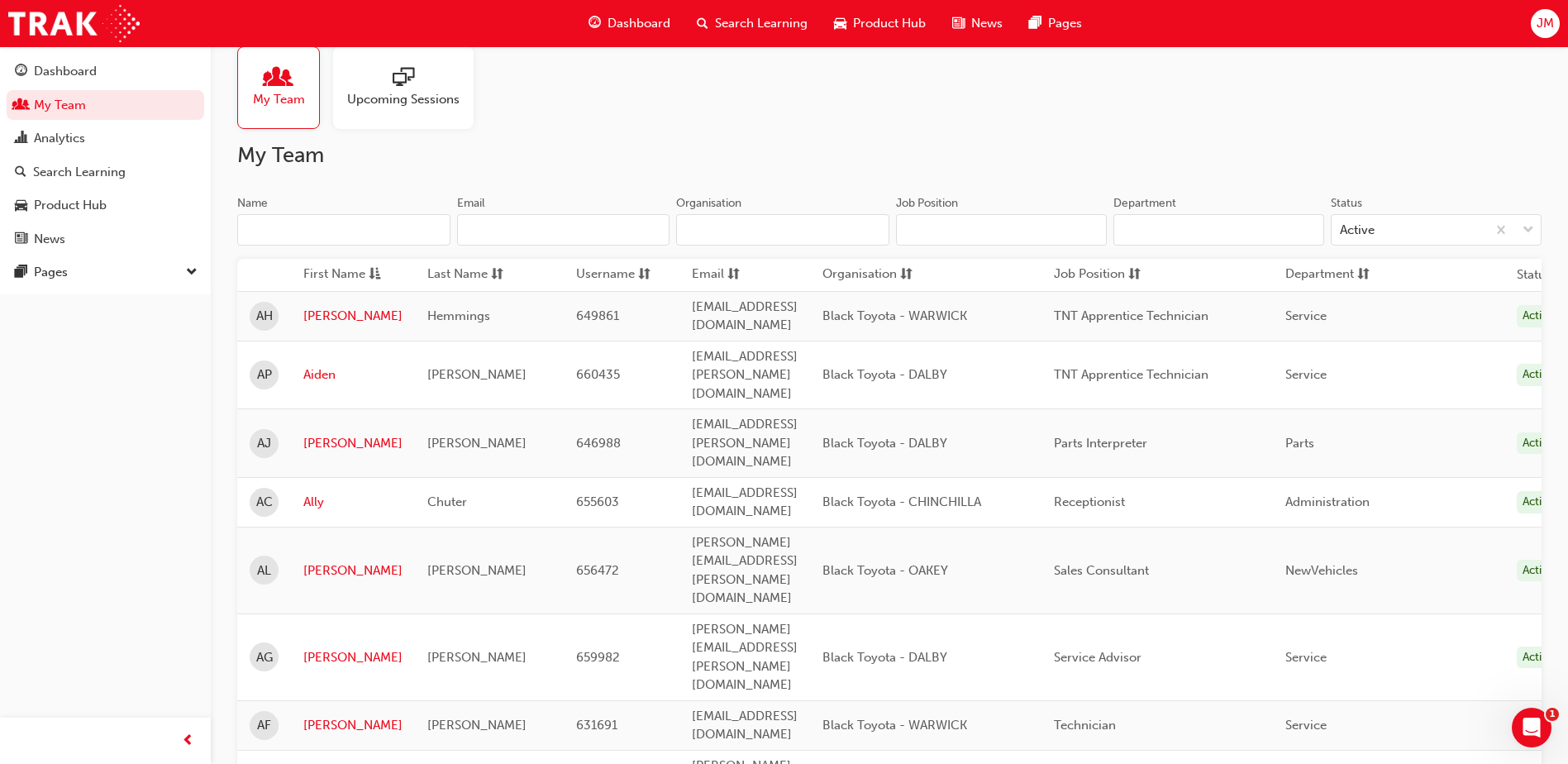
click at [350, 219] on input "Name" at bounding box center [344, 230] width 213 height 32
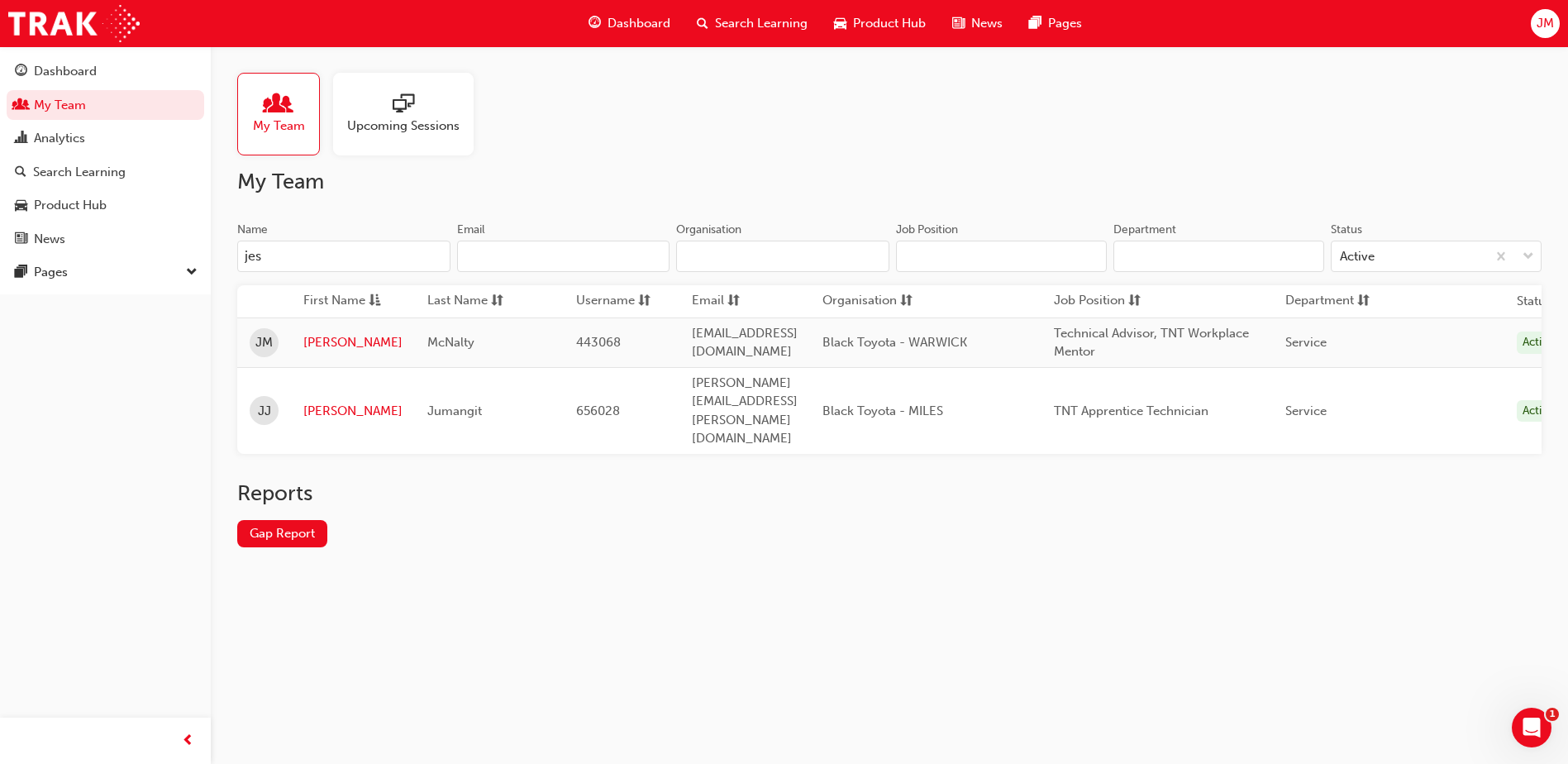
scroll to position [0, 0]
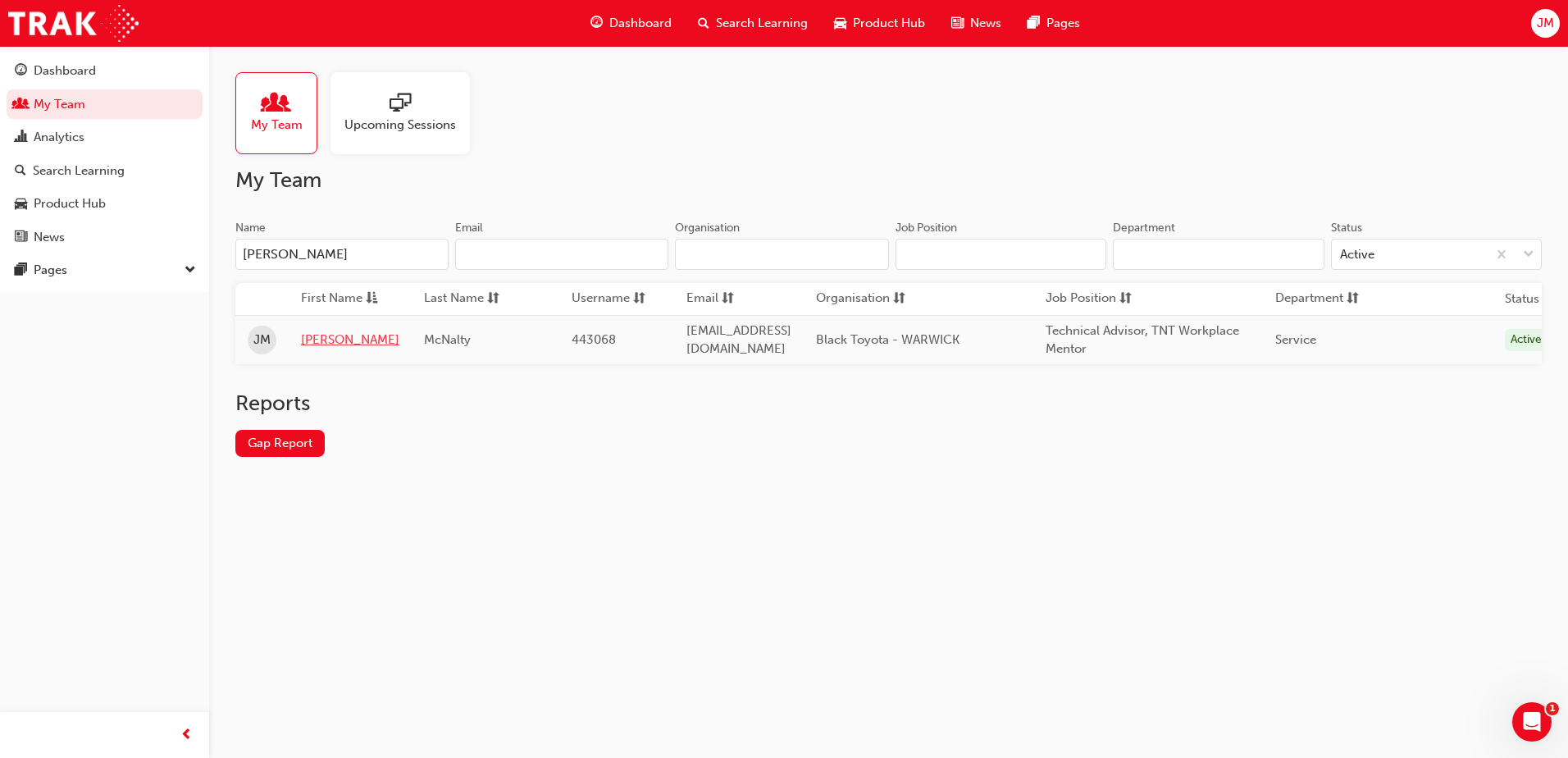
type input "[PERSON_NAME]"
click at [332, 345] on link "[PERSON_NAME]" at bounding box center [350, 340] width 99 height 19
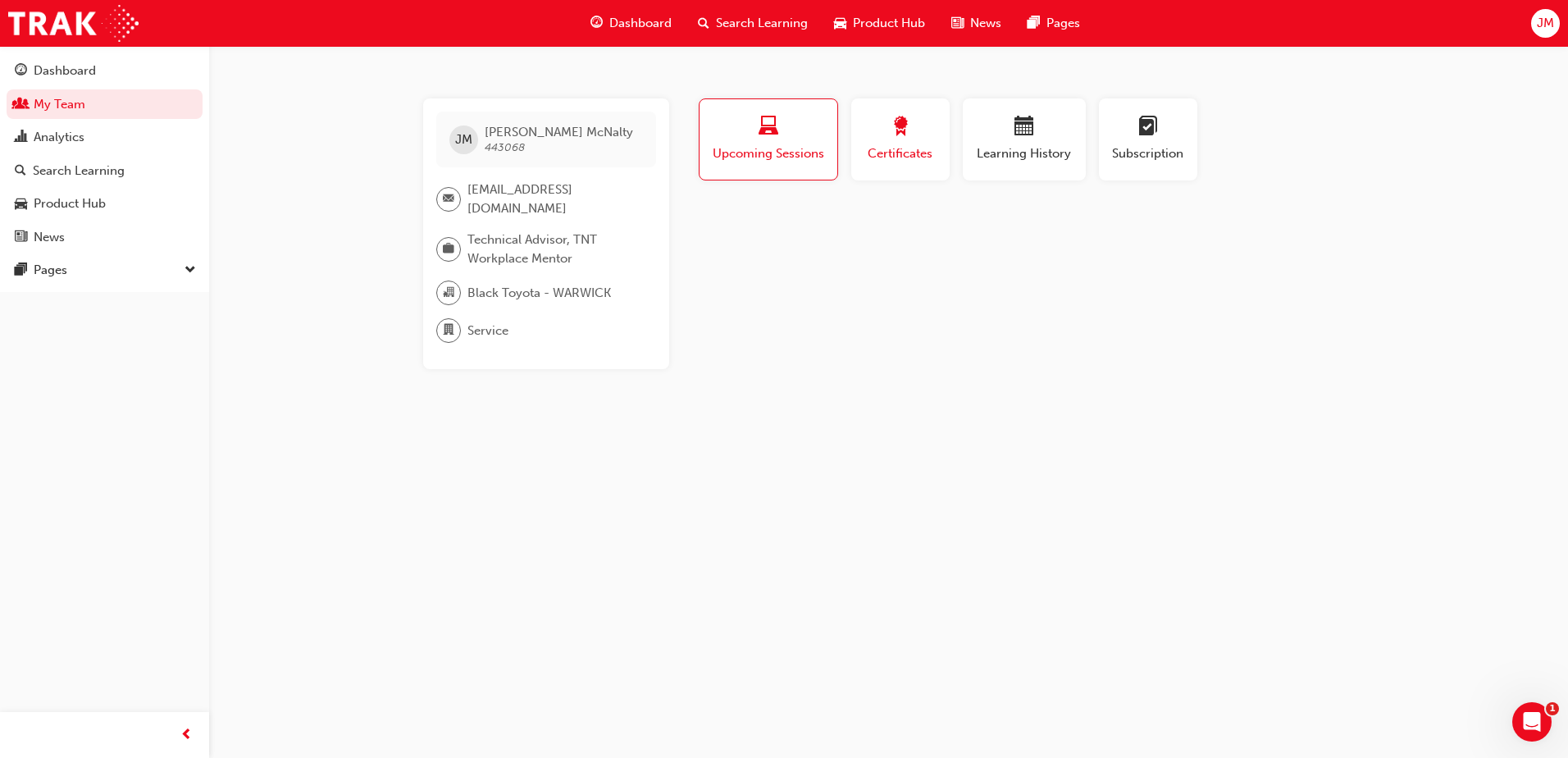
click at [897, 157] on span "Certificates" at bounding box center [900, 154] width 74 height 19
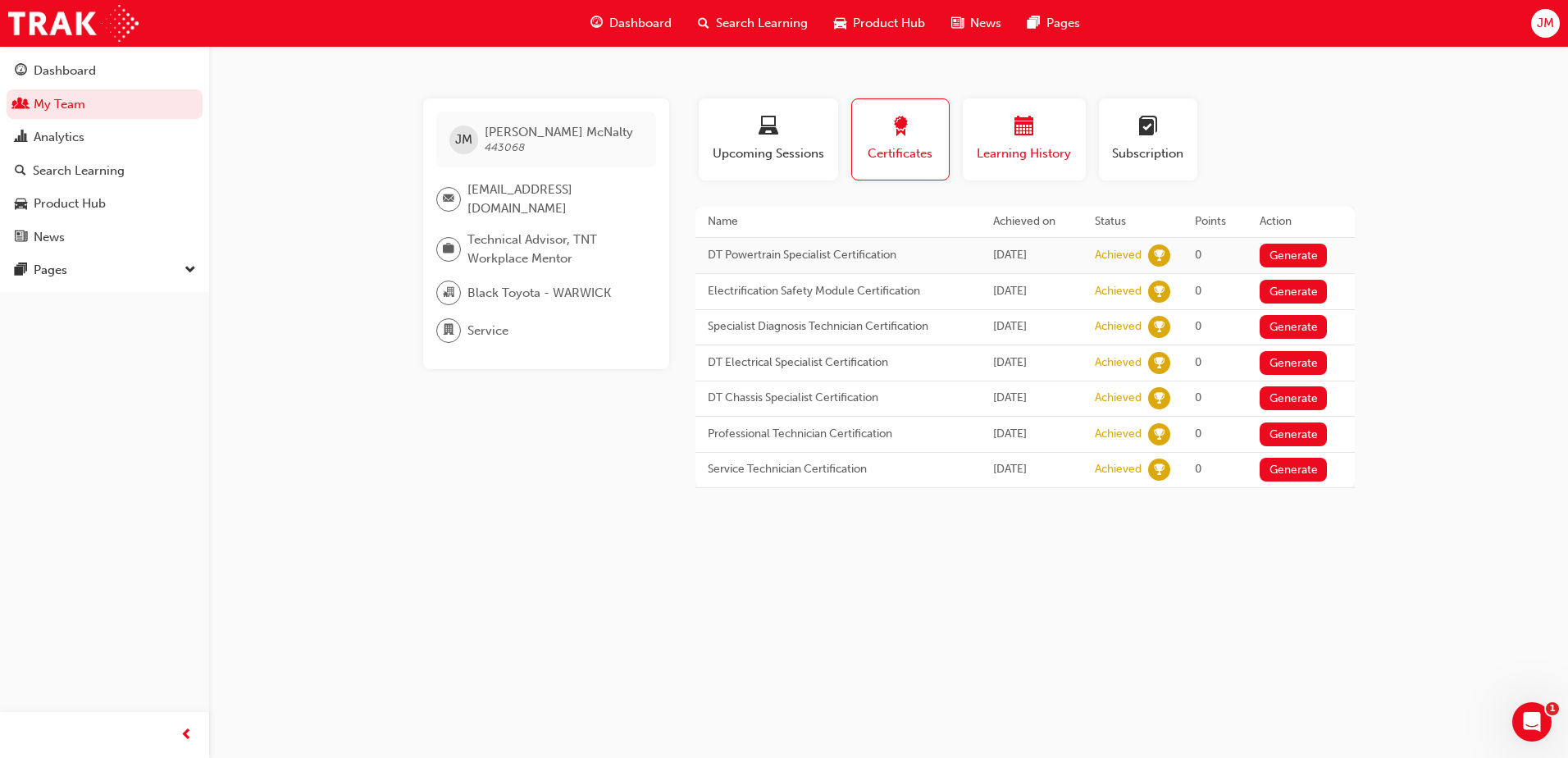
click at [1024, 144] on span "Learning History" at bounding box center [1024, 154] width 99 height 19
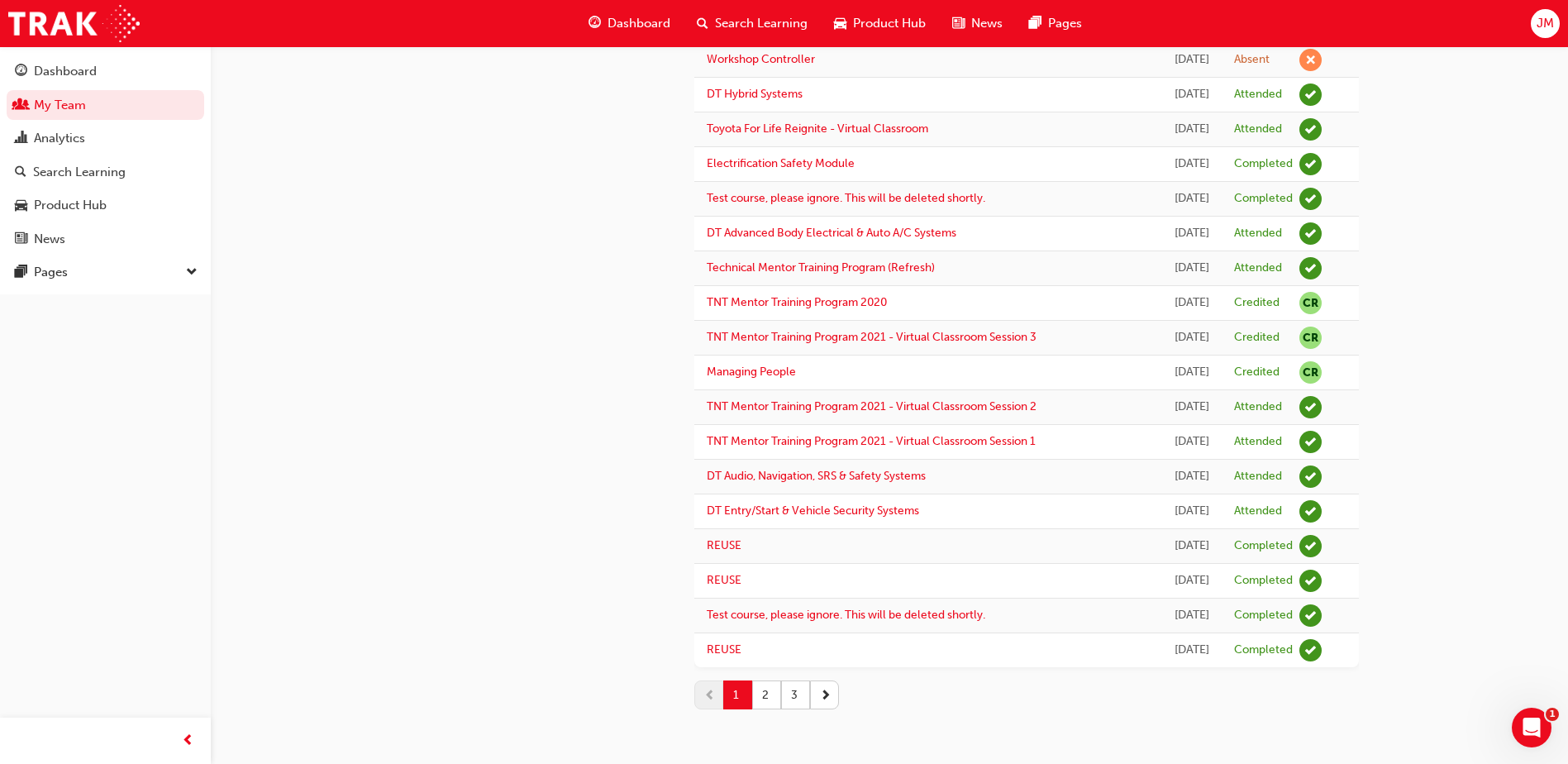
scroll to position [1976, 0]
click at [767, 697] on button "2" at bounding box center [766, 695] width 29 height 29
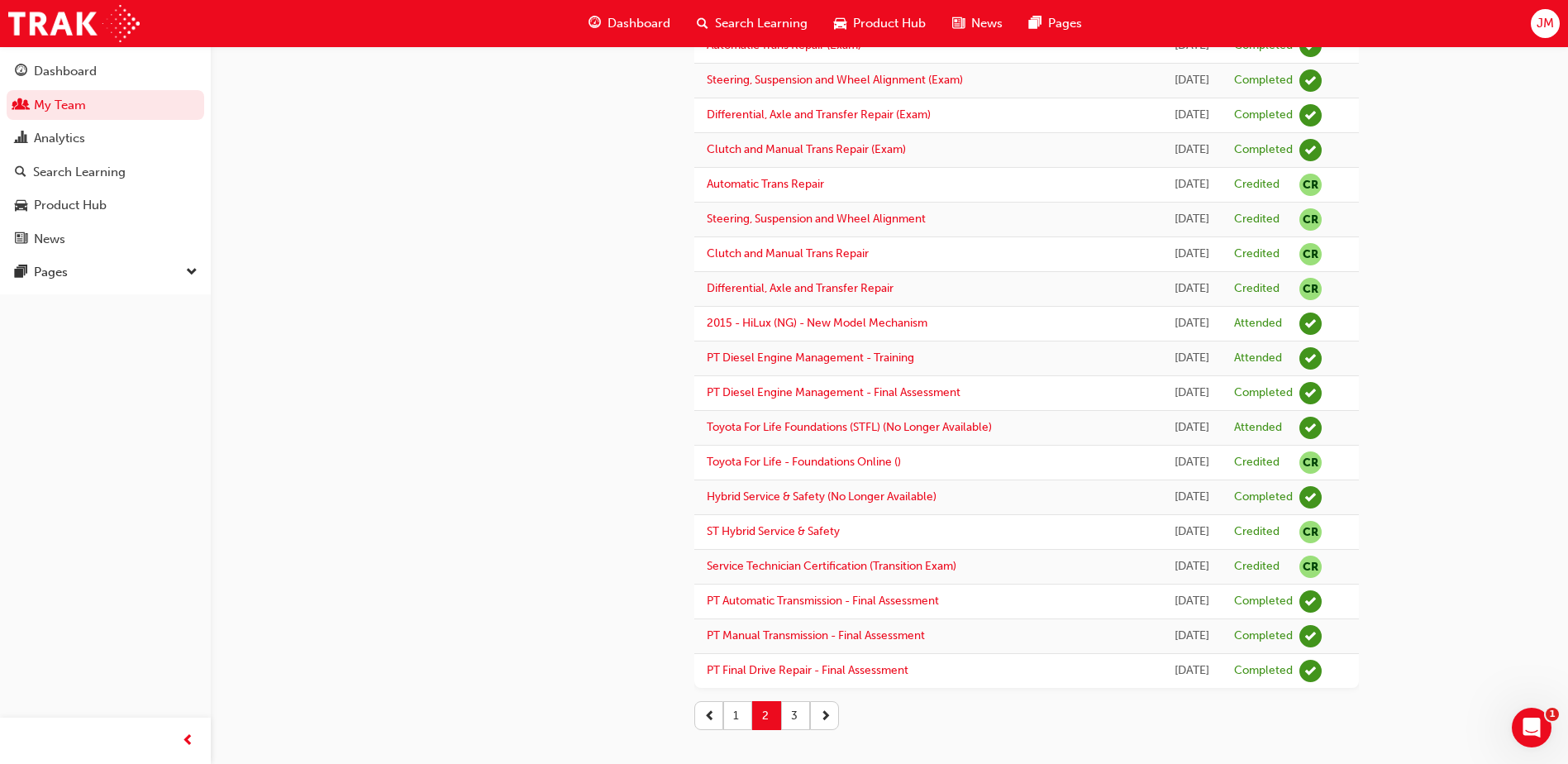
scroll to position [1693, 0]
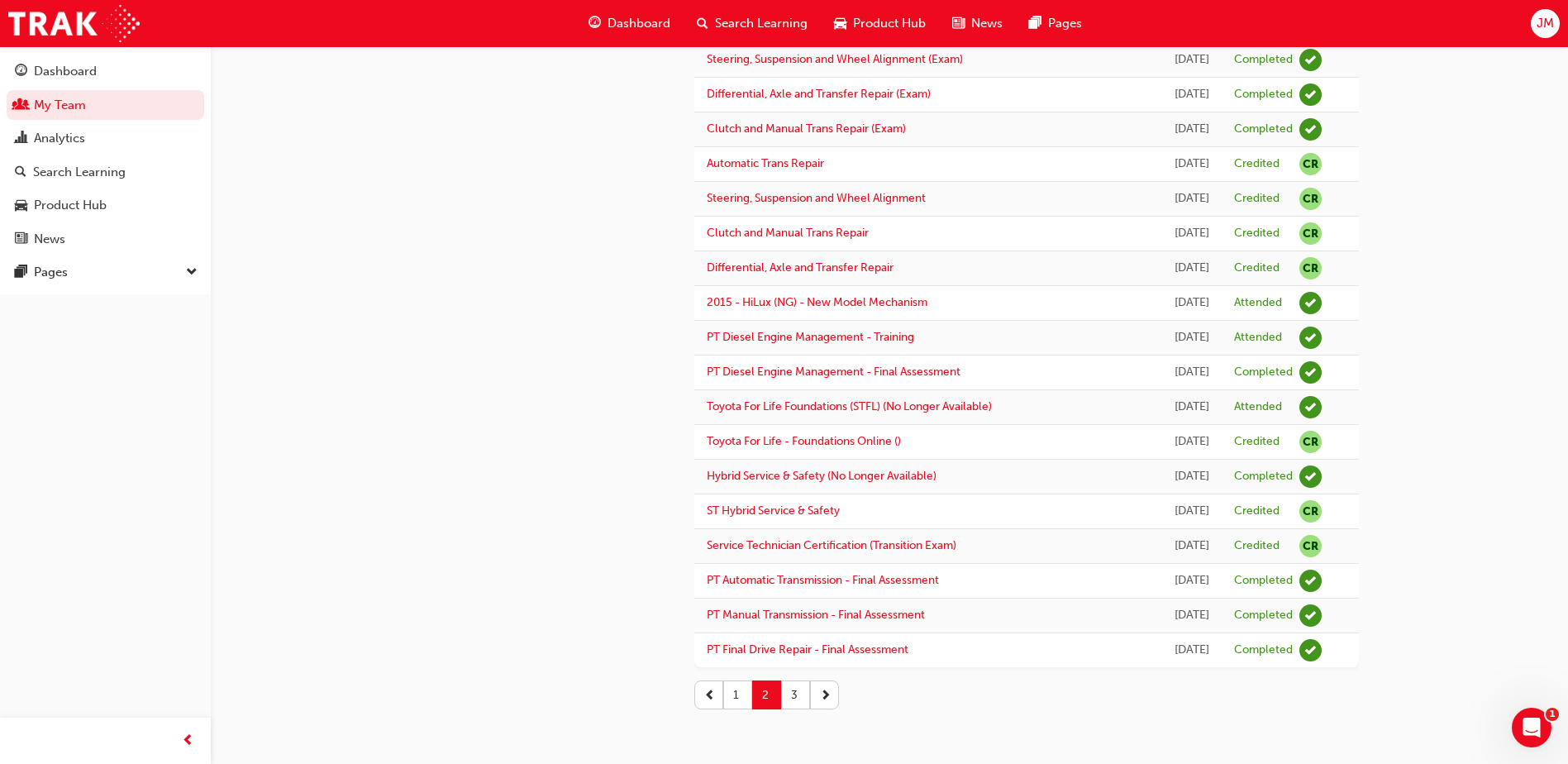
click at [740, 698] on button "1" at bounding box center [737, 695] width 29 height 29
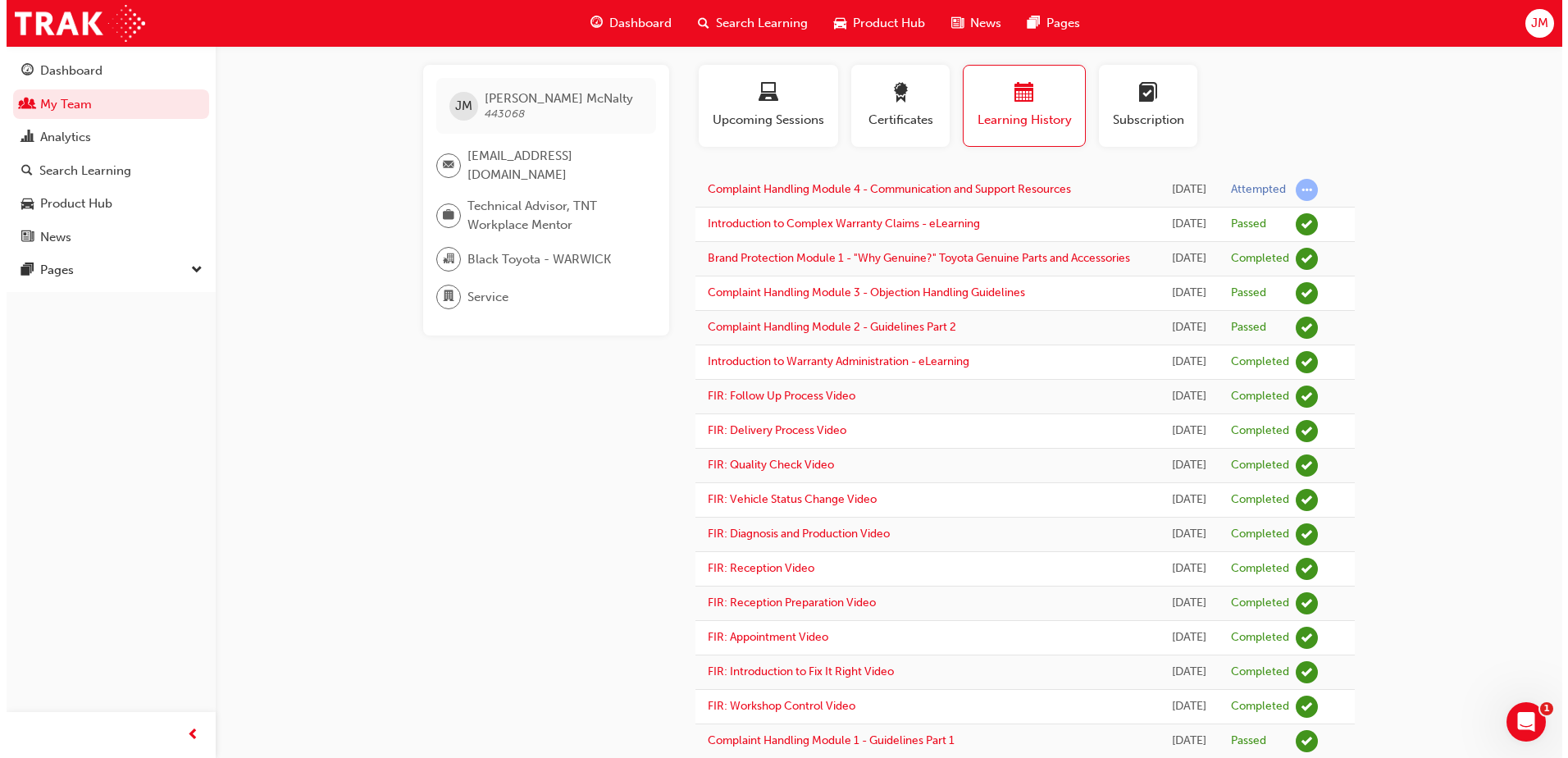
scroll to position [0, 0]
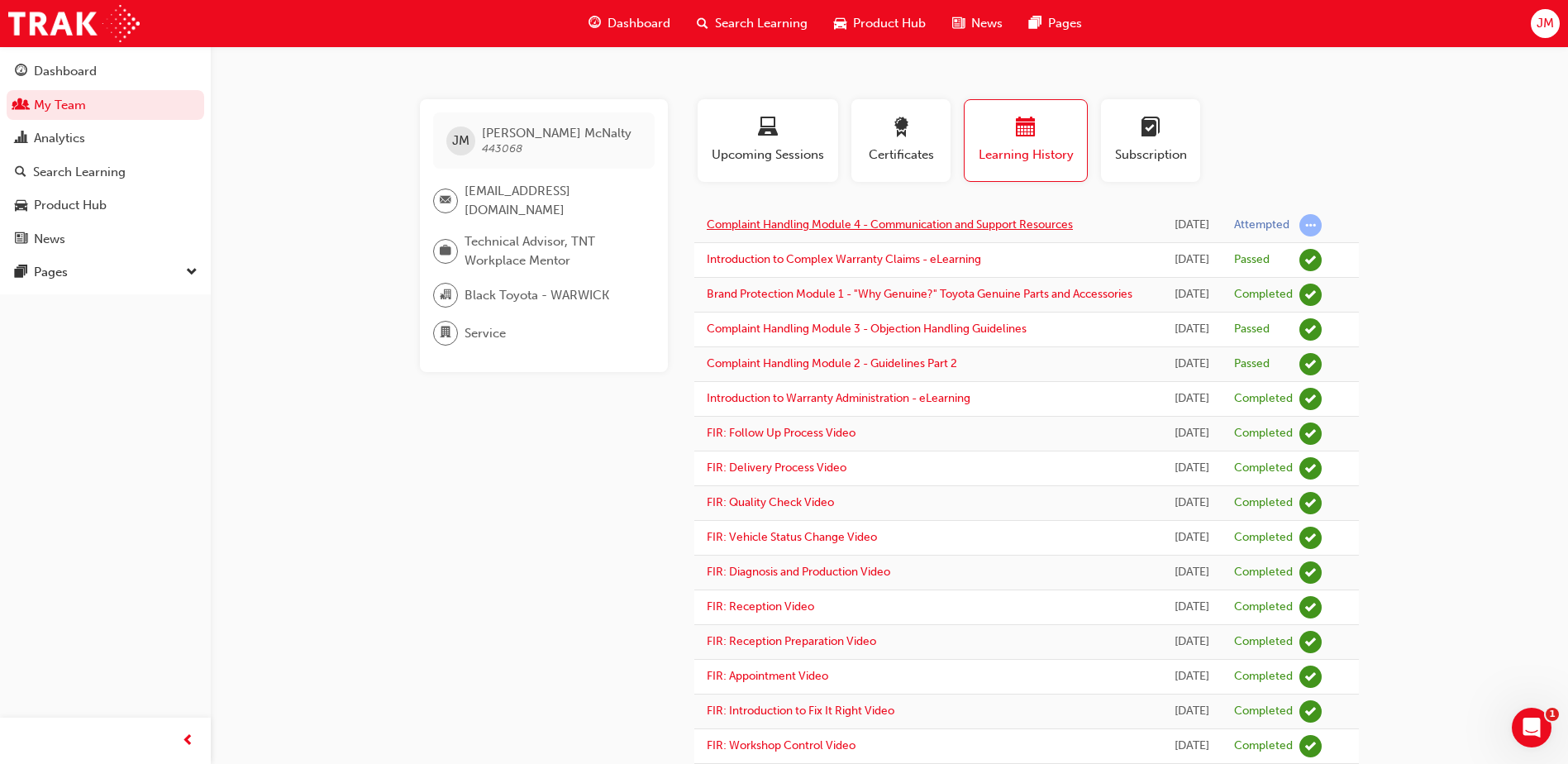
click at [863, 221] on link "Complaint Handling Module 4 - Communication and Support Resources" at bounding box center [890, 224] width 366 height 14
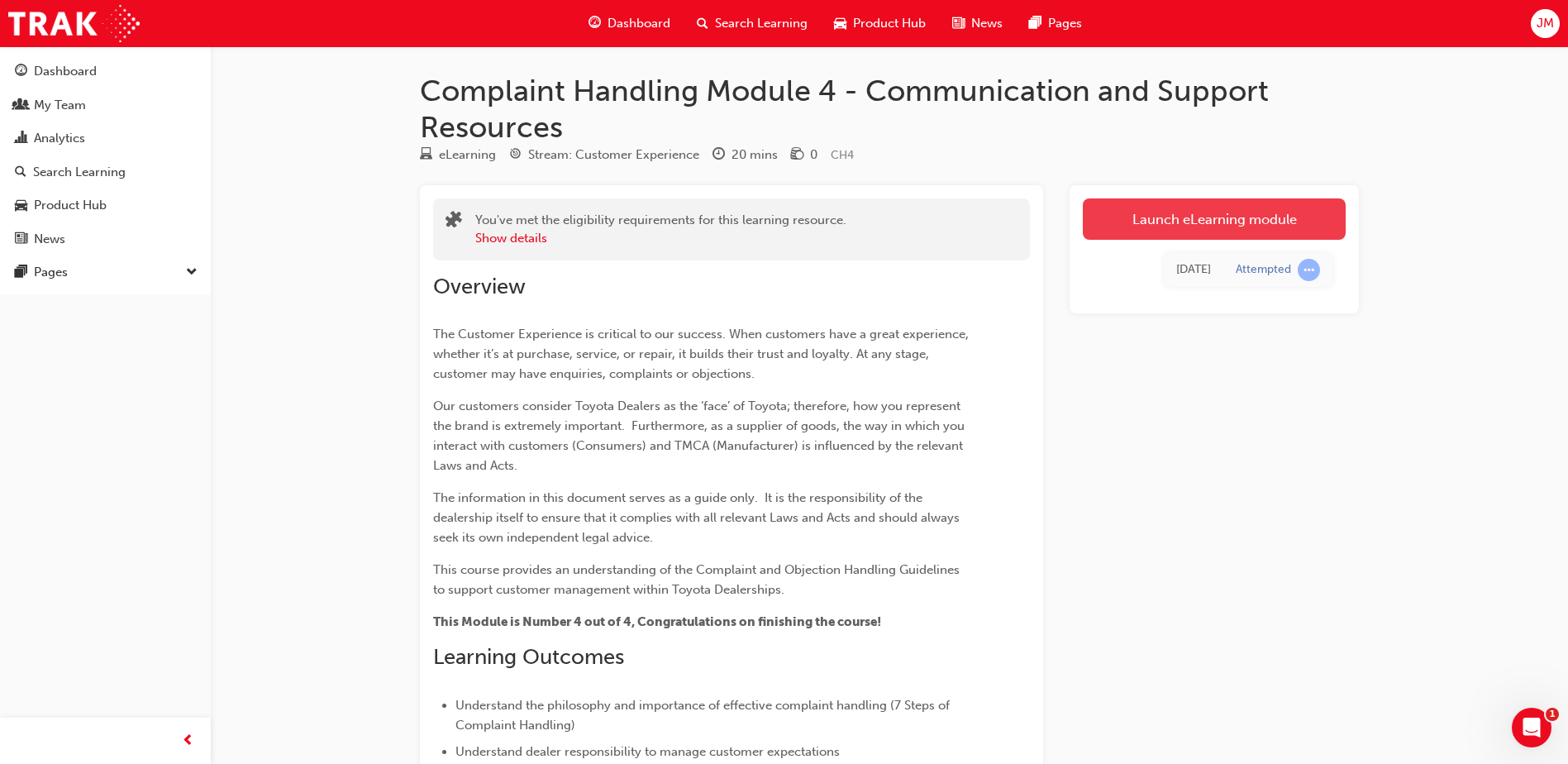
click at [1173, 223] on link "Launch eLearning module" at bounding box center [1214, 218] width 263 height 41
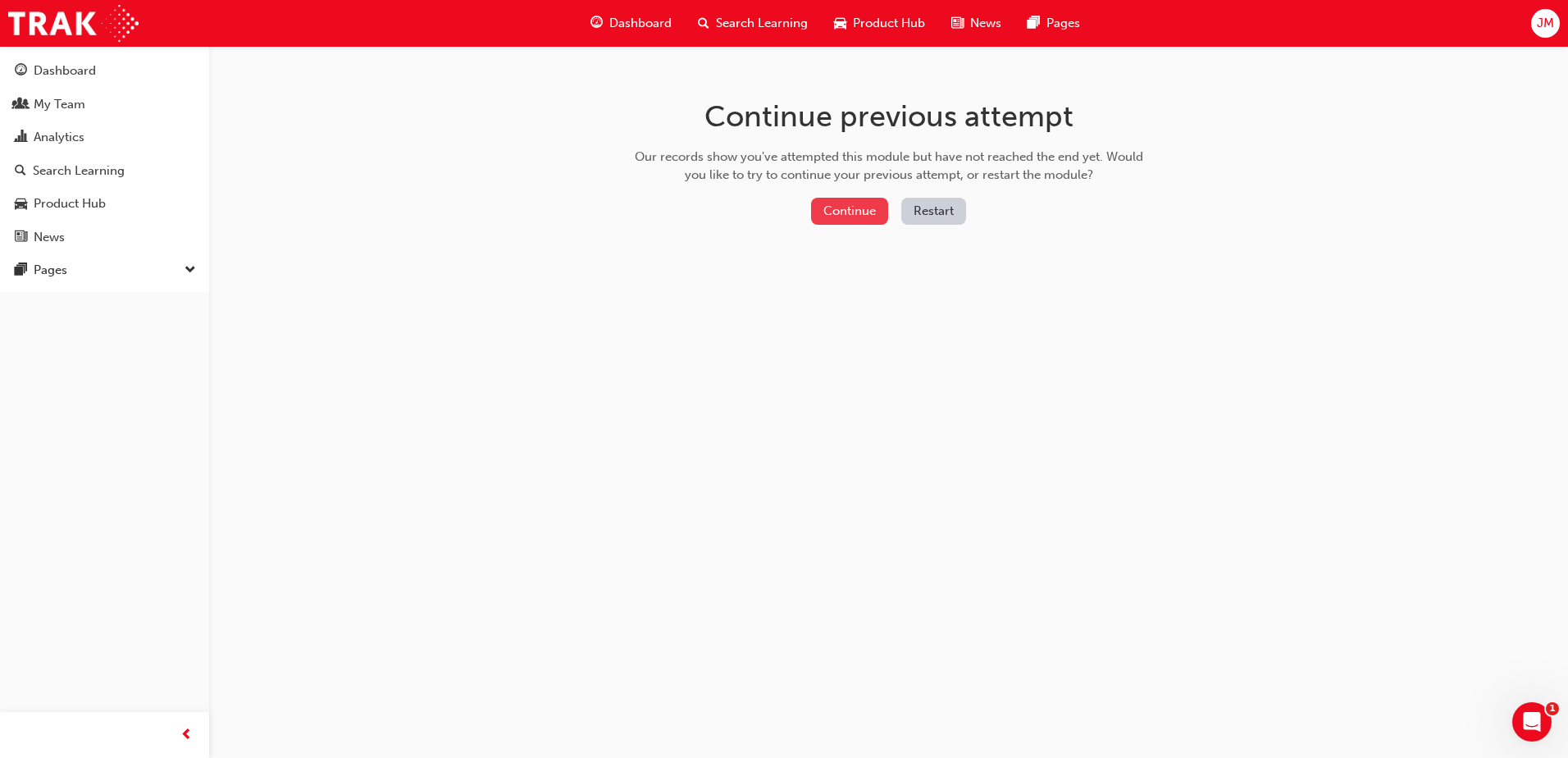
click at [854, 216] on button "Continue" at bounding box center [849, 211] width 77 height 27
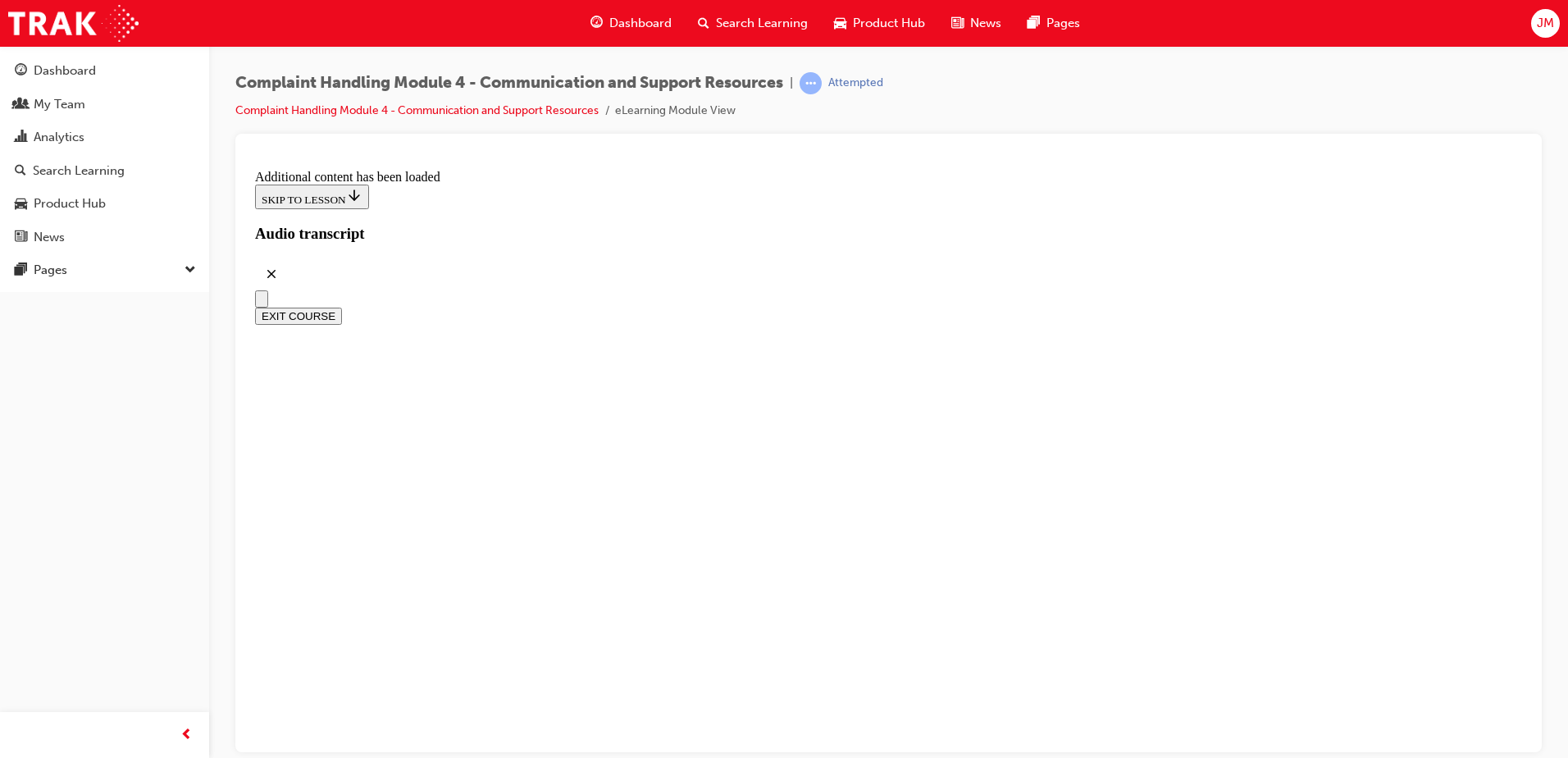
scroll to position [5202, 0]
